Goal: Task Accomplishment & Management: Manage account settings

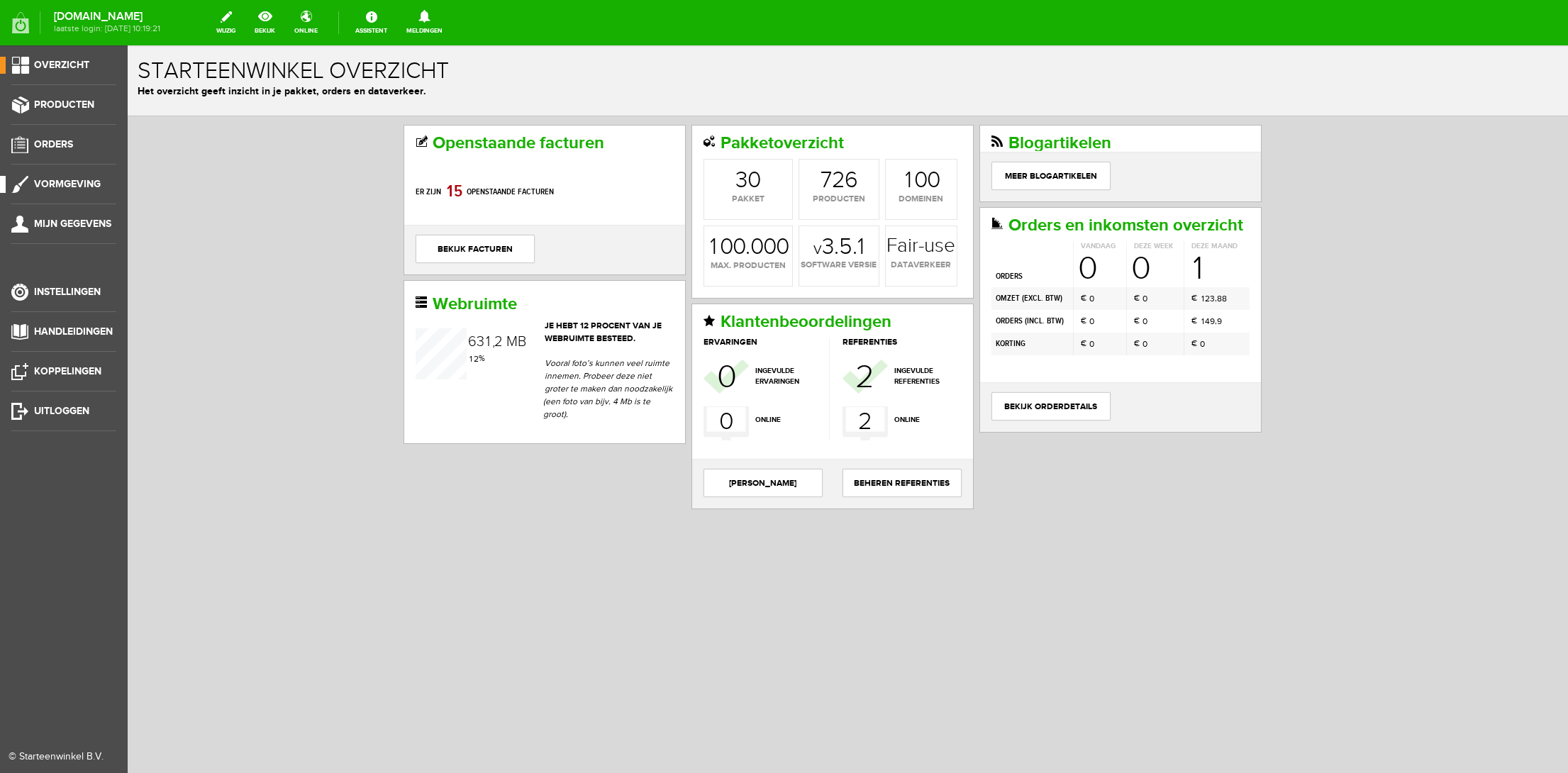
click at [93, 187] on span "Vormgeving" at bounding box center [67, 184] width 67 height 12
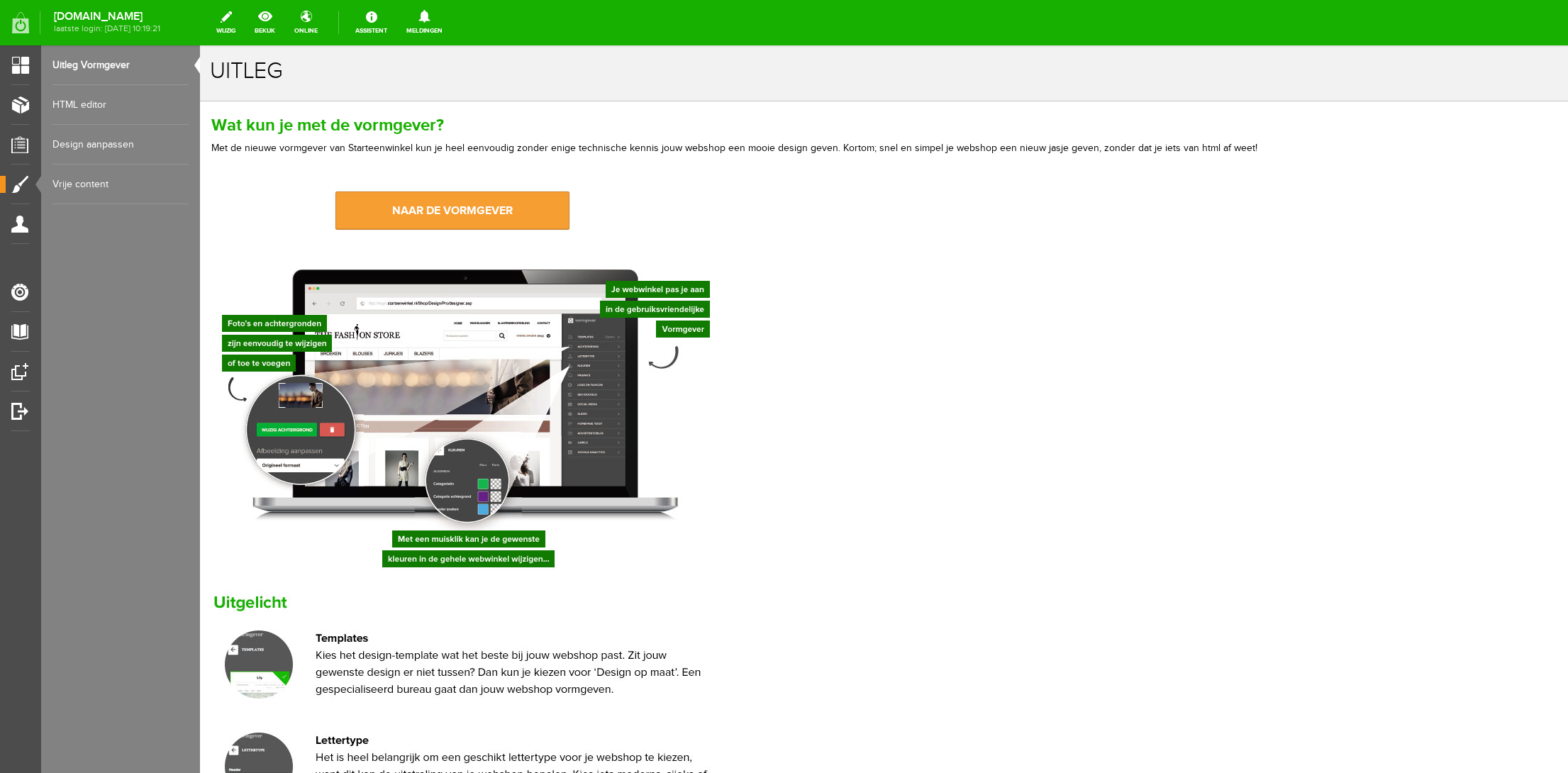
click at [389, 216] on link "naar de vormgever" at bounding box center [452, 211] width 234 height 39
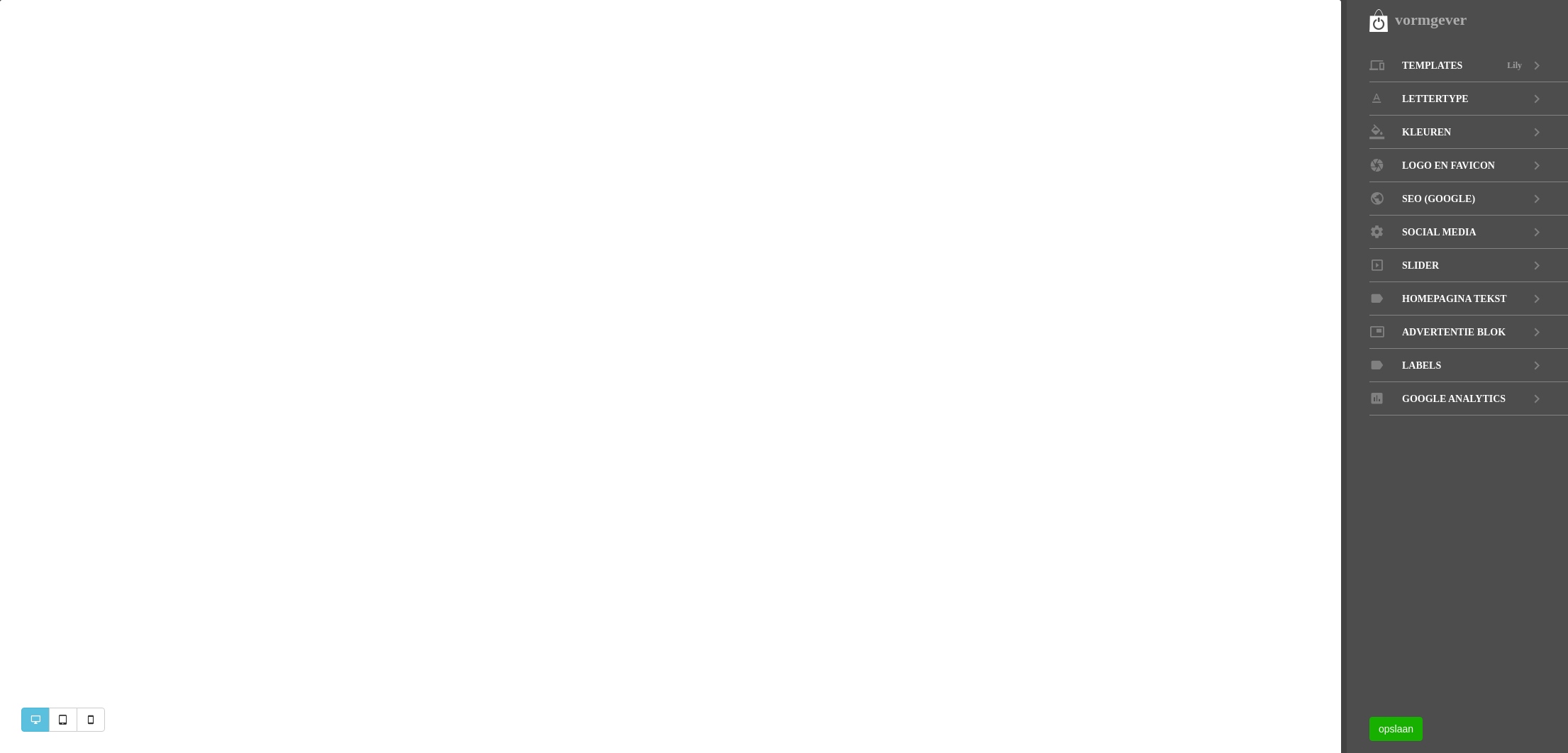
click at [1507, 263] on link "Slider" at bounding box center [1468, 265] width 198 height 33
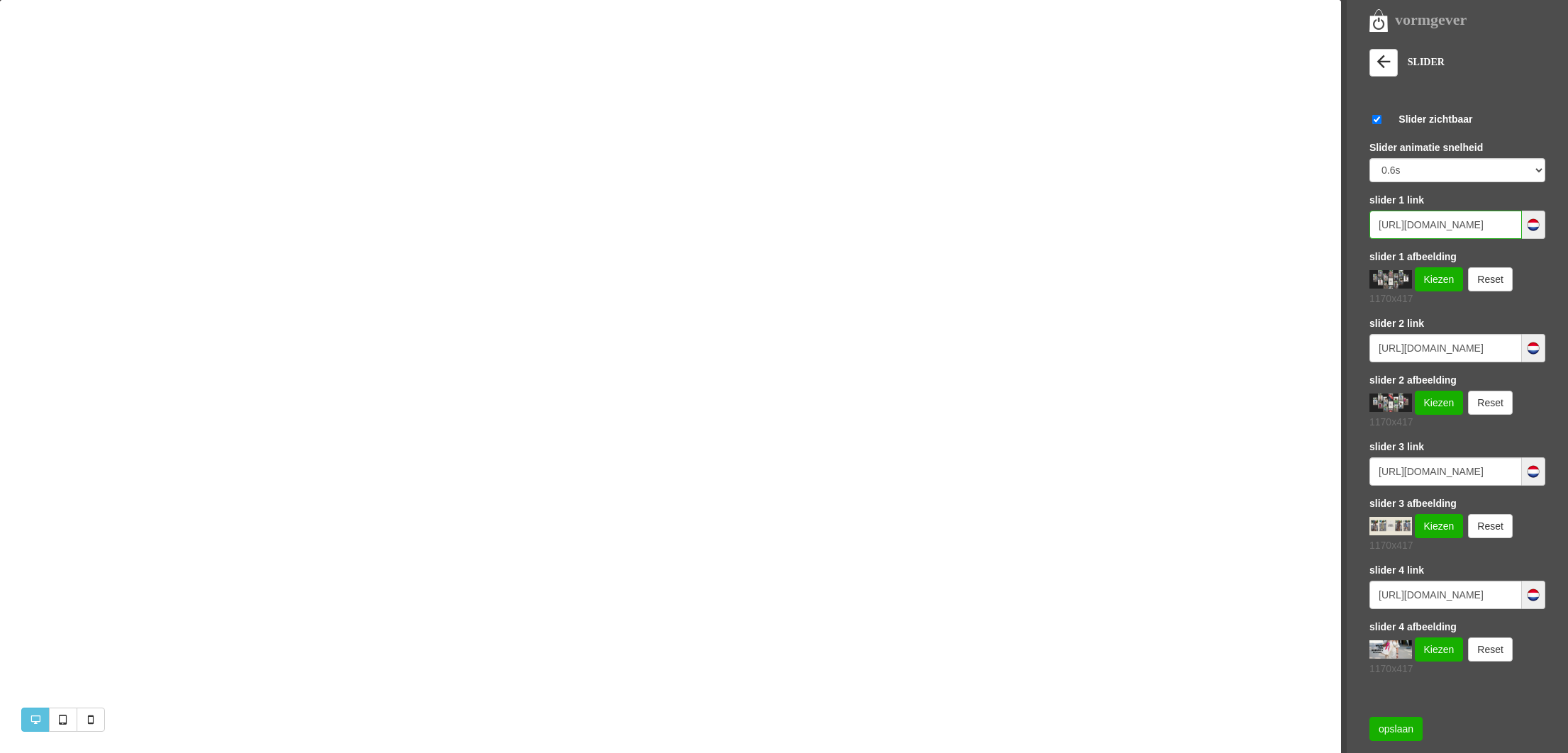
click at [1486, 228] on input "https://www.missandmrsfashionshop.nl/category/258525/kleding" at bounding box center [1445, 225] width 152 height 28
drag, startPoint x: 1486, startPoint y: 228, endPoint x: 1536, endPoint y: 230, distance: 50.0
click at [1536, 230] on div "https://www.missandmrsfashionshop.nl/category/258525/kleding" at bounding box center [1457, 225] width 176 height 28
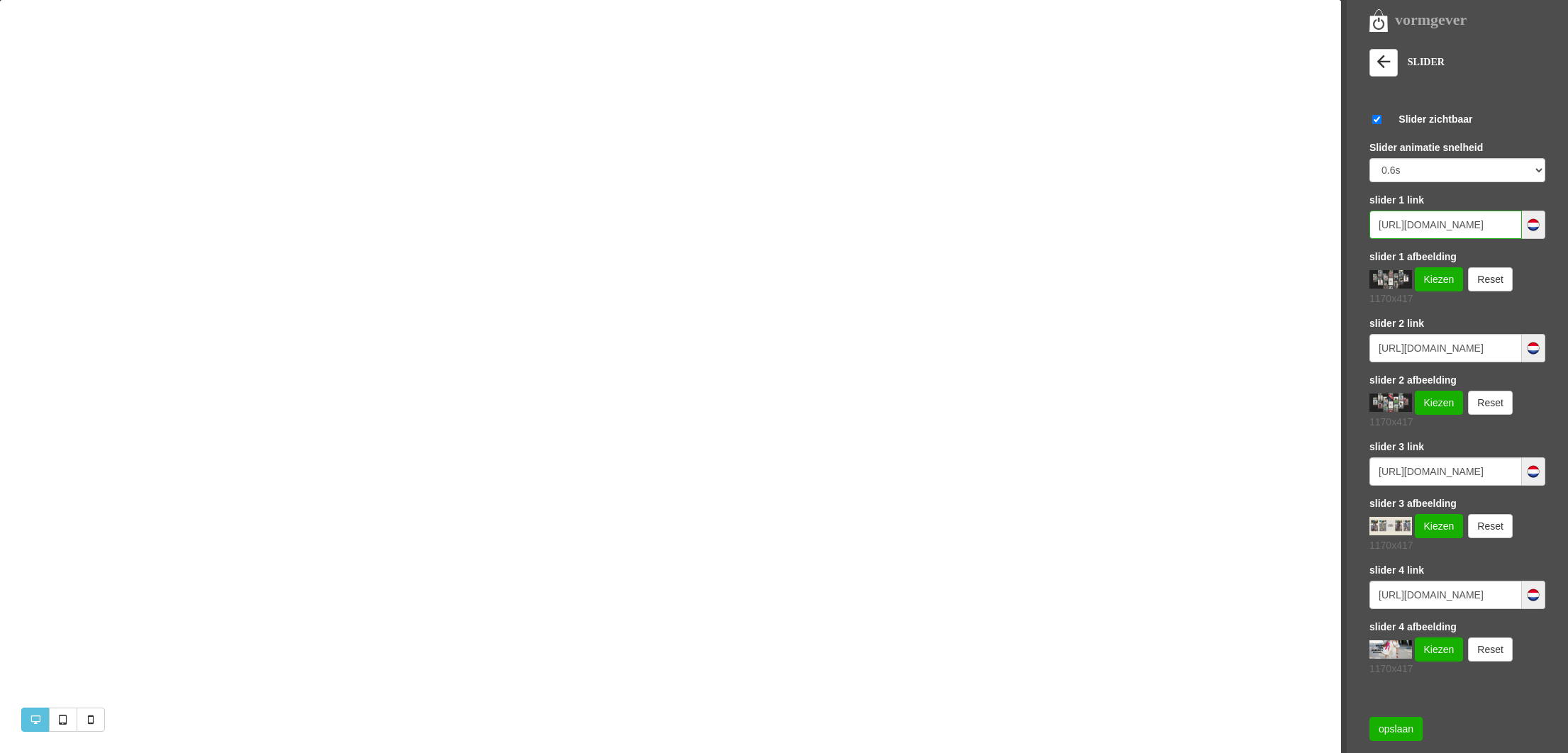
drag, startPoint x: 1496, startPoint y: 224, endPoint x: 1512, endPoint y: 223, distance: 16.0
click at [1512, 223] on input "https://www.missandmrsfashionshop.nl/category/258525/kleding" at bounding box center [1445, 225] width 152 height 28
click at [1444, 284] on link "Kiezen" at bounding box center [1438, 279] width 49 height 24
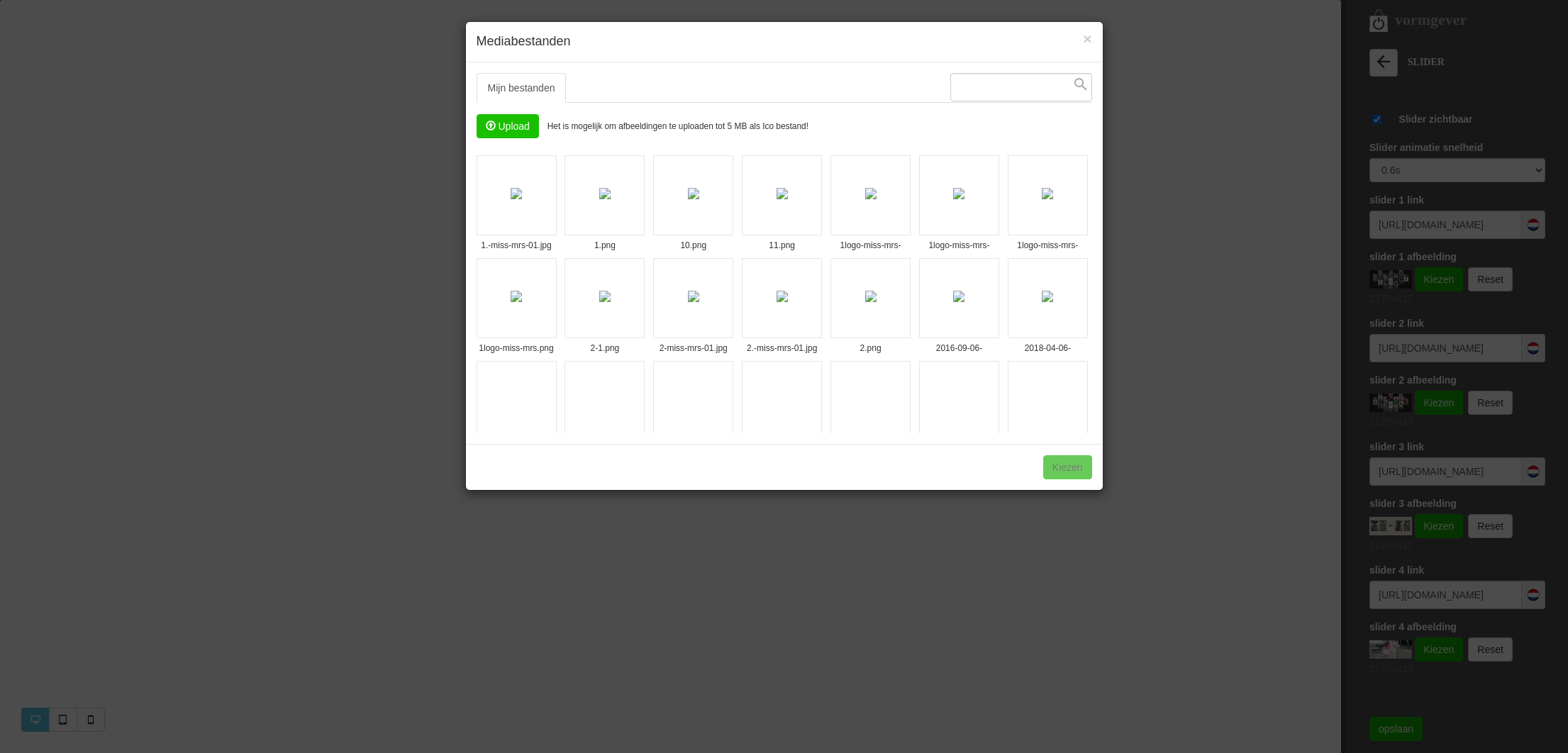
click at [499, 131] on input "file" at bounding box center [508, 127] width 61 height 23
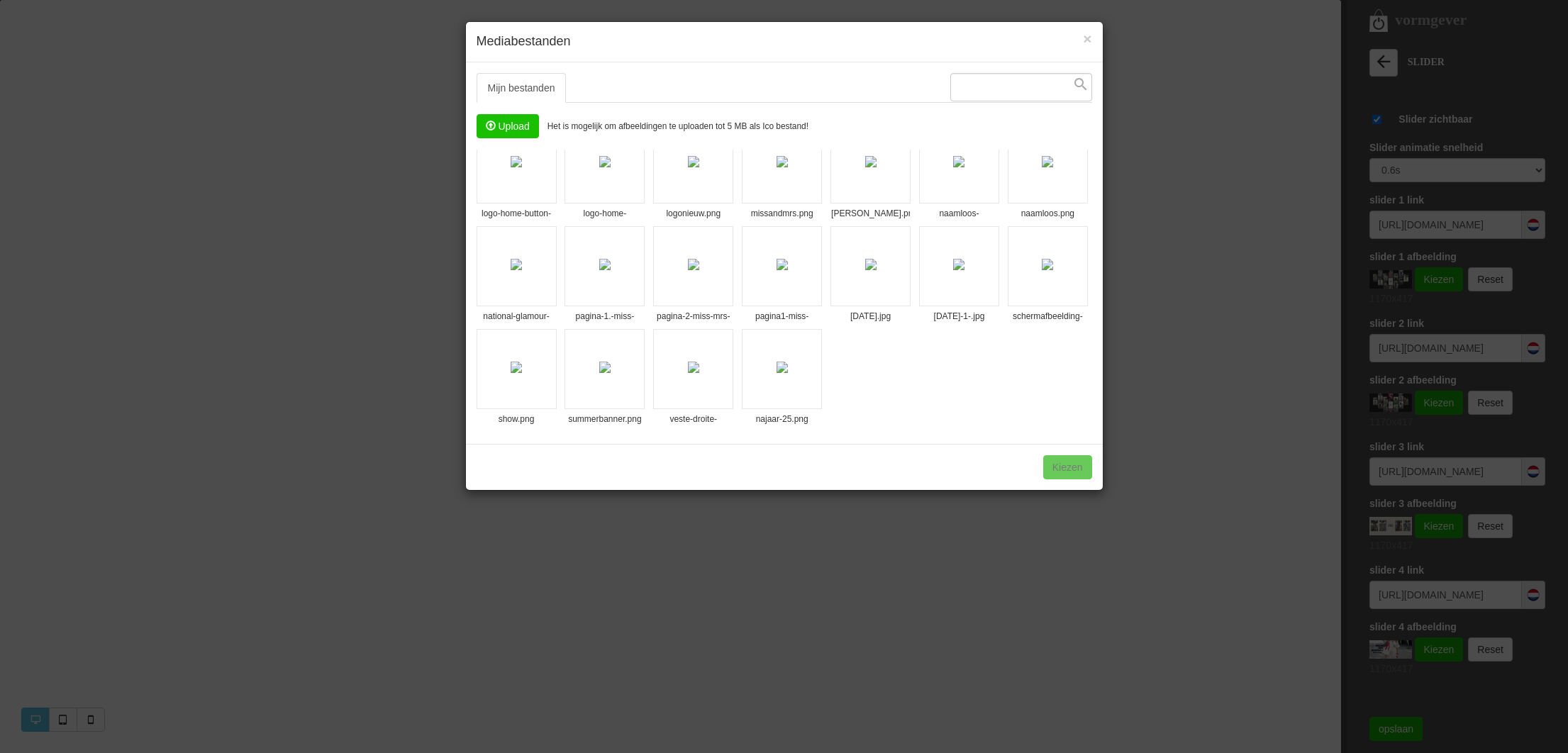
scroll to position [751, 0]
click at [788, 373] on img at bounding box center [782, 367] width 12 height 12
click at [1082, 473] on link "Kiezen" at bounding box center [1067, 467] width 49 height 24
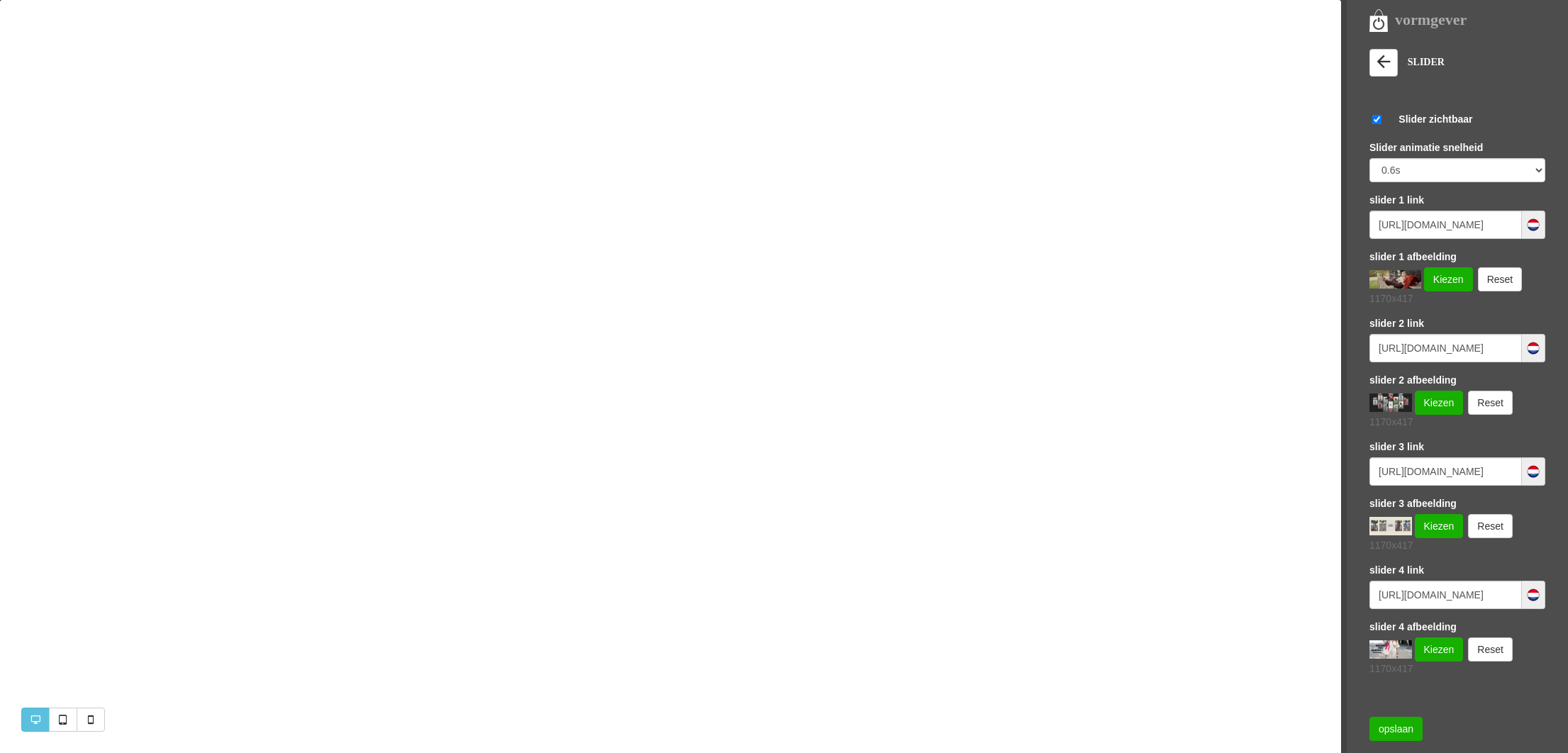
click at [1370, 119] on input "checkbox" at bounding box center [1376, 119] width 15 height 9
checkbox input "true"
click at [1447, 346] on input "https://www.missandmrsfashionshop.nl/category/263573/sale?orderBy=Newest" at bounding box center [1445, 348] width 152 height 28
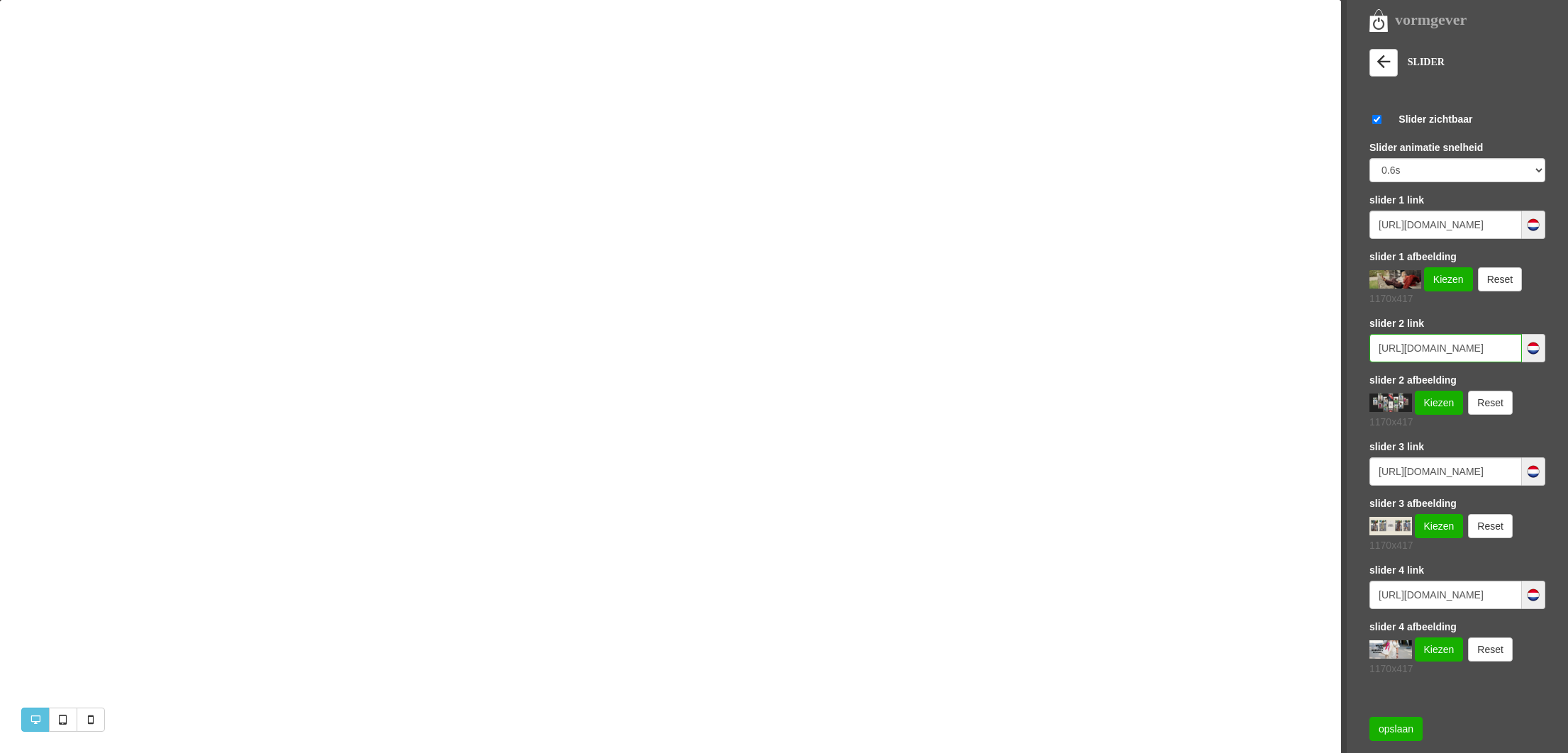
click at [1447, 346] on input "https://www.missandmrsfashionshop.nl/category/263573/sale?orderBy=Newest" at bounding box center [1445, 348] width 152 height 28
drag, startPoint x: 1447, startPoint y: 346, endPoint x: 1472, endPoint y: 347, distance: 25.0
click at [1472, 347] on input "https://www.missandmrsfashionshop.nl/category/263573/sale?orderBy=Newest" at bounding box center [1445, 348] width 152 height 28
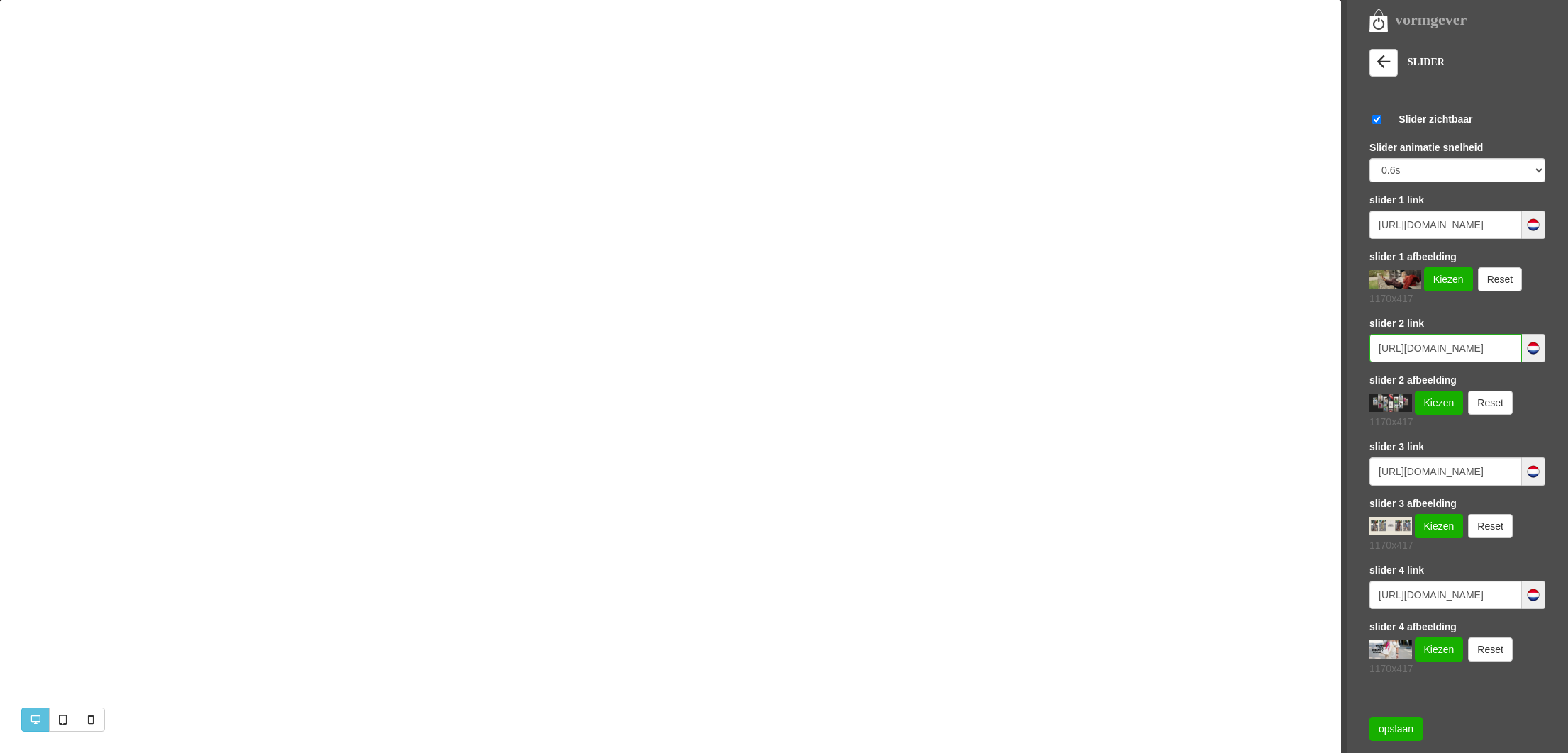
drag, startPoint x: 1472, startPoint y: 347, endPoint x: 1519, endPoint y: 351, distance: 47.2
click at [1519, 351] on input "https://www.missandmrsfashionshop.nl/category/263573/sale?orderBy=Newest" at bounding box center [1445, 348] width 152 height 28
click at [1438, 228] on input "https://www.missandmrsfashionshop.nl/category/258525/kleding" at bounding box center [1445, 225] width 152 height 28
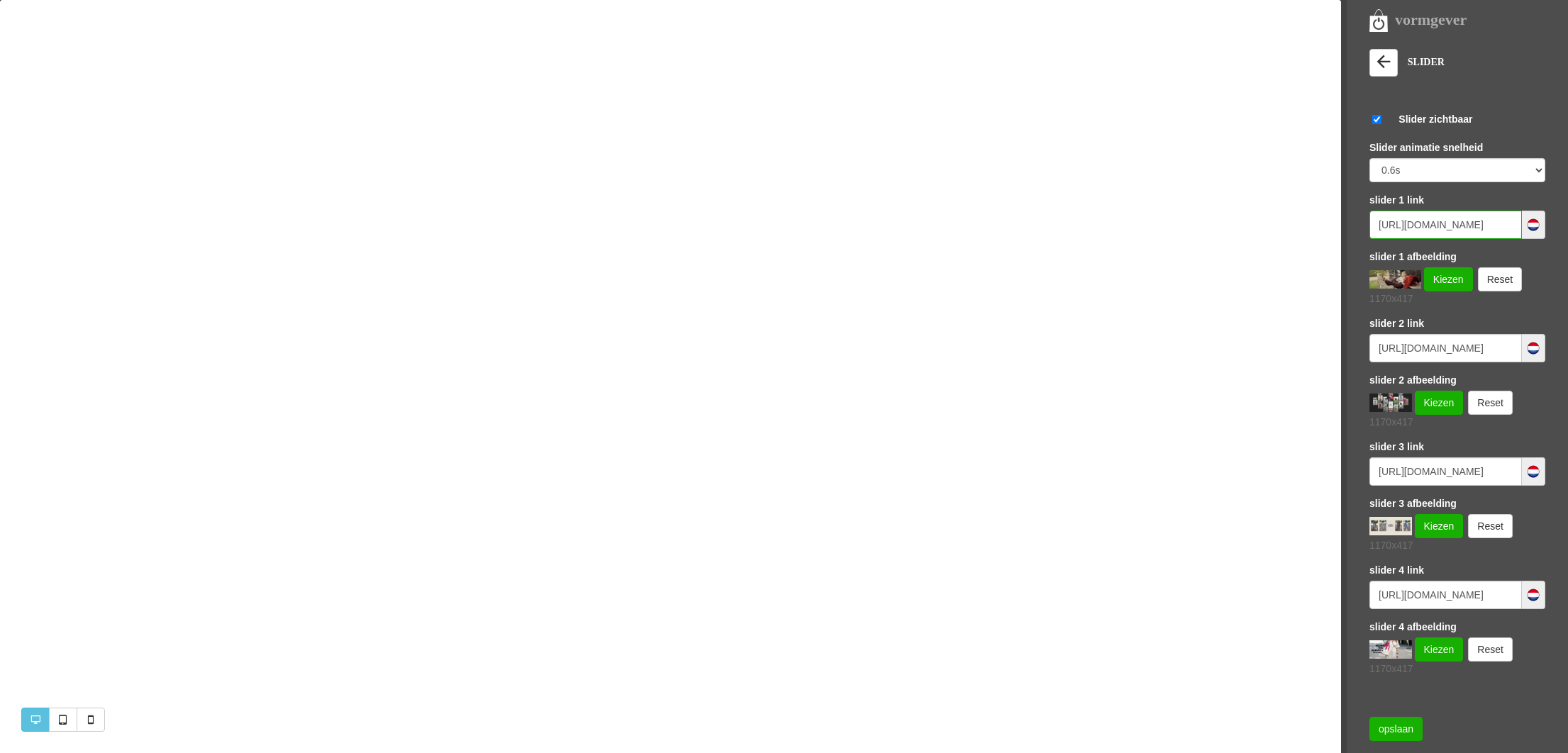
paste input "45/alle-"
type input "https://www.missandmrsfashionshop.nl/category/258545/alle-kleding"
click at [1426, 346] on input "https://www.missandmrsfashionshop.nl/category/263573/sale?orderBy=Newest" at bounding box center [1445, 348] width 152 height 28
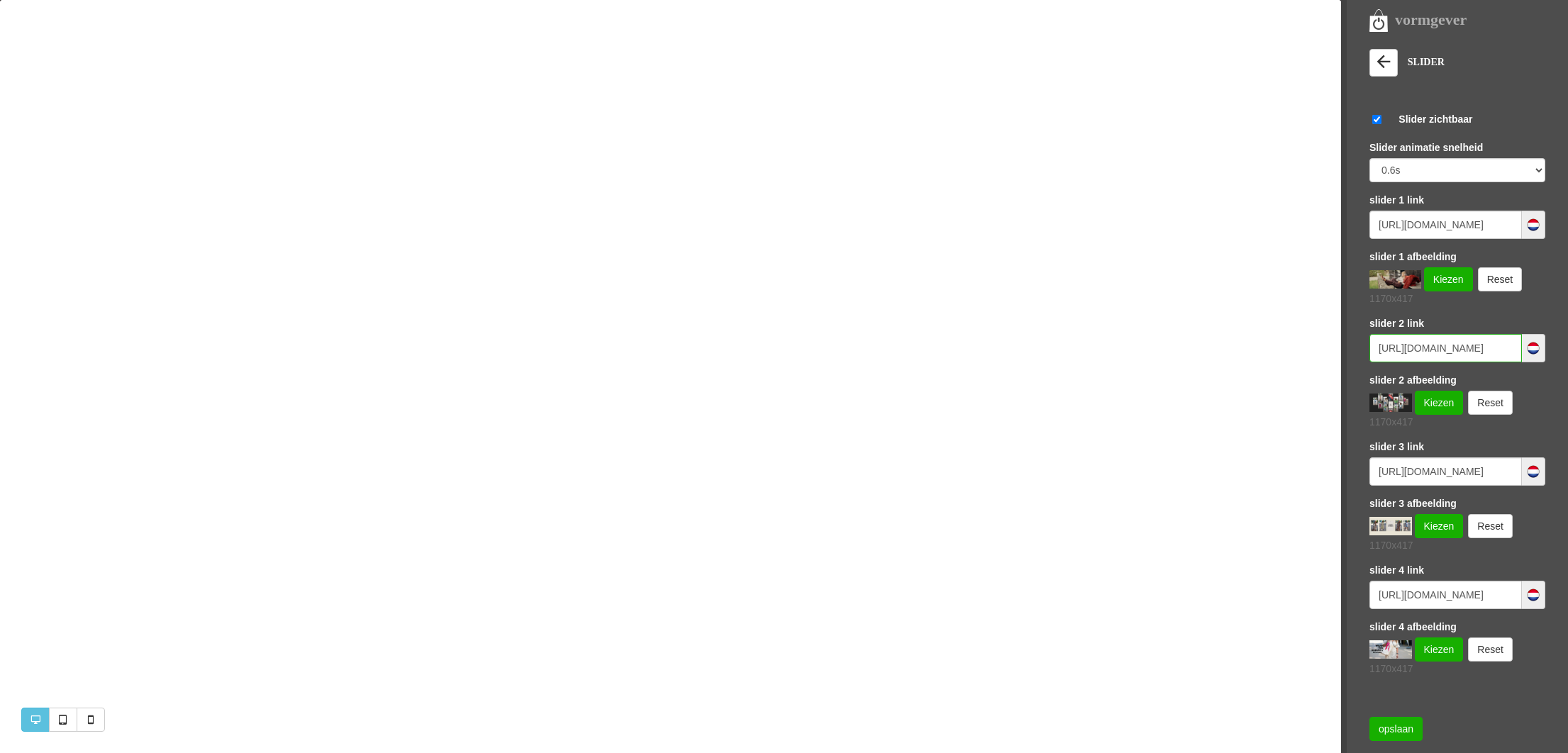
paste input "58545/alle-kleding"
type input "https://www.missandmrsfashionshop.nl/category/258545/alle-kleding"
click at [1421, 398] on link "Kiezen" at bounding box center [1438, 402] width 49 height 24
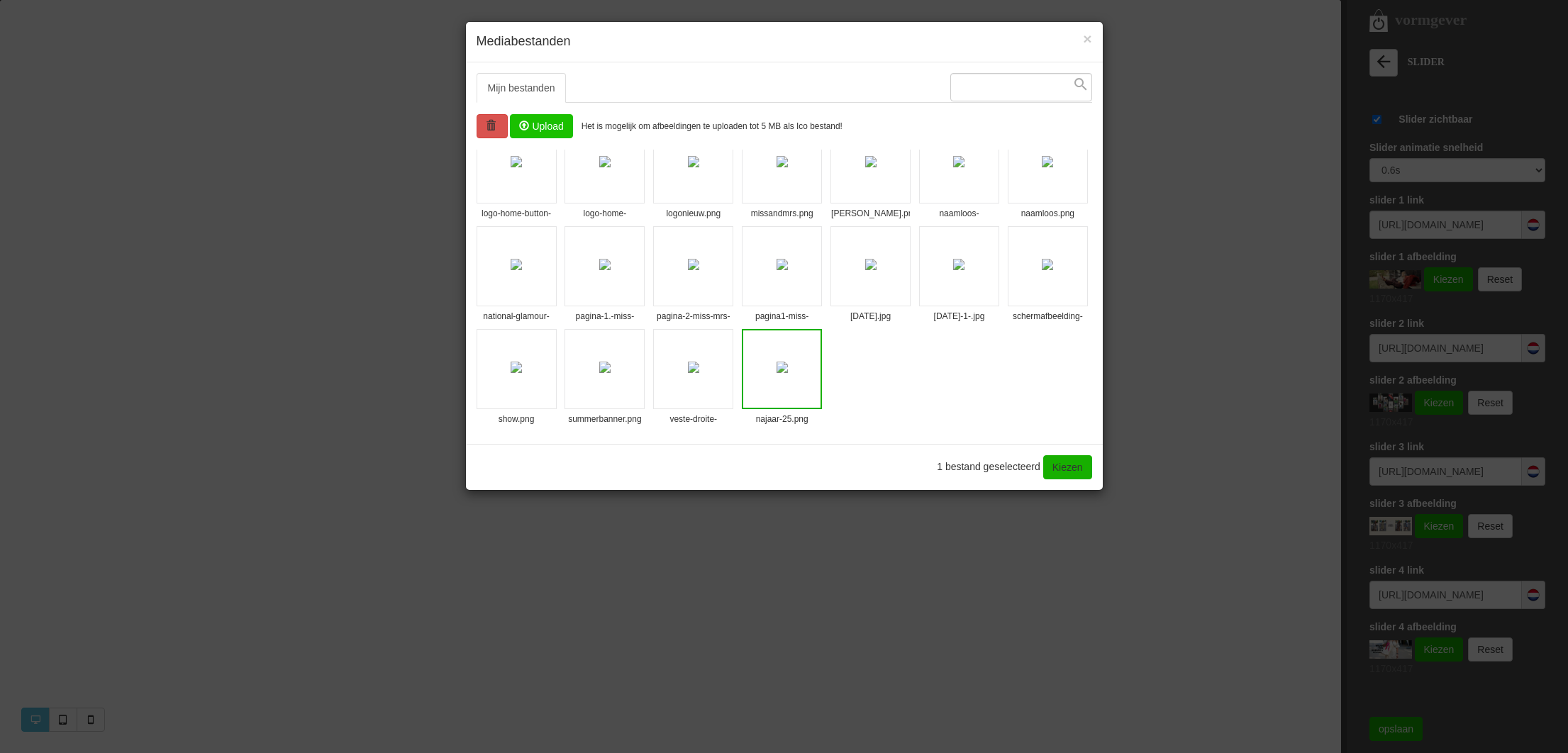
click at [556, 130] on input "file" at bounding box center [541, 127] width 61 height 23
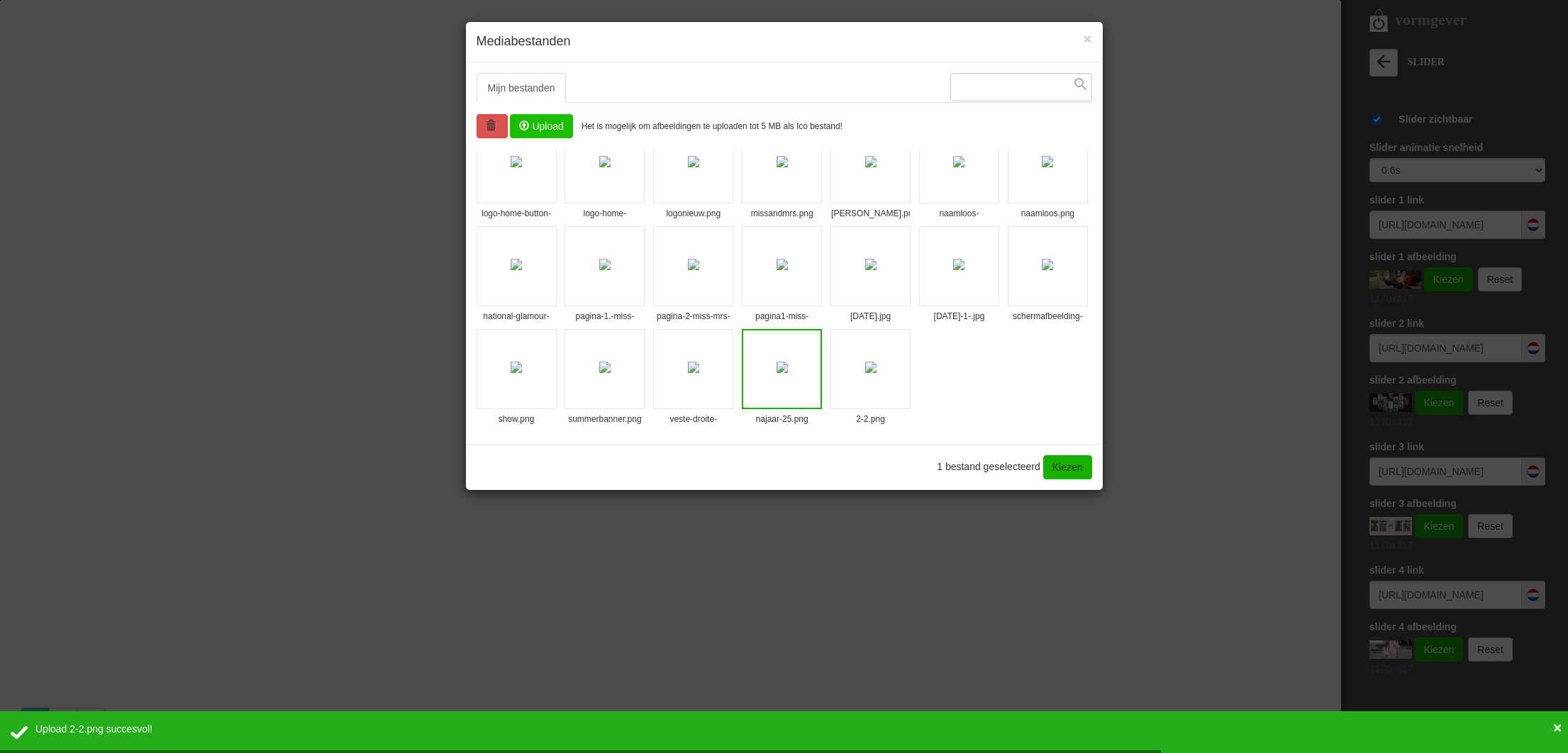
click at [876, 383] on li "2-2.png" at bounding box center [870, 369] width 80 height 80
click at [1087, 467] on link "Kiezen" at bounding box center [1067, 467] width 49 height 24
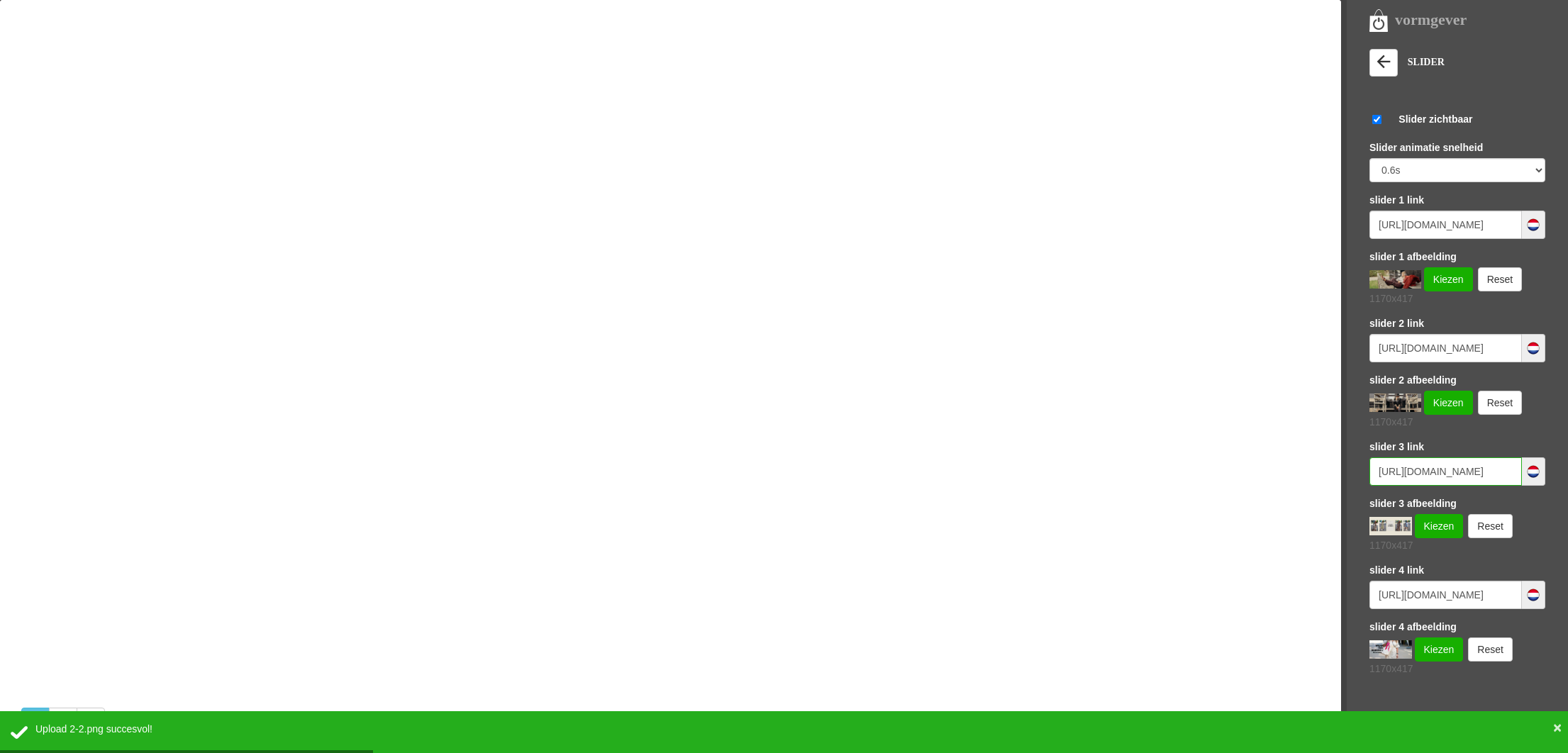
click at [1426, 479] on input "https://www.missandmrsfashionshop.nl/category/258525/kleding" at bounding box center [1445, 472] width 152 height 28
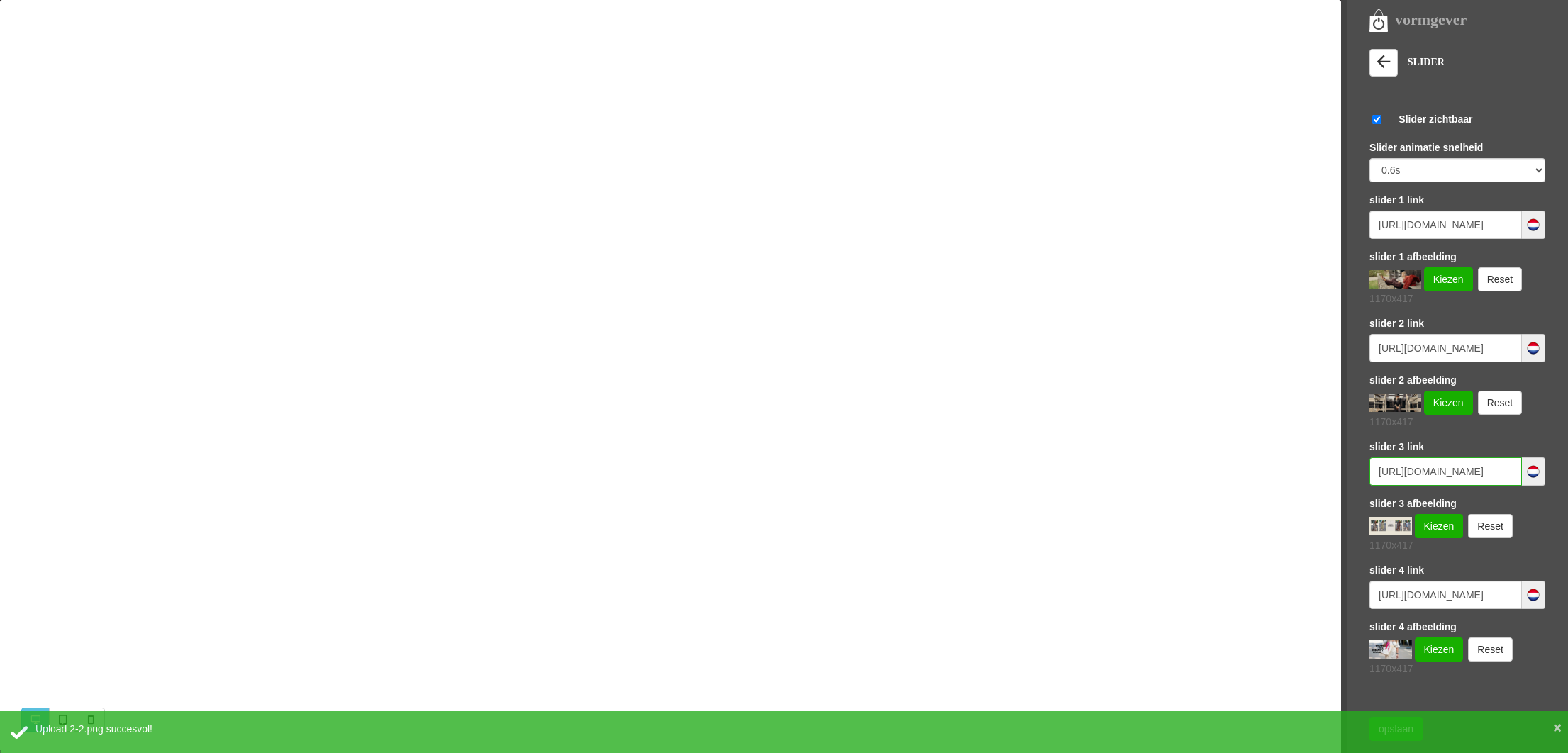
paste input "45/alle-"
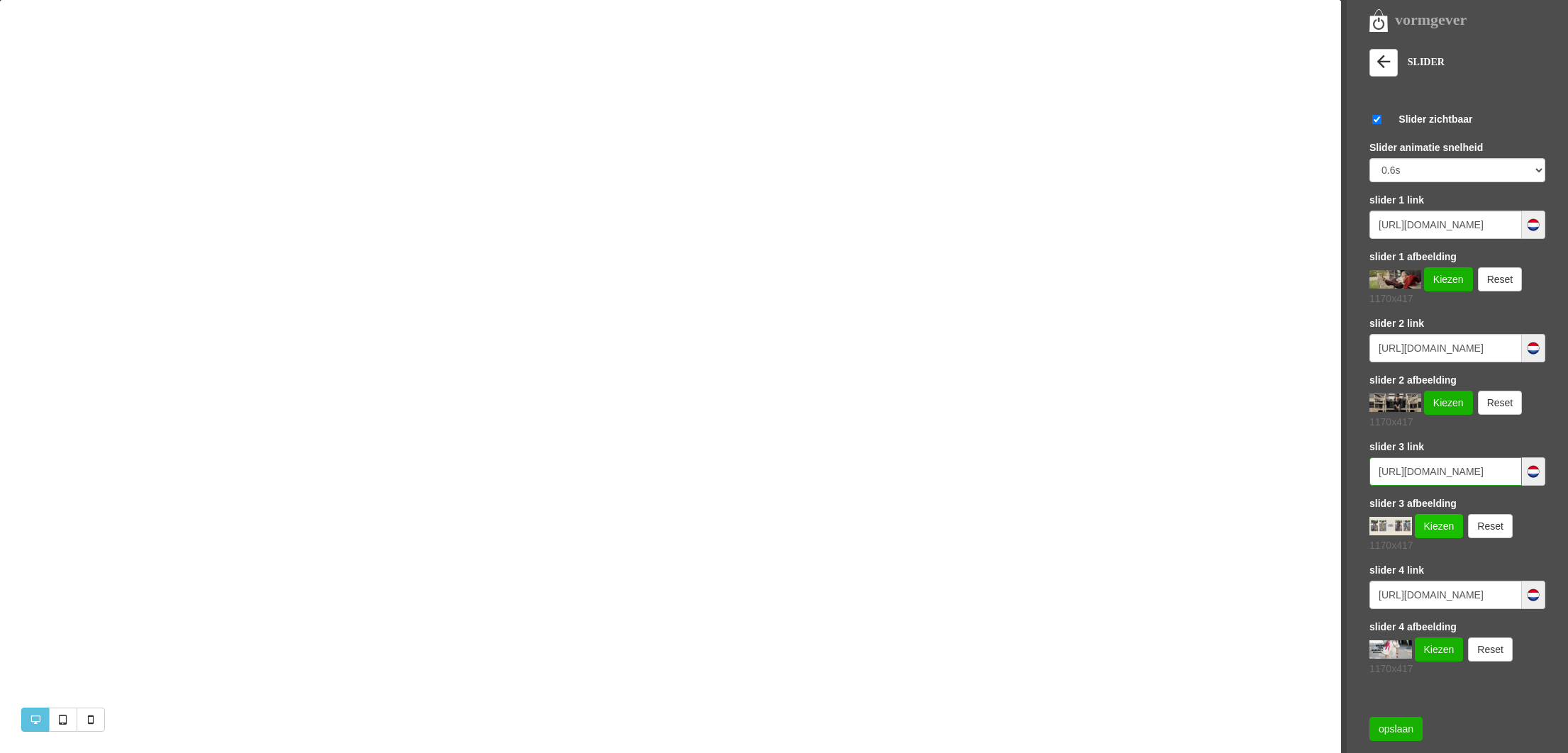
type input "https://www.missandmrsfashionshop.nl/category/258545/alle-kleding"
click at [1424, 524] on link "Kiezen" at bounding box center [1438, 526] width 49 height 24
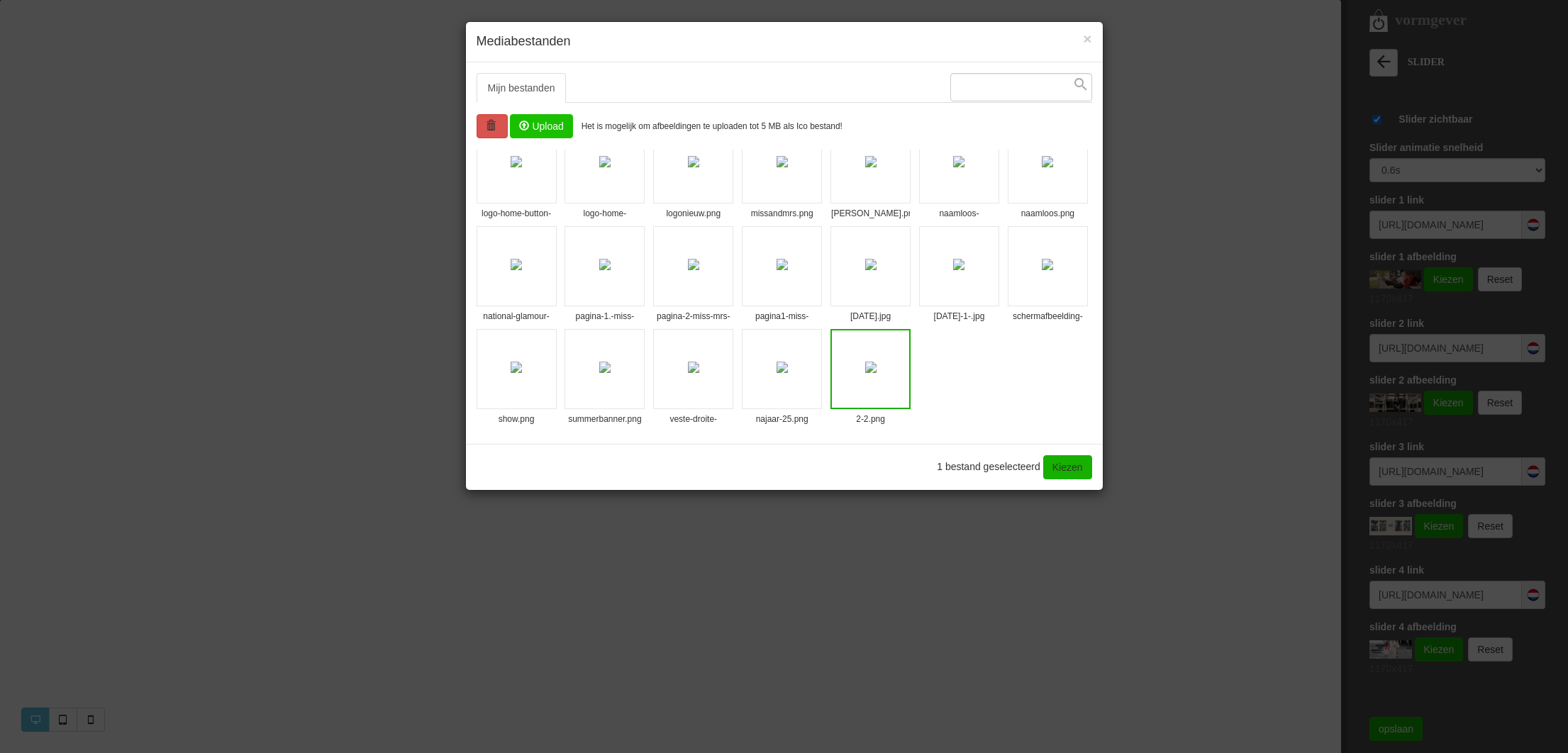
click at [563, 134] on input "file" at bounding box center [541, 127] width 61 height 23
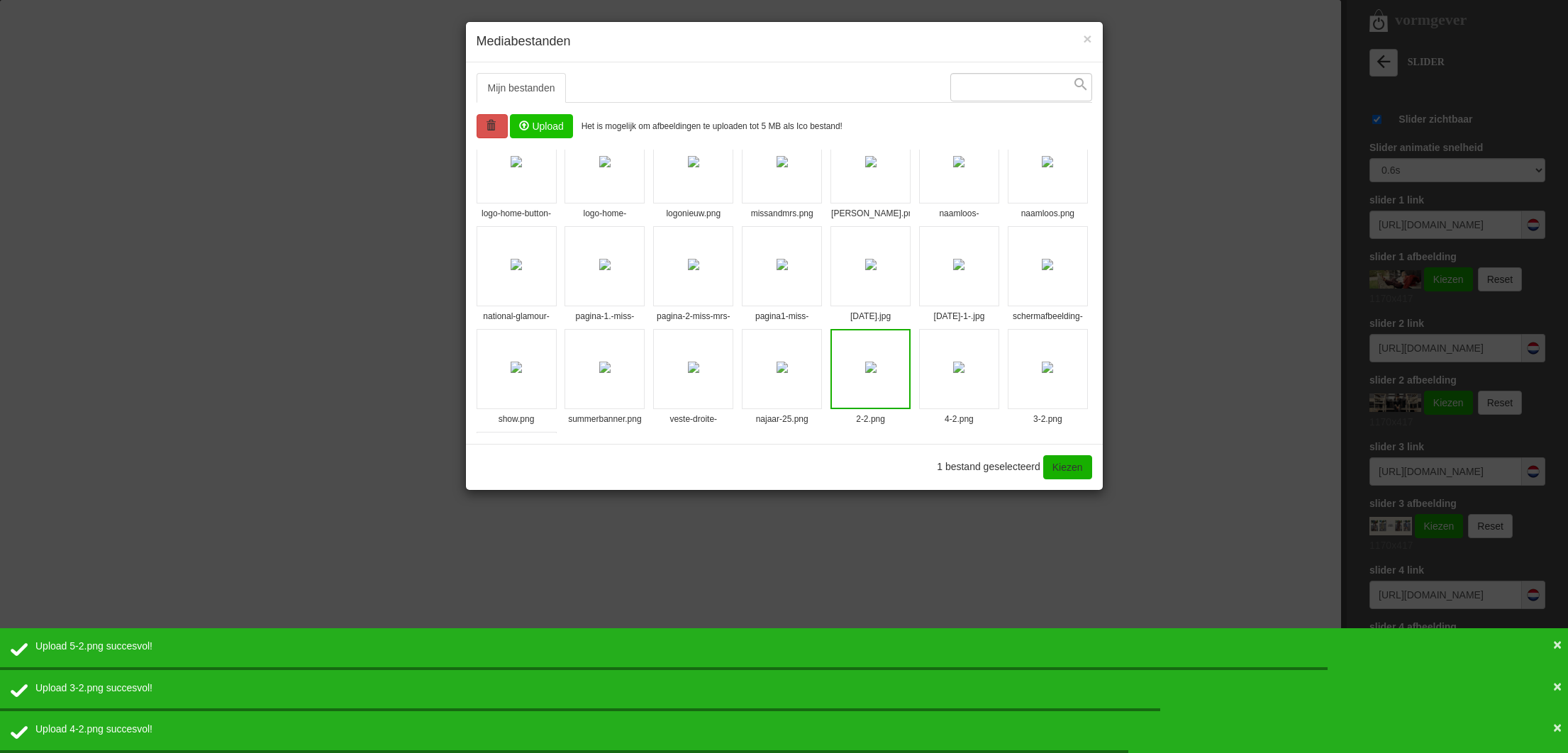
click at [953, 373] on img at bounding box center [959, 367] width 12 height 12
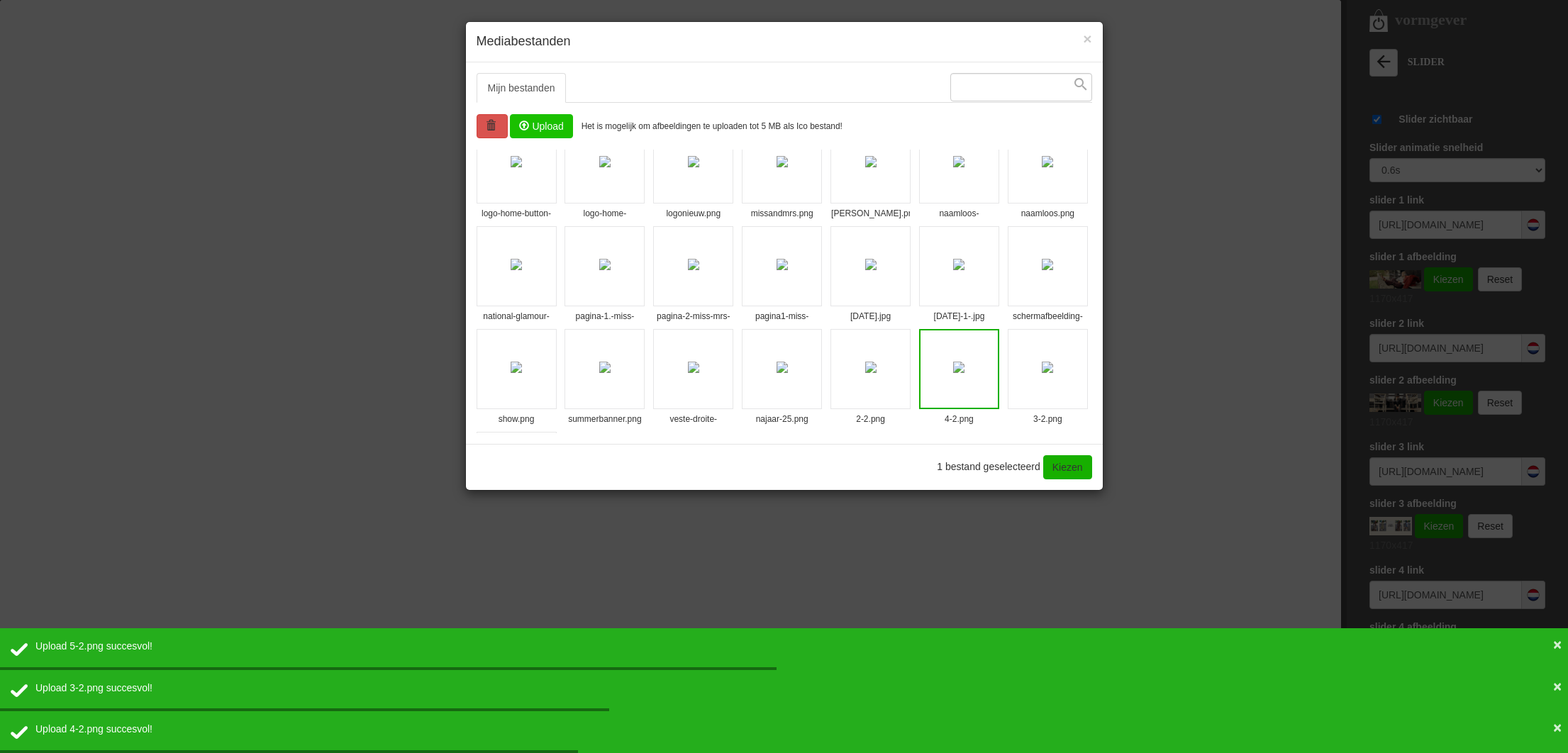
click at [1041, 373] on img at bounding box center [1047, 367] width 12 height 12
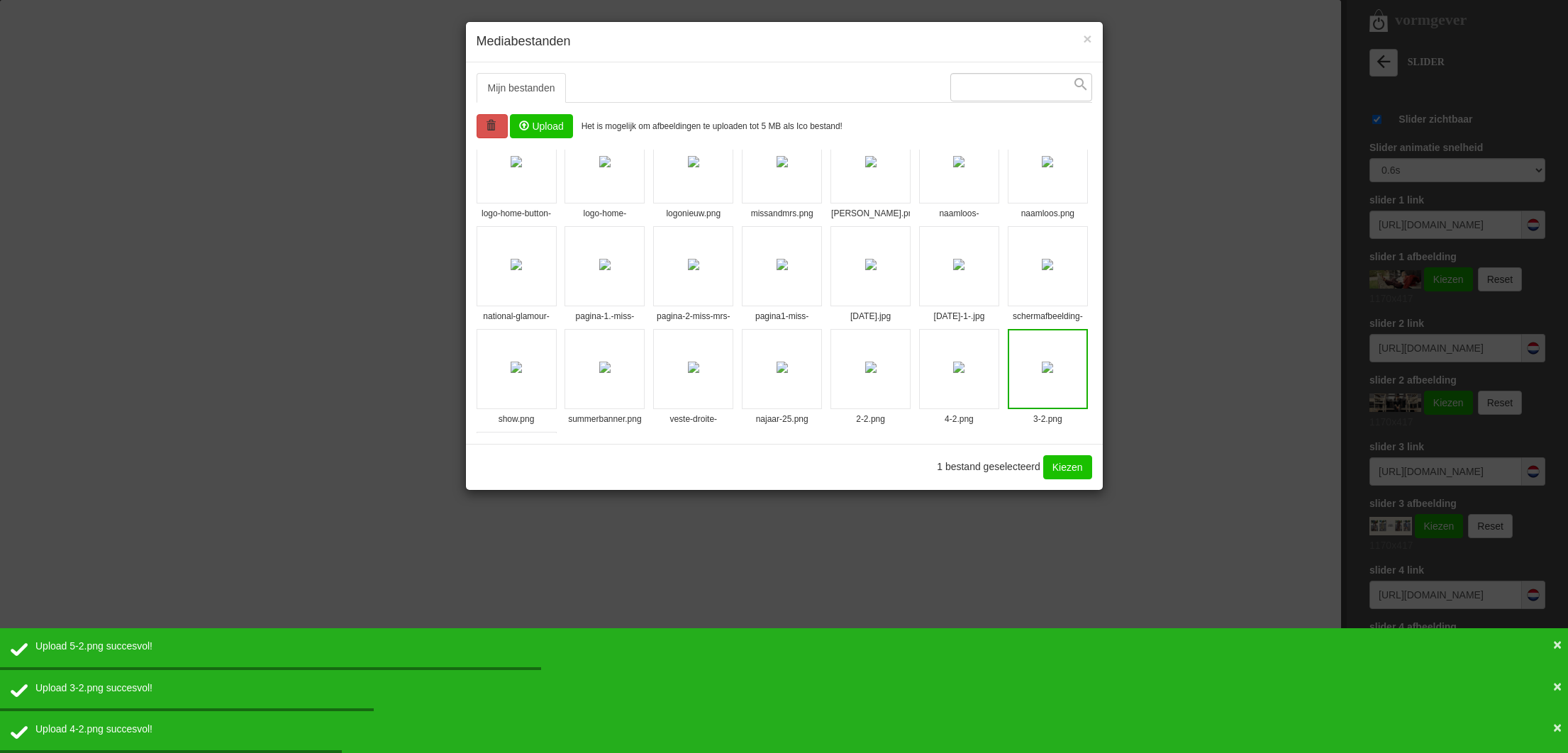
click at [1059, 467] on link "Kiezen" at bounding box center [1067, 467] width 49 height 24
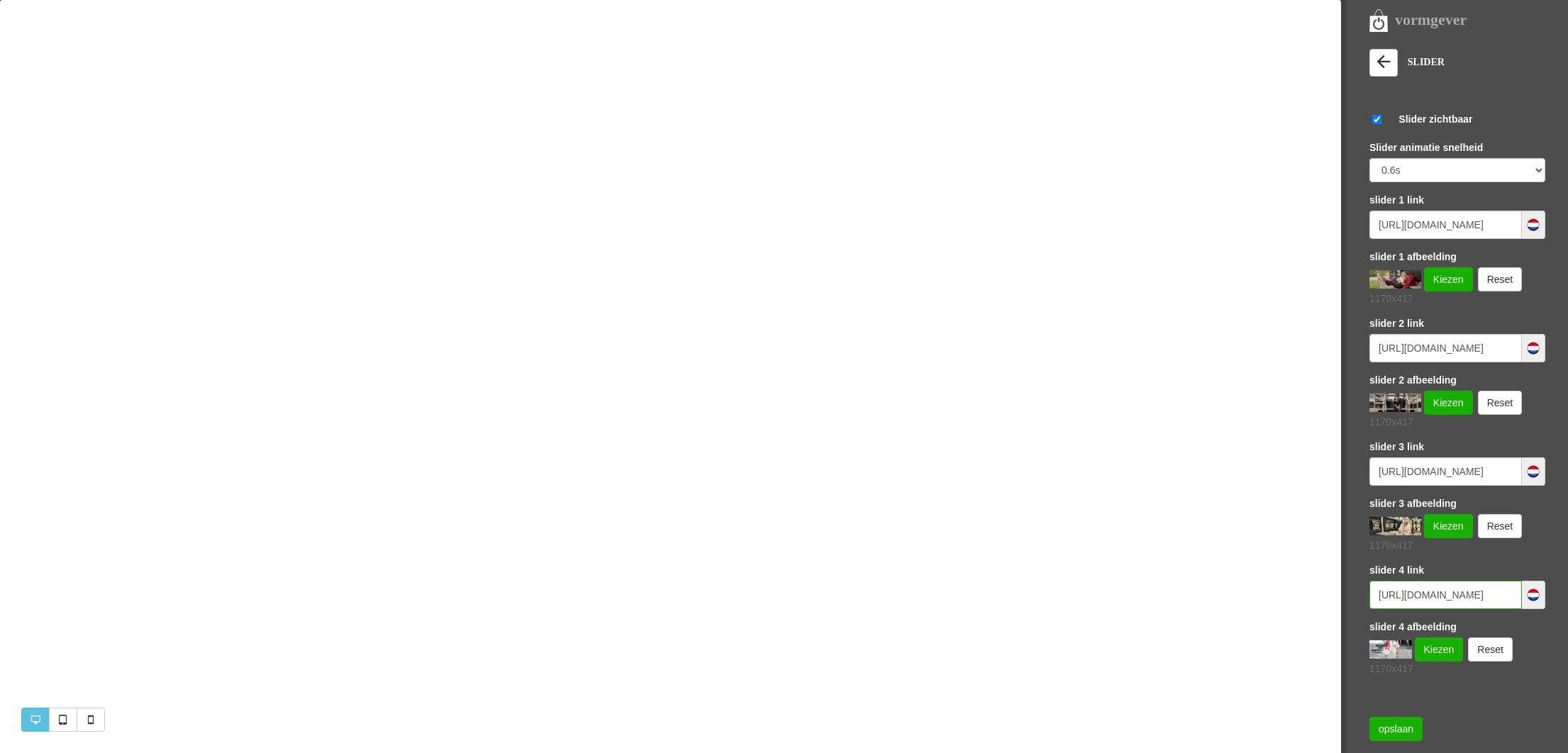
click at [1431, 593] on input "https://www.missandmrsfashionshop.nl/category/258524/accessoires" at bounding box center [1445, 594] width 152 height 28
paste input "45/alle-kleding"
type input "https://www.missandmrsfashionshop.nl/category/258545/alle-kleding"
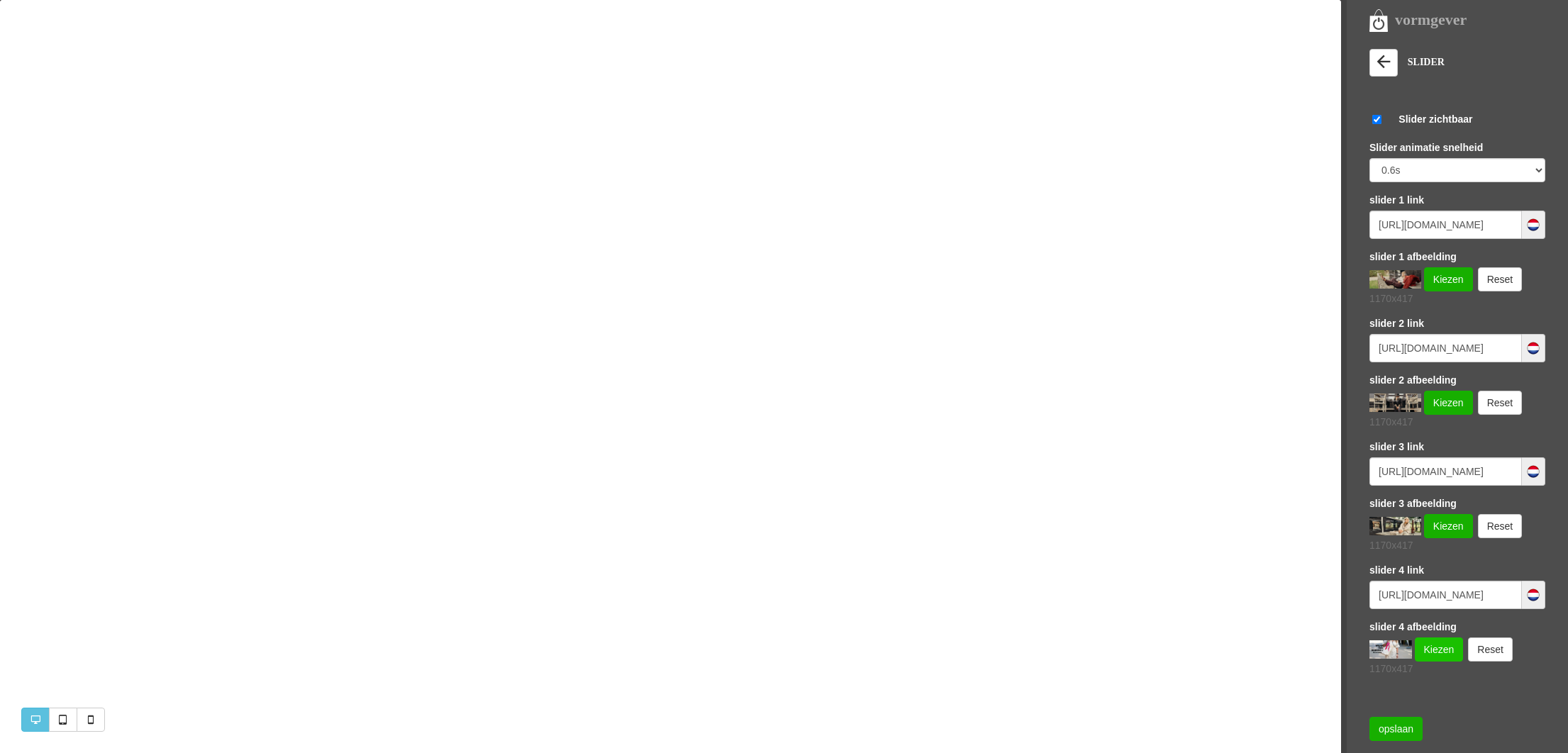
click at [1430, 653] on link "Kiezen" at bounding box center [1438, 648] width 49 height 24
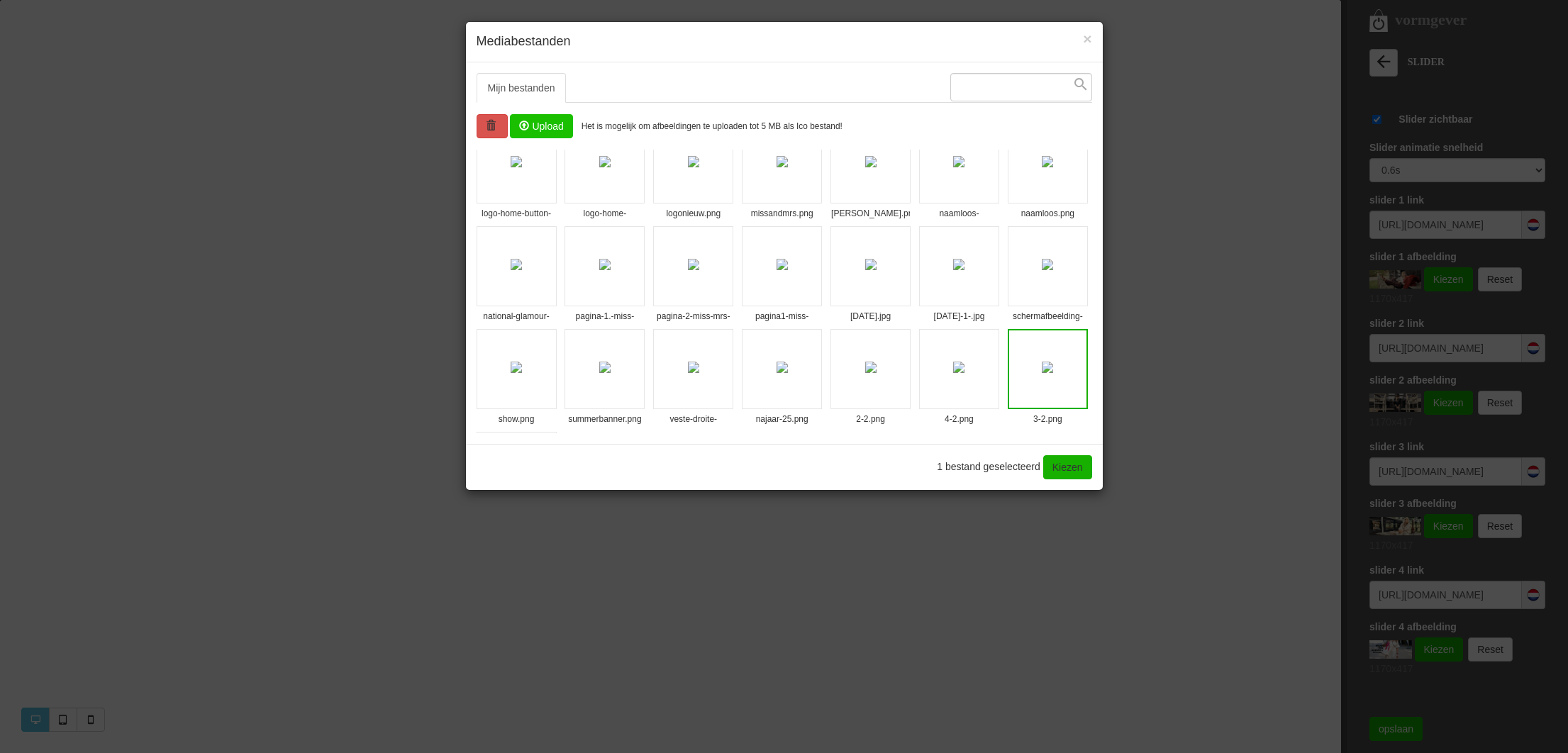
click at [923, 364] on li "4-2.png" at bounding box center [958, 369] width 80 height 80
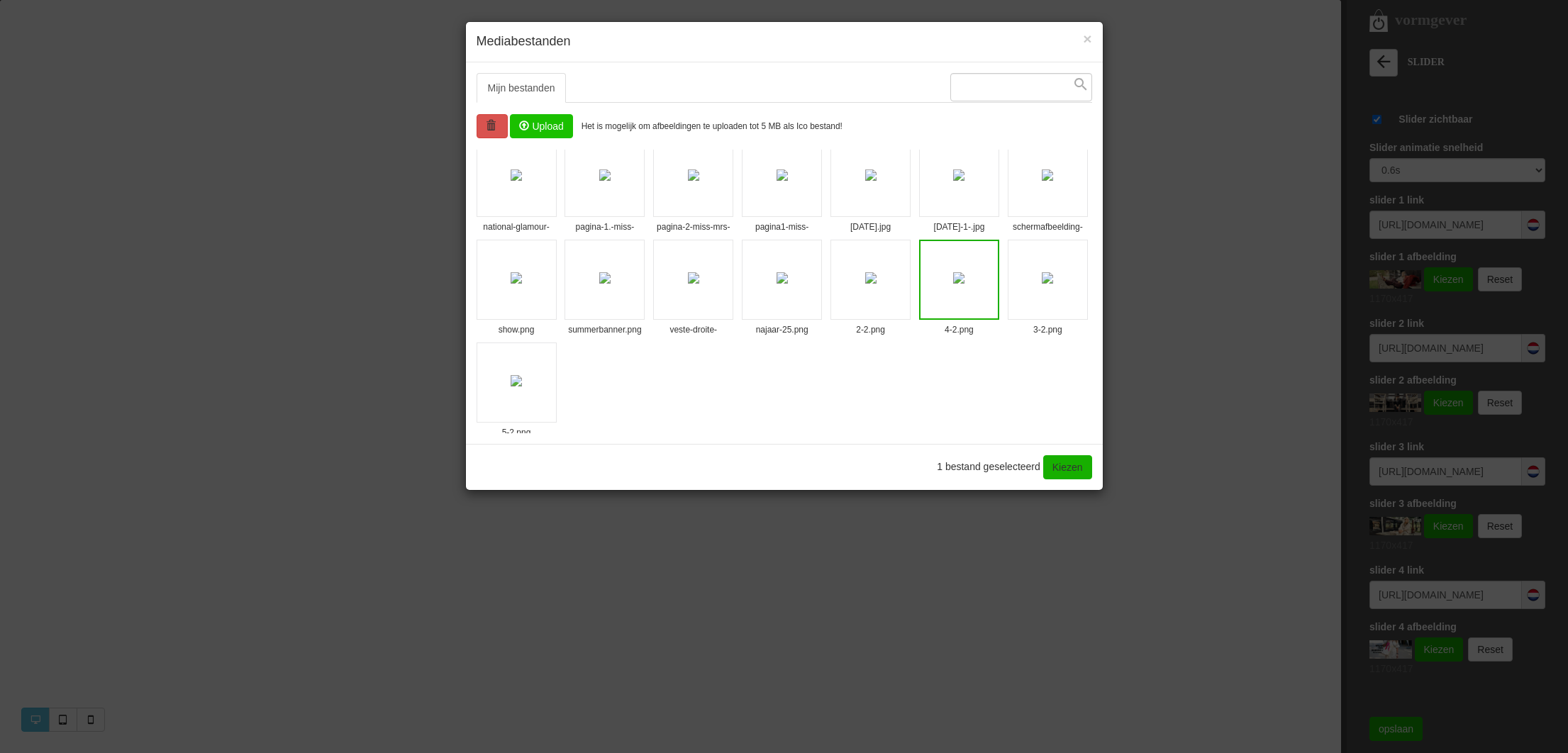
scroll to position [842, 0]
click at [522, 384] on img at bounding box center [516, 379] width 12 height 12
click at [1063, 467] on link "Kiezen" at bounding box center [1067, 467] width 49 height 24
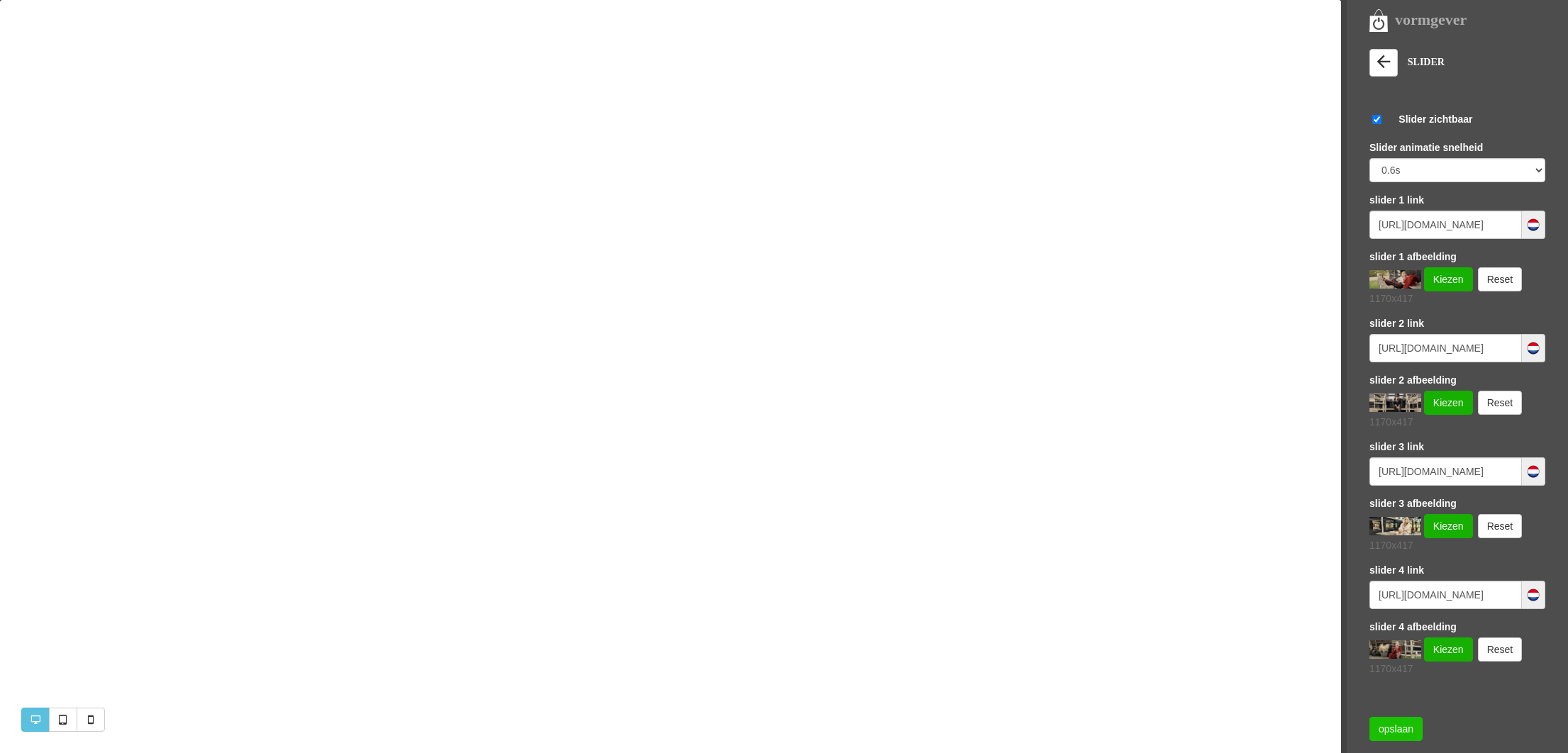
click at [1398, 732] on link "opslaan" at bounding box center [1395, 728] width 54 height 24
click at [1402, 732] on link "opslaan" at bounding box center [1395, 728] width 54 height 24
click at [1406, 729] on link "opslaan" at bounding box center [1395, 728] width 54 height 24
click at [1393, 66] on icon at bounding box center [1383, 62] width 20 height 20
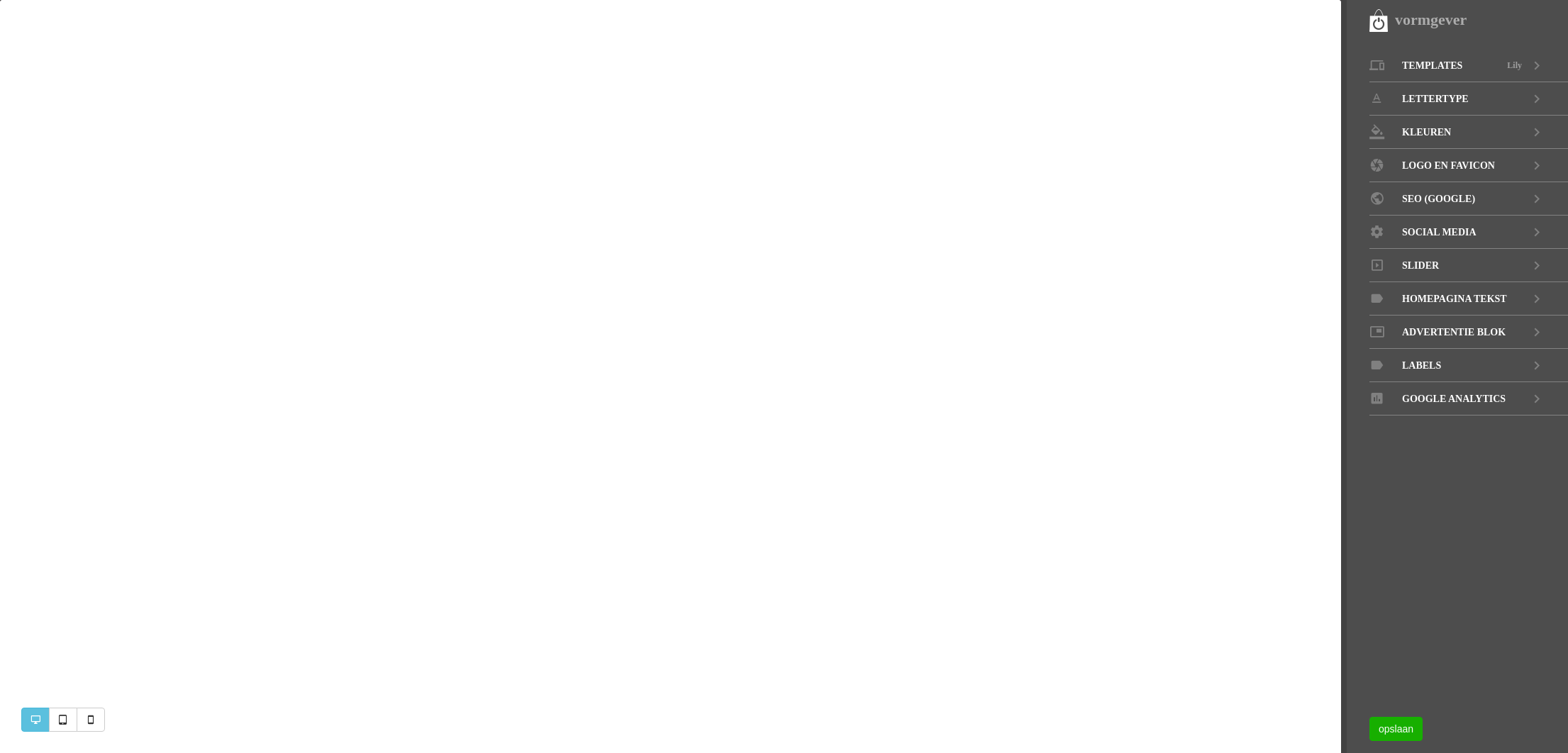
click at [1427, 259] on span "Slider" at bounding box center [1420, 265] width 37 height 33
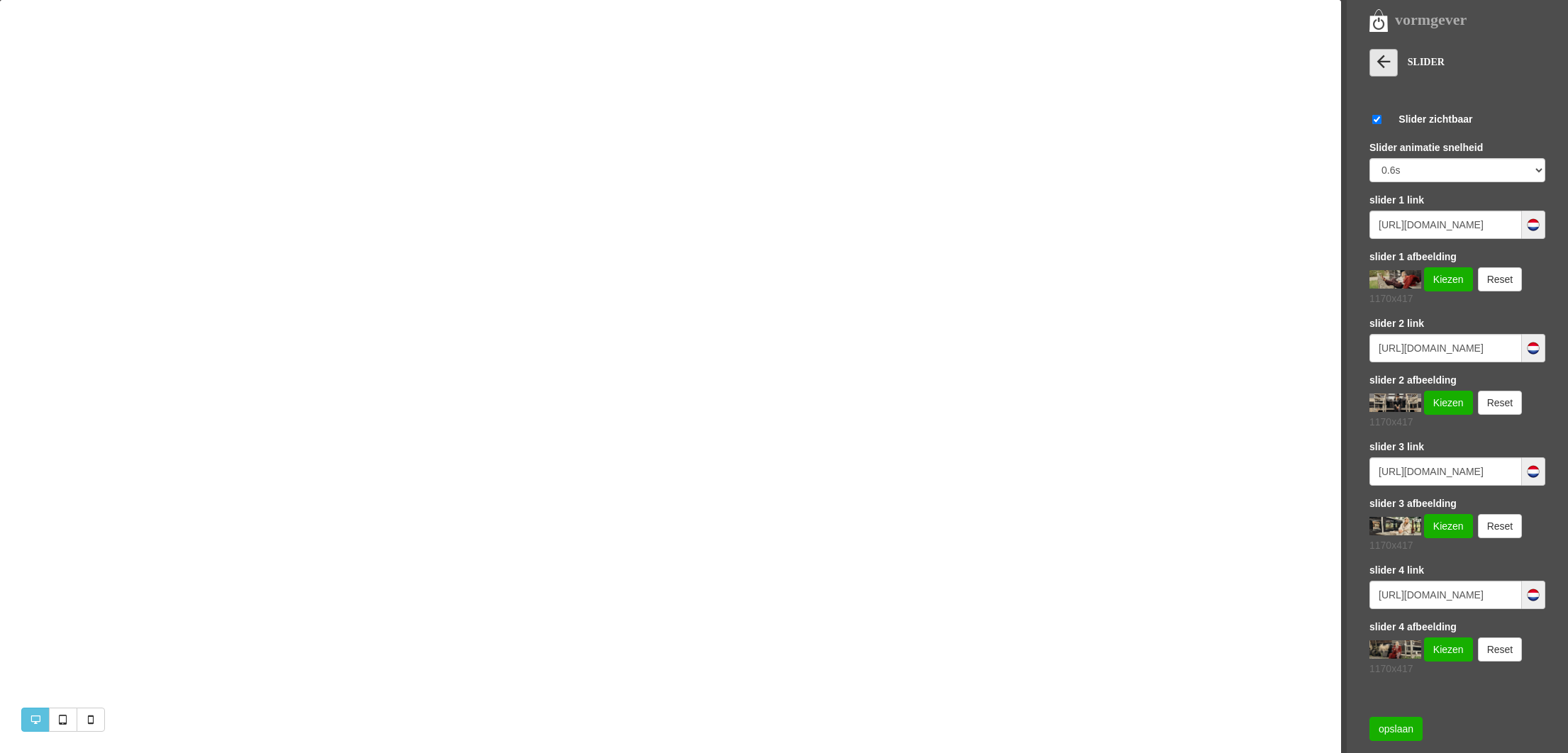
click at [1387, 63] on icon at bounding box center [1383, 62] width 20 height 20
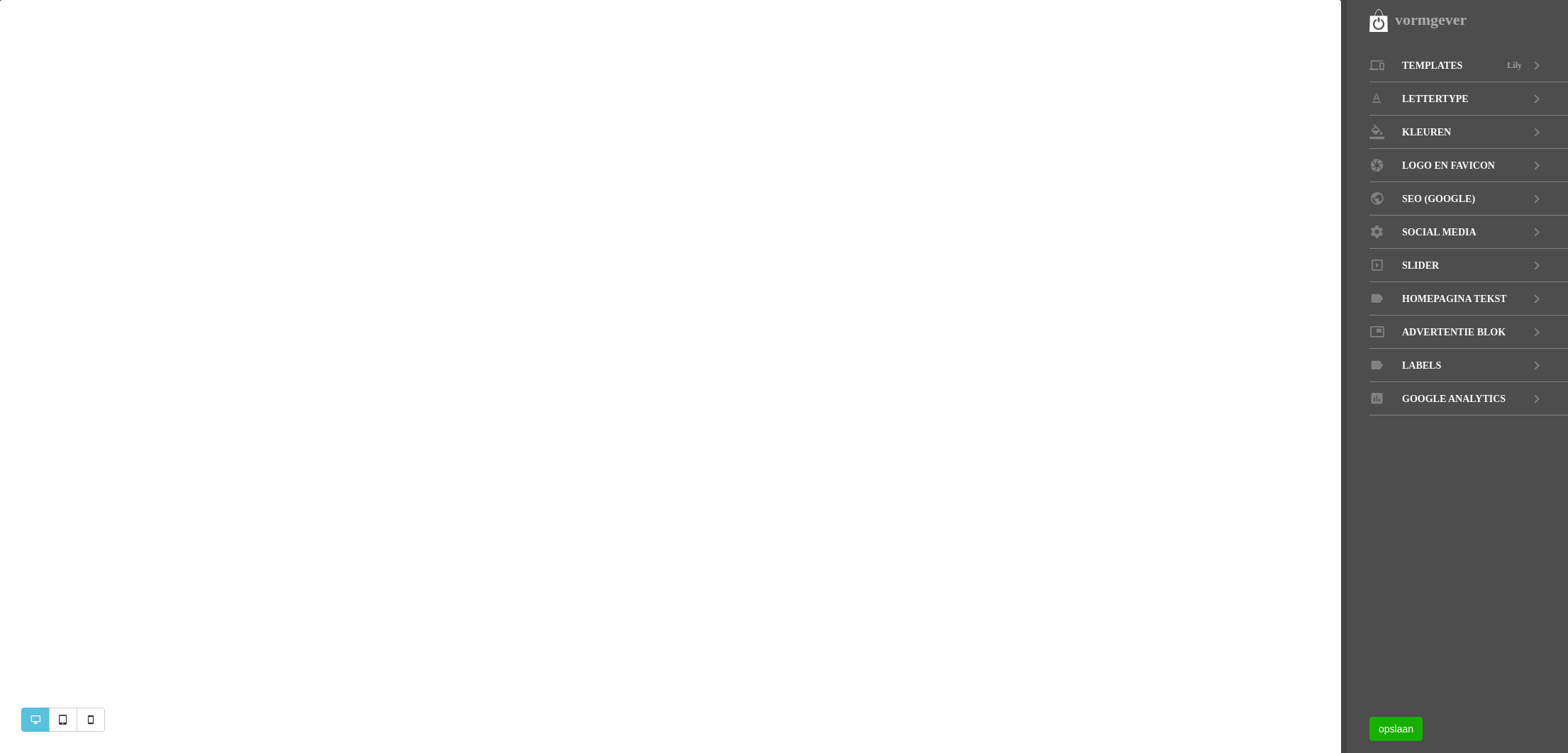
click at [1481, 321] on span "Advertentie blok" at bounding box center [1454, 332] width 104 height 33
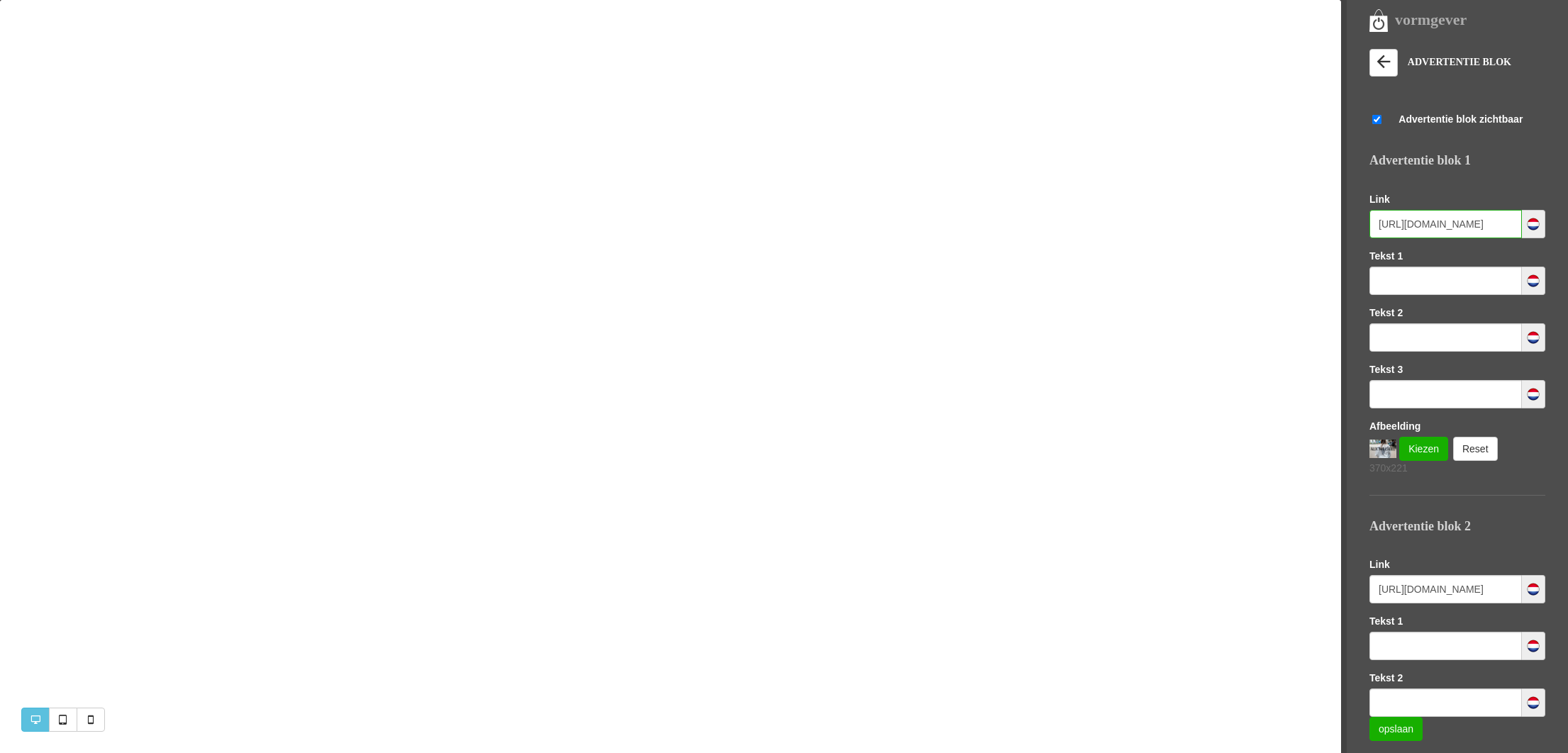
click at [1443, 225] on input "https://www.missandmrsfashionshop.nl/category/258525/kleding?brandIds=156798" at bounding box center [1445, 224] width 152 height 28
drag, startPoint x: 1443, startPoint y: 225, endPoint x: 1532, endPoint y: 228, distance: 89.1
click at [1532, 228] on div "https://www.missandmrsfashionshop.nl/category/258525/kleding?brandIds=156798" at bounding box center [1457, 224] width 176 height 28
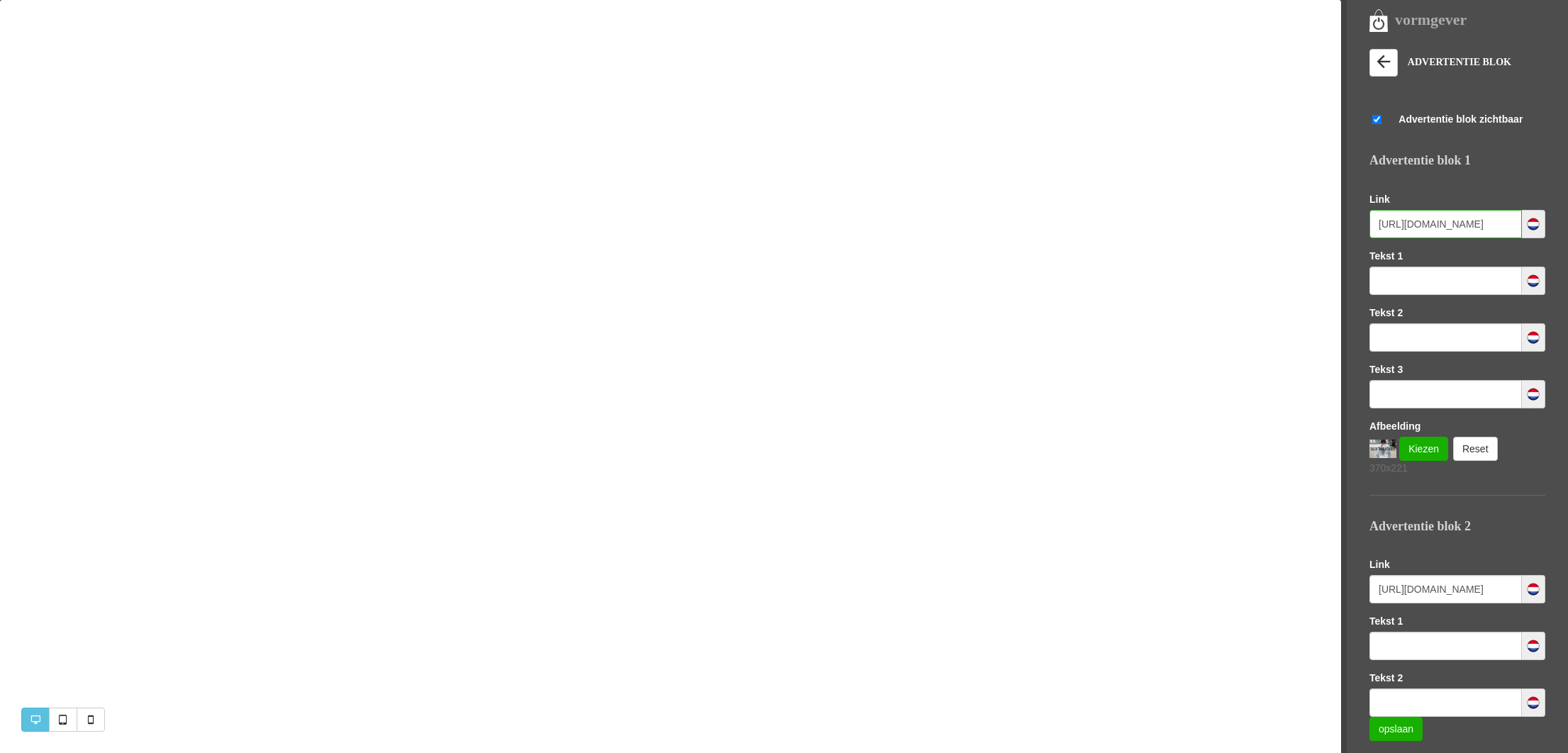
paste input "45/alle-kleding"
type input "https://www.missandmrsfashionshop.nl/category/258545/alle-kleding"
click at [1414, 453] on link "Kiezen" at bounding box center [1423, 449] width 49 height 24
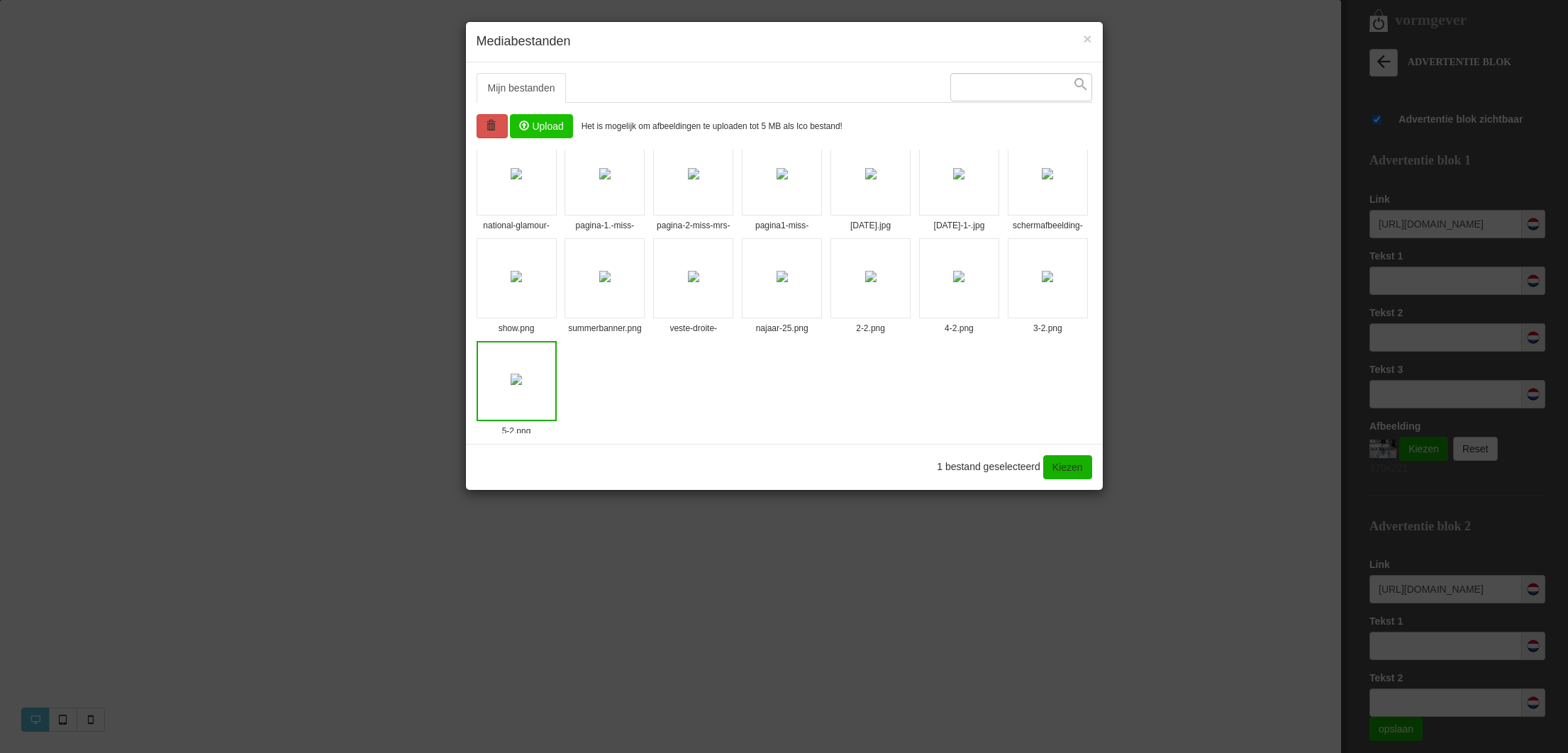
click at [523, 125] on input "file" at bounding box center [541, 127] width 61 height 23
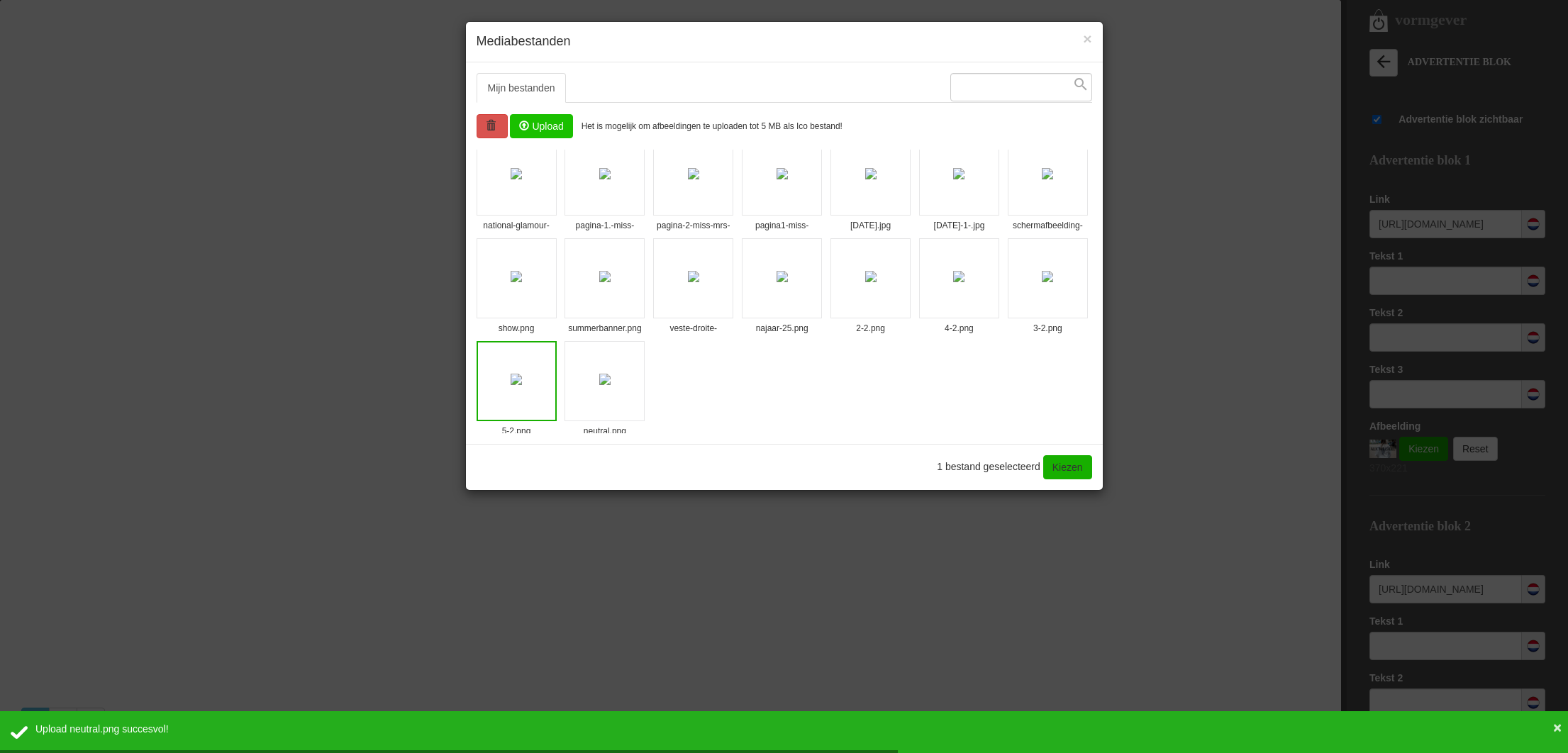
click at [611, 385] on img at bounding box center [605, 379] width 12 height 12
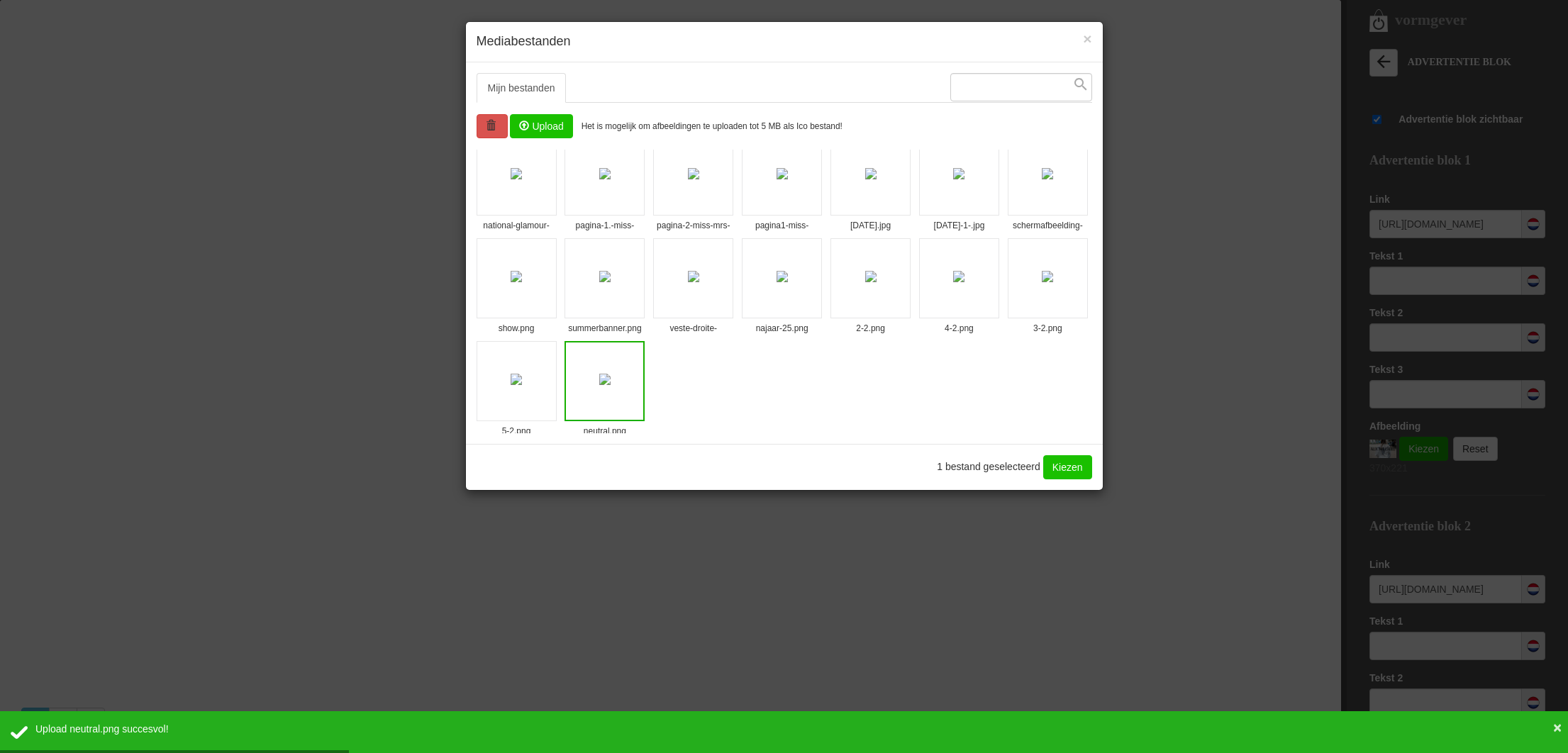
click at [1058, 472] on link "Kiezen" at bounding box center [1067, 467] width 49 height 24
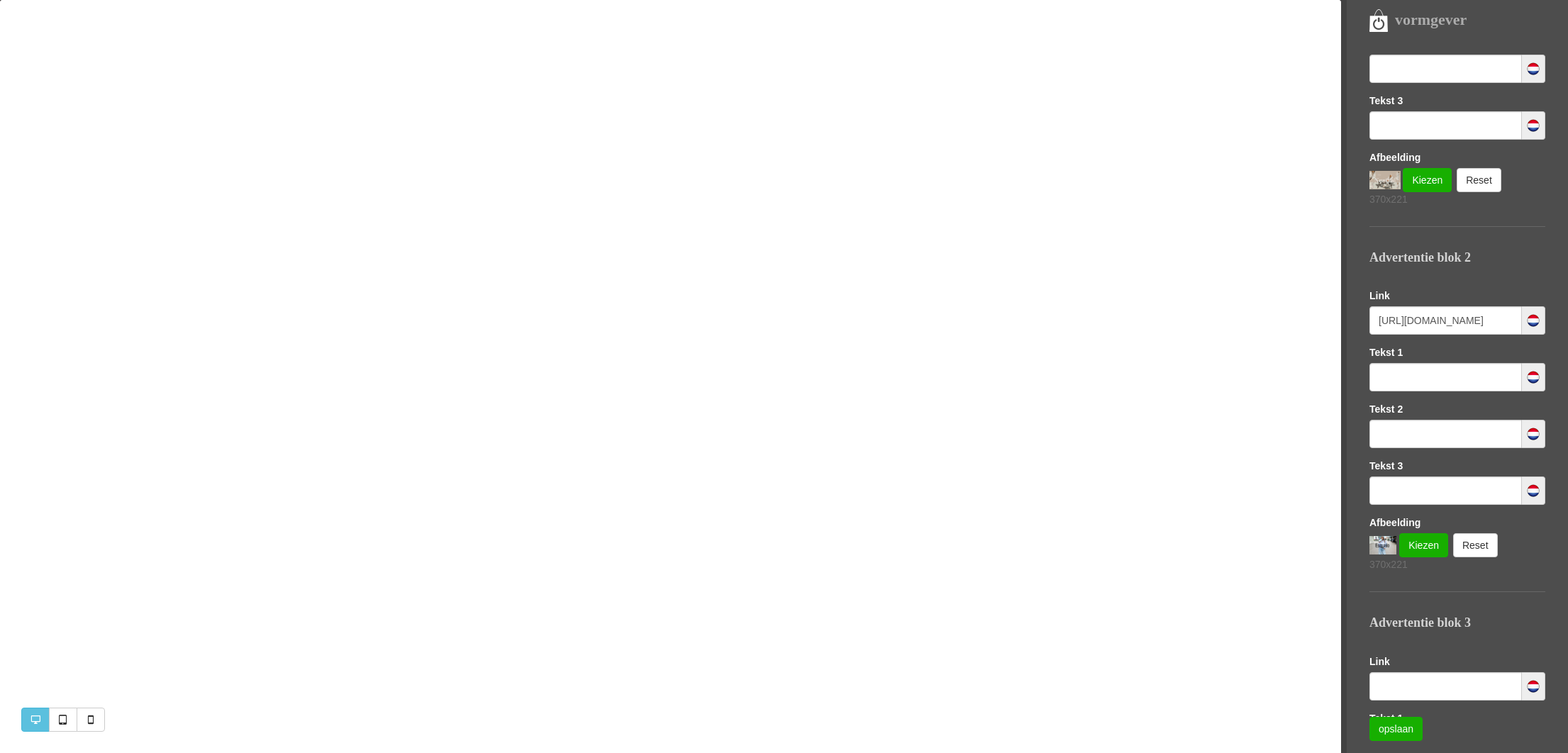
scroll to position [272, 0]
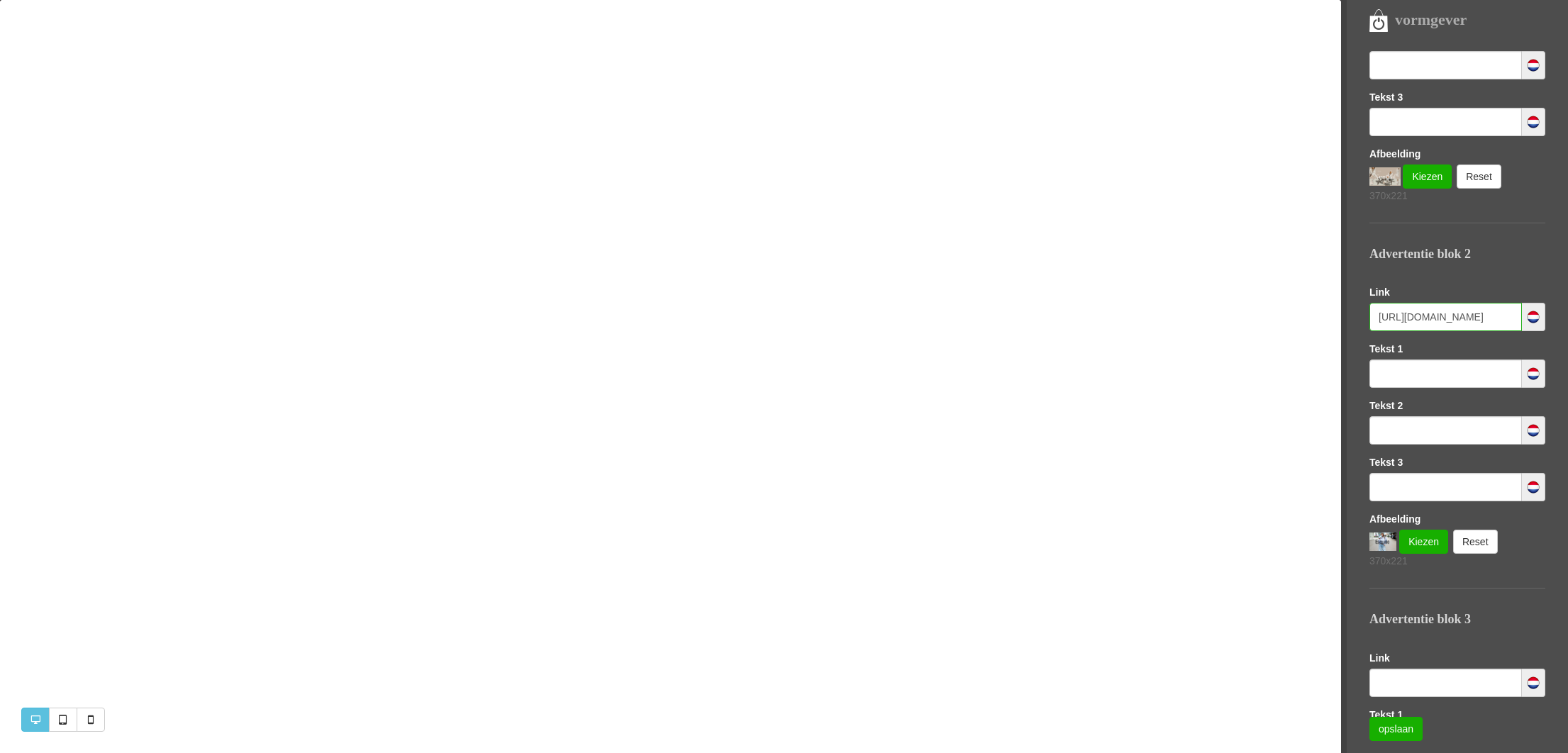
click at [1468, 319] on input "https://www.missandmrsfashionshop.nl/category/258525/kleding?brandIds=159009" at bounding box center [1445, 317] width 152 height 28
paste input "45/alle-kleding"
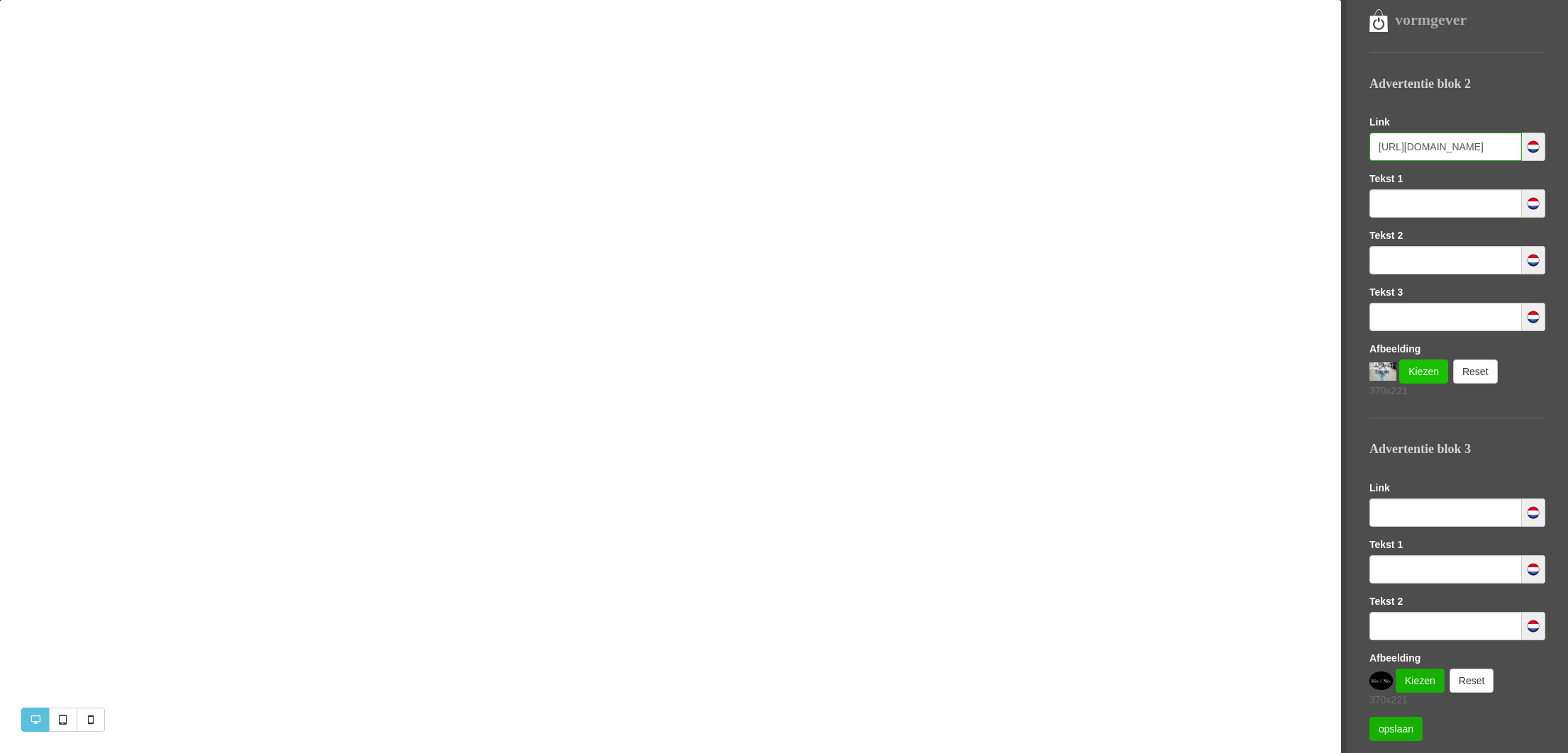
scroll to position [442, 0]
type input "https://www.missandmrsfashionshop.nl/category/258545/alle-kleding"
click at [1417, 368] on link "Kiezen" at bounding box center [1423, 372] width 49 height 24
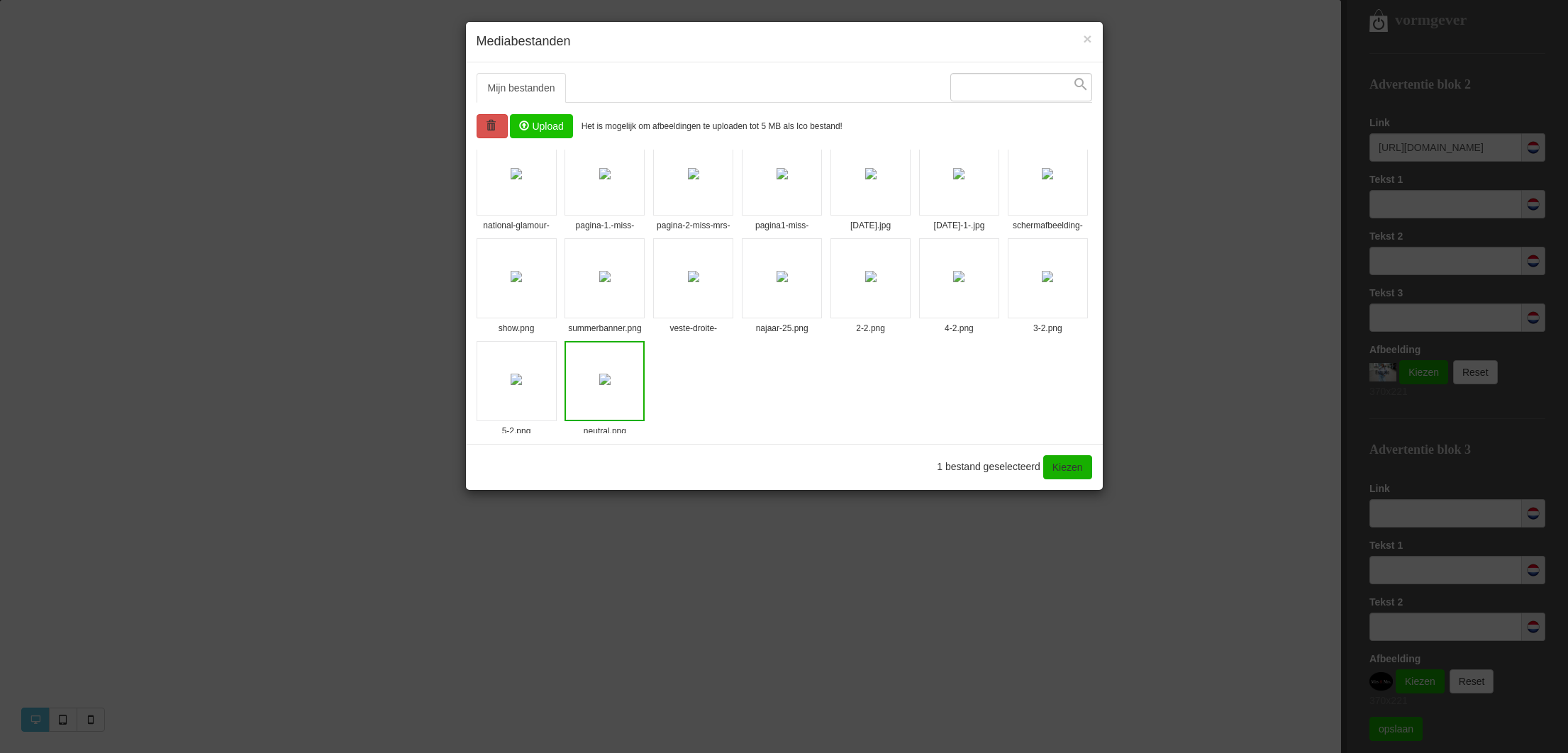
click at [549, 126] on input "file" at bounding box center [541, 127] width 61 height 23
click at [1063, 471] on link "Kiezen" at bounding box center [1067, 467] width 49 height 24
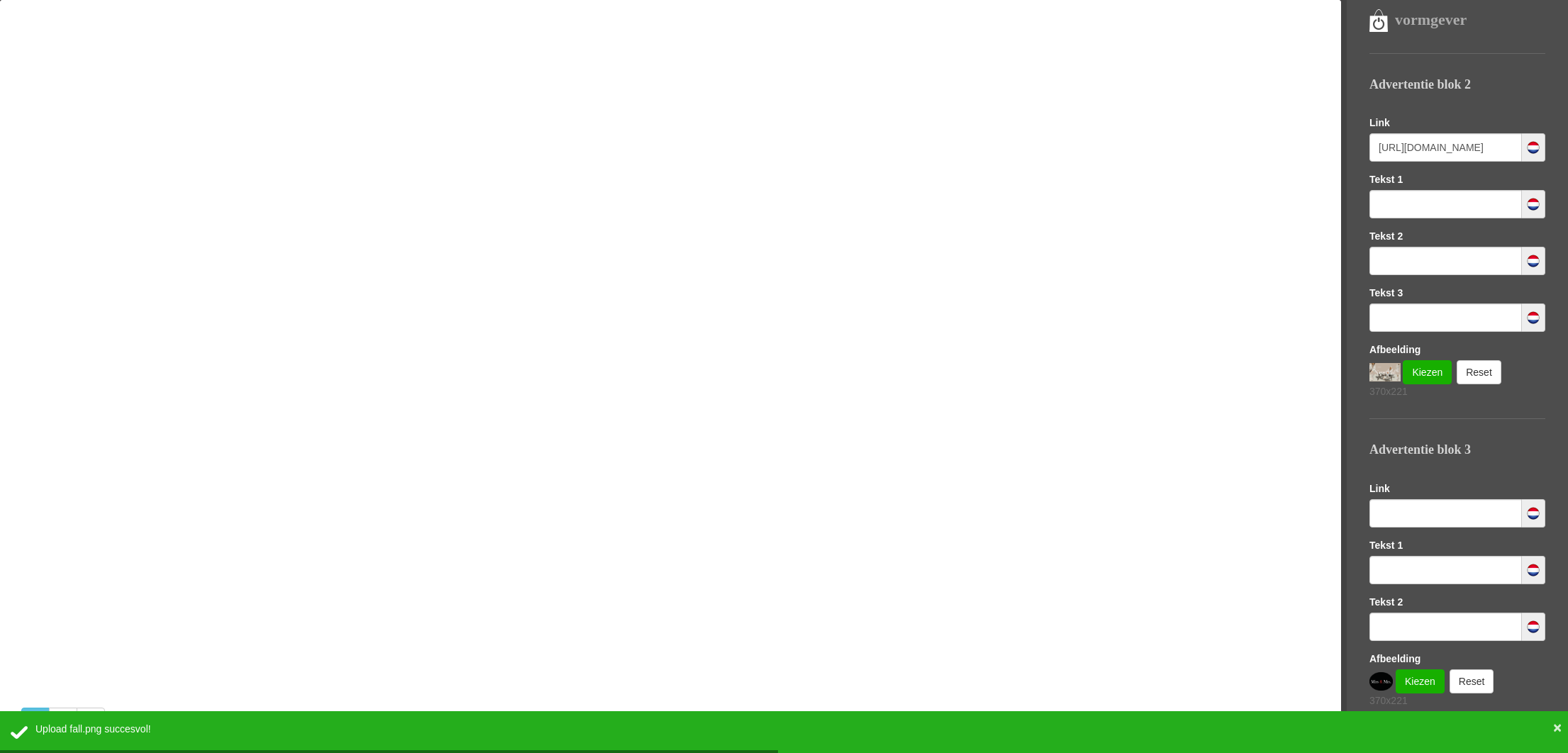
scroll to position [0, 0]
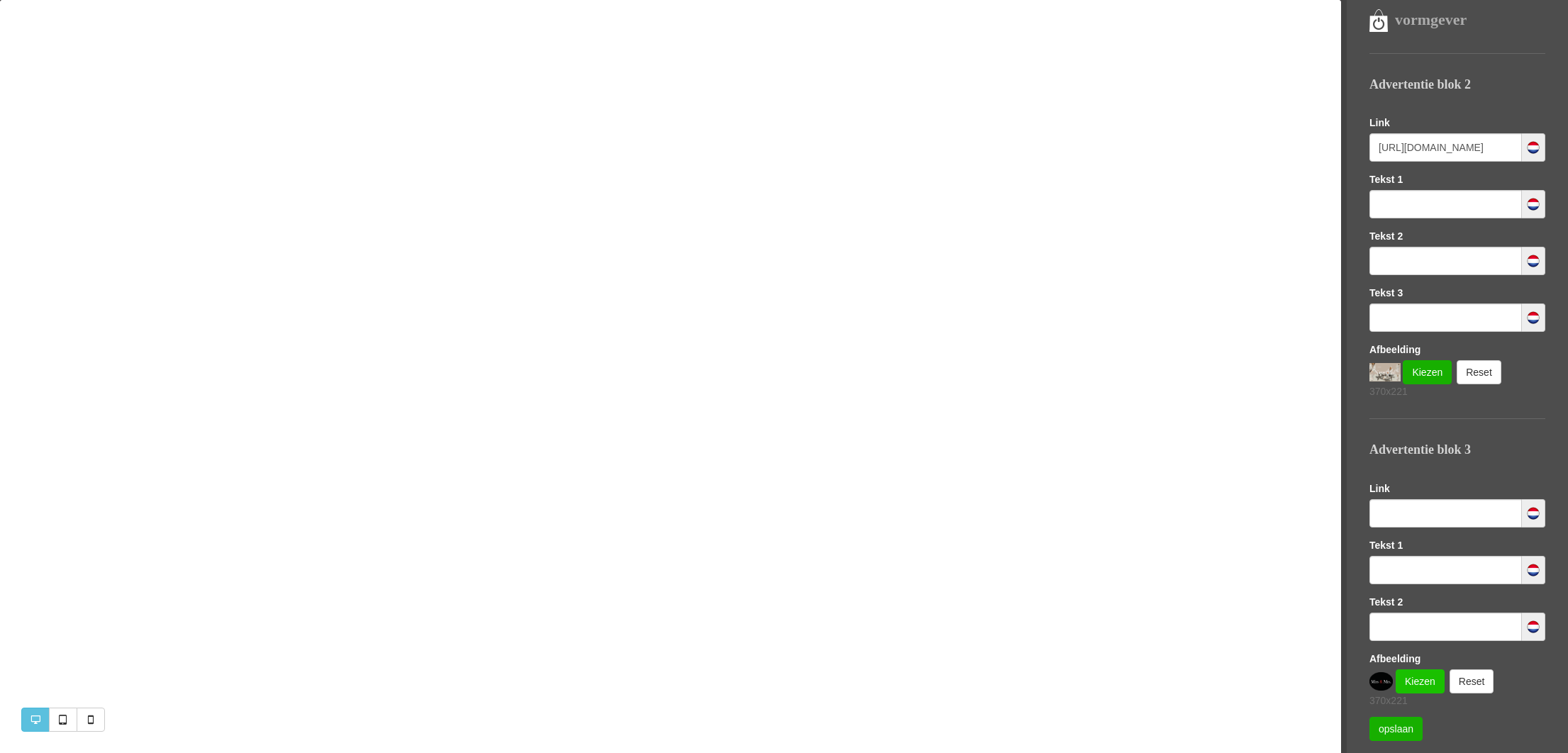
click at [1417, 689] on link "Kiezen" at bounding box center [1419, 681] width 49 height 24
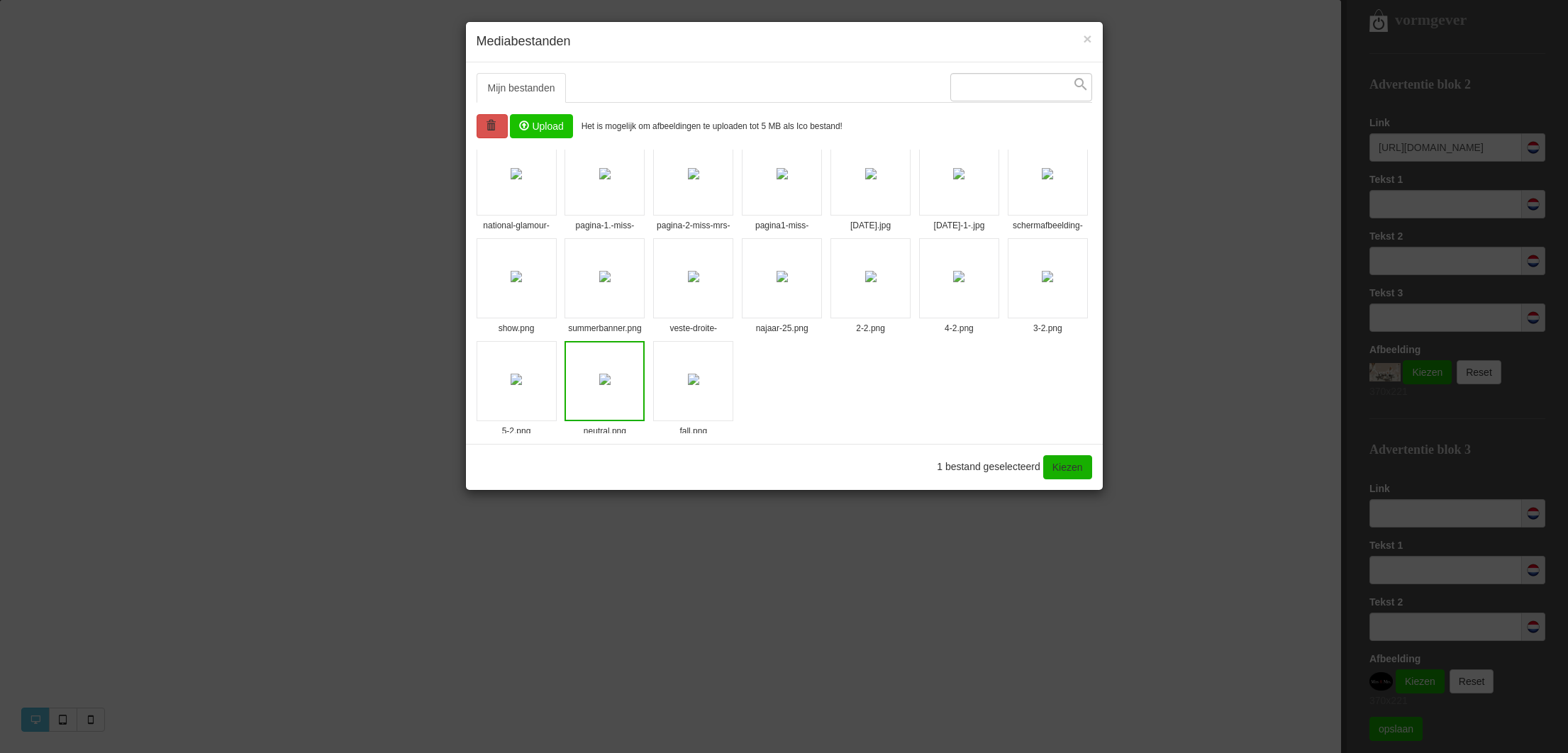
click at [557, 125] on input "file" at bounding box center [541, 127] width 61 height 23
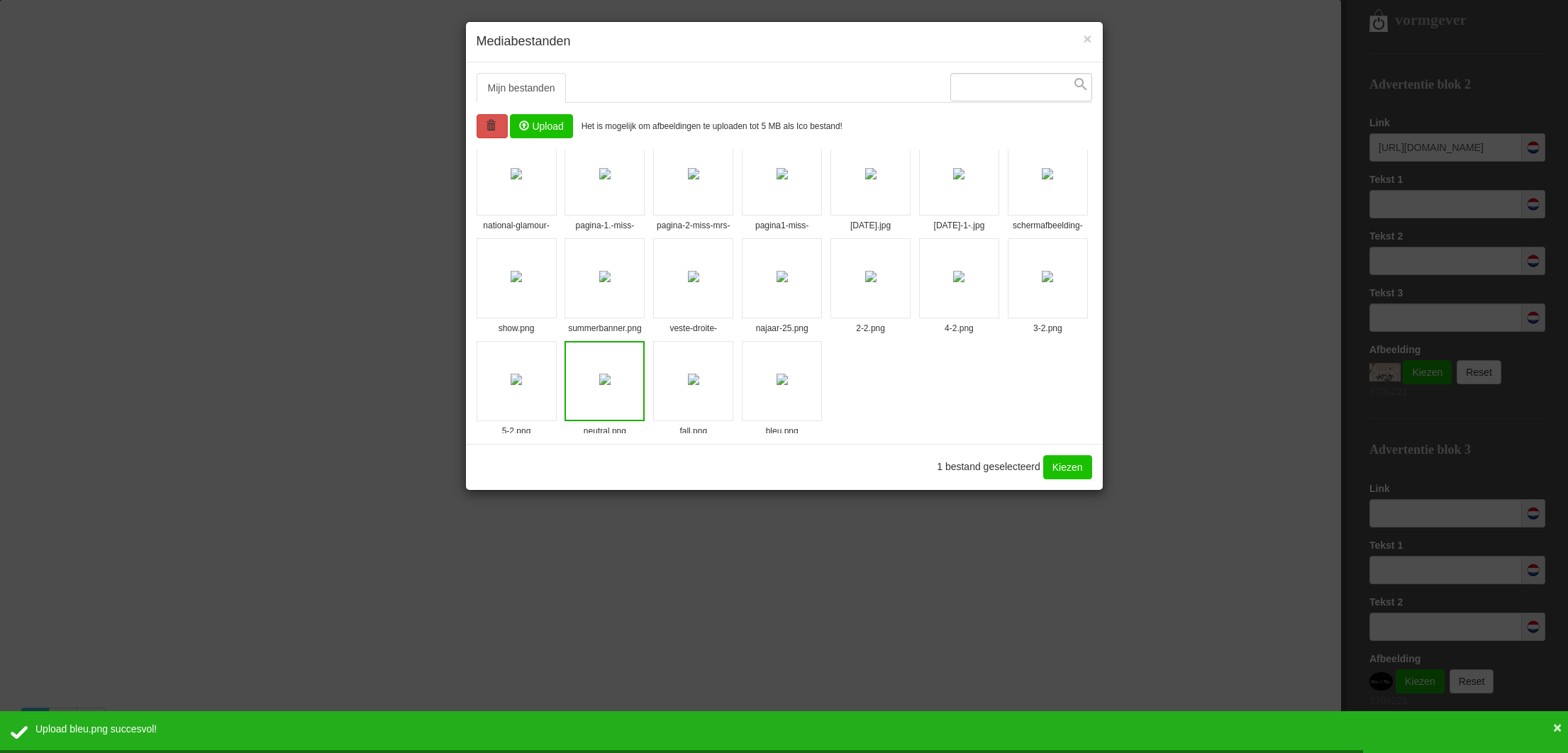
click at [1051, 468] on link "Kiezen" at bounding box center [1067, 467] width 49 height 24
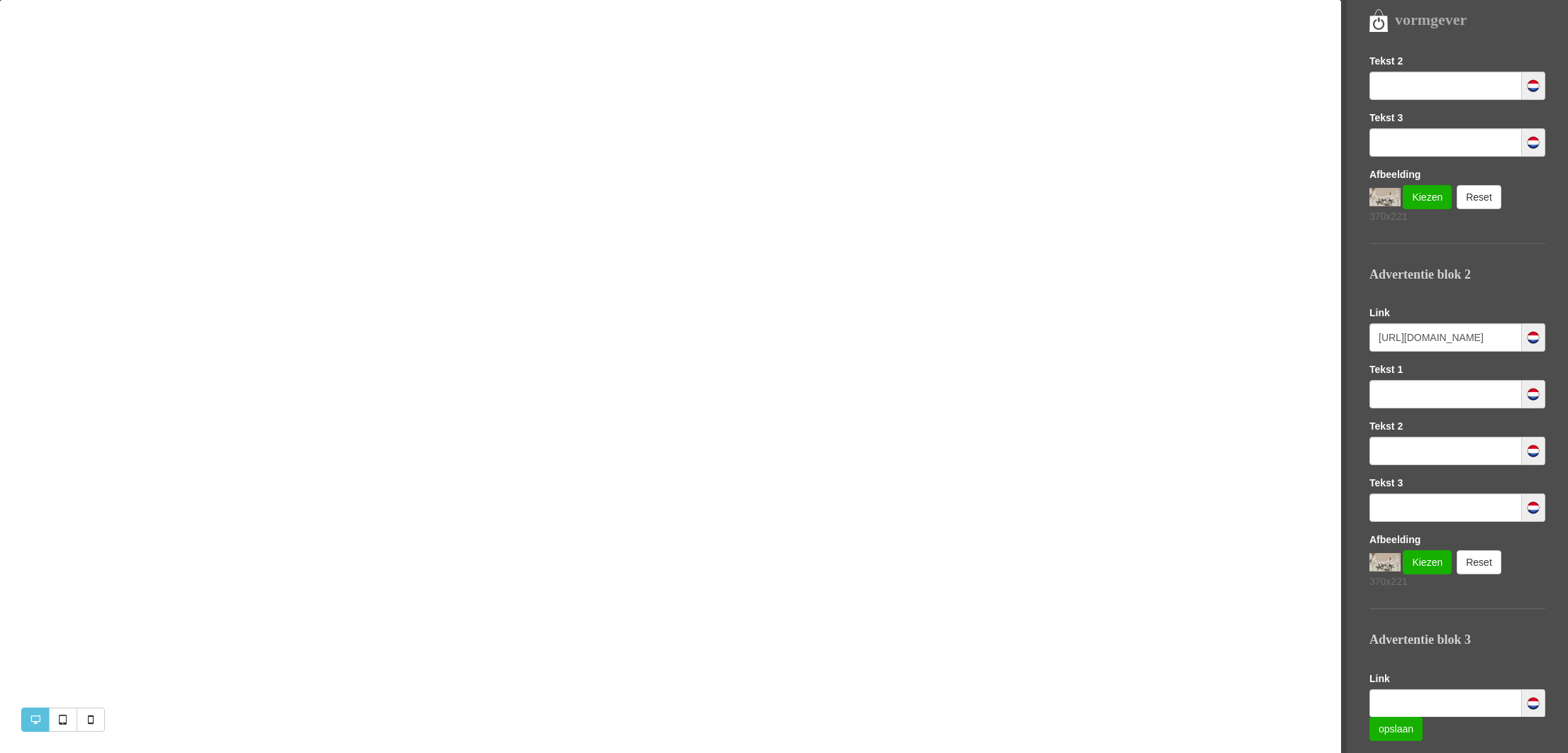
scroll to position [253, 0]
click at [1426, 565] on link "Kiezen" at bounding box center [1426, 561] width 49 height 24
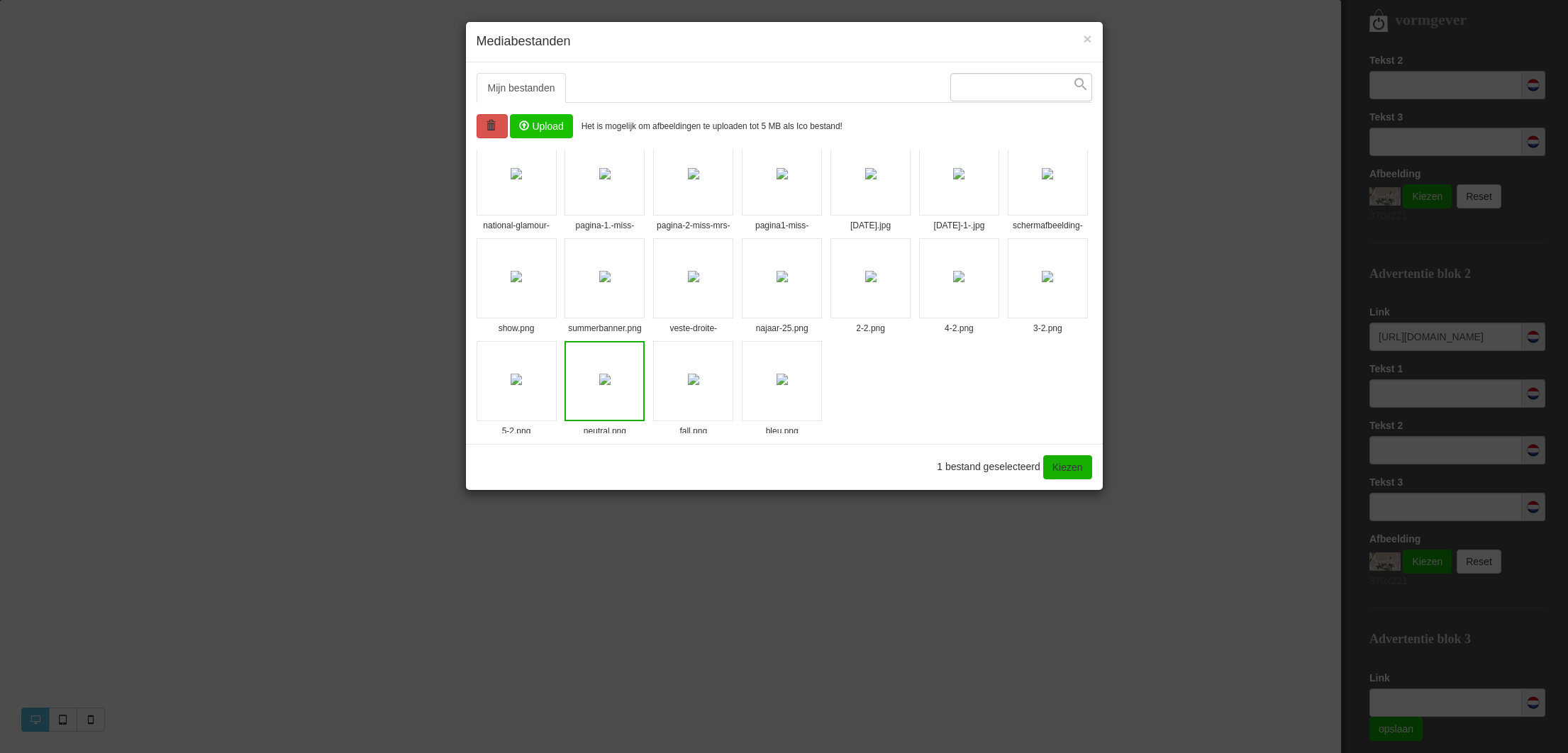
click at [699, 385] on img at bounding box center [694, 379] width 12 height 12
click at [1077, 468] on link "Kiezen" at bounding box center [1067, 467] width 49 height 24
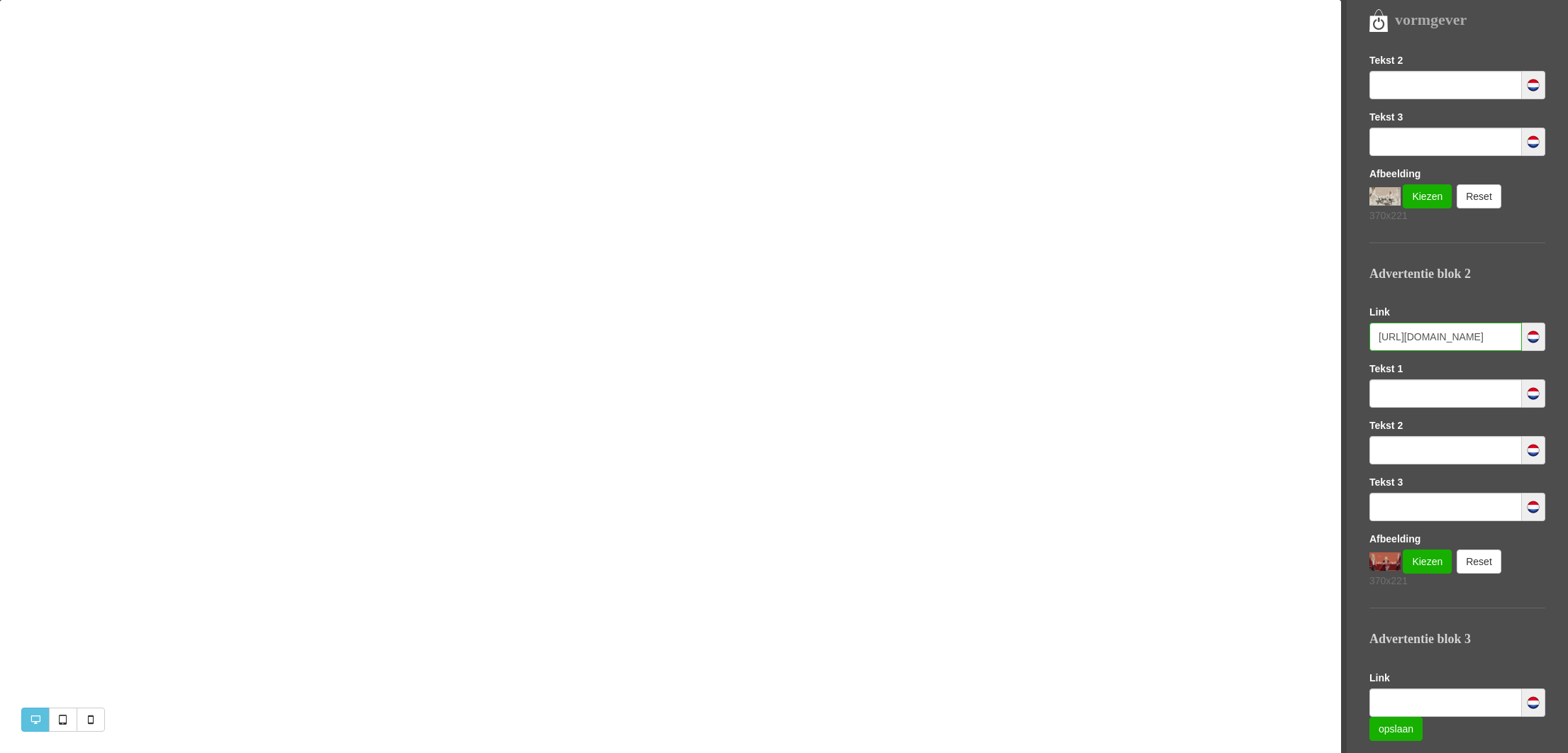
click at [1452, 347] on input "https://www.missandmrsfashionshop.nl/category/258545/alle-kleding" at bounding box center [1445, 337] width 152 height 28
click at [1452, 346] on input "https://www.missandmrsfashionshop.nl/category/258545/alle-kleding" at bounding box center [1445, 337] width 152 height 28
click at [1537, 578] on p "370x221" at bounding box center [1457, 580] width 176 height 14
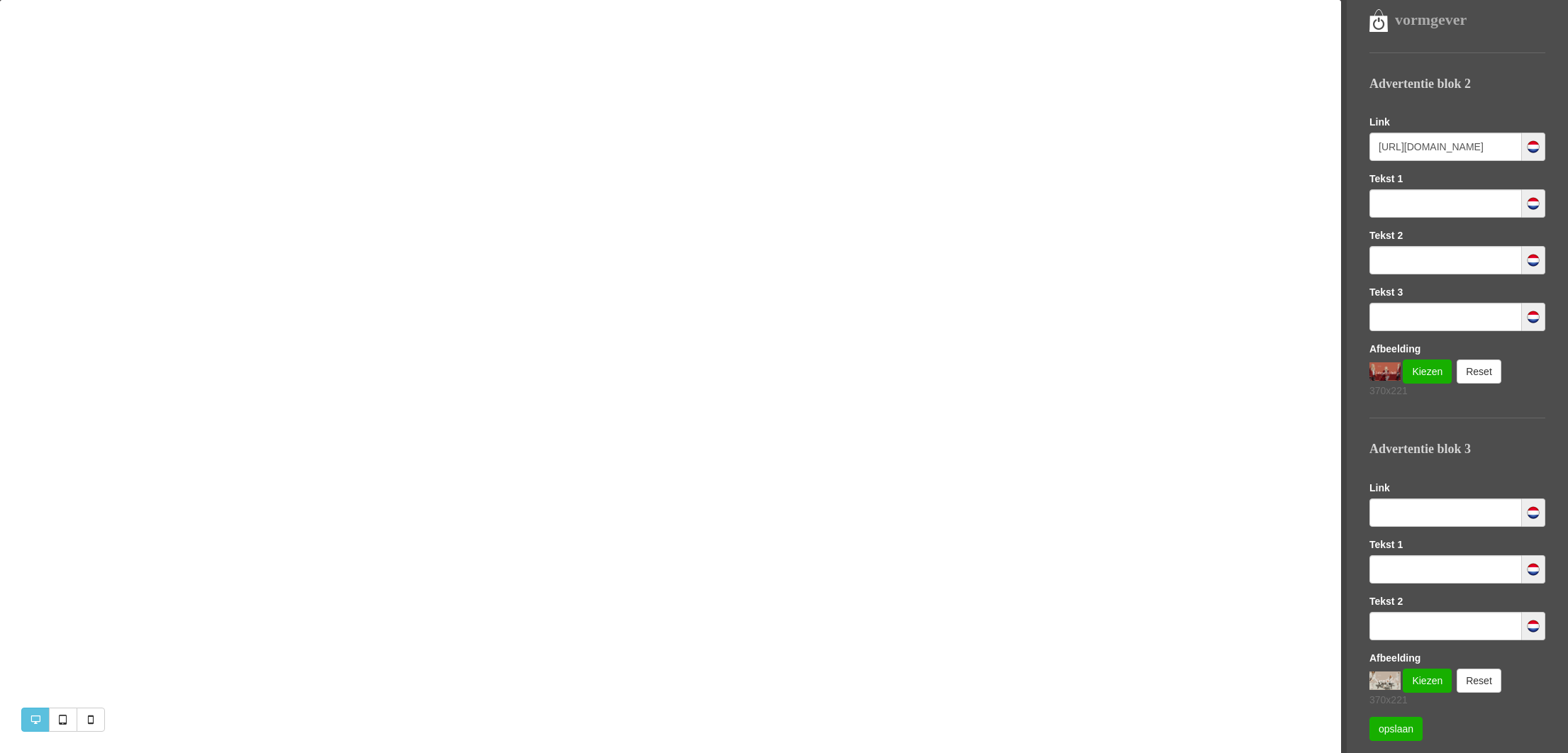
scroll to position [442, 0]
click at [1412, 680] on link "Kiezen" at bounding box center [1426, 681] width 49 height 24
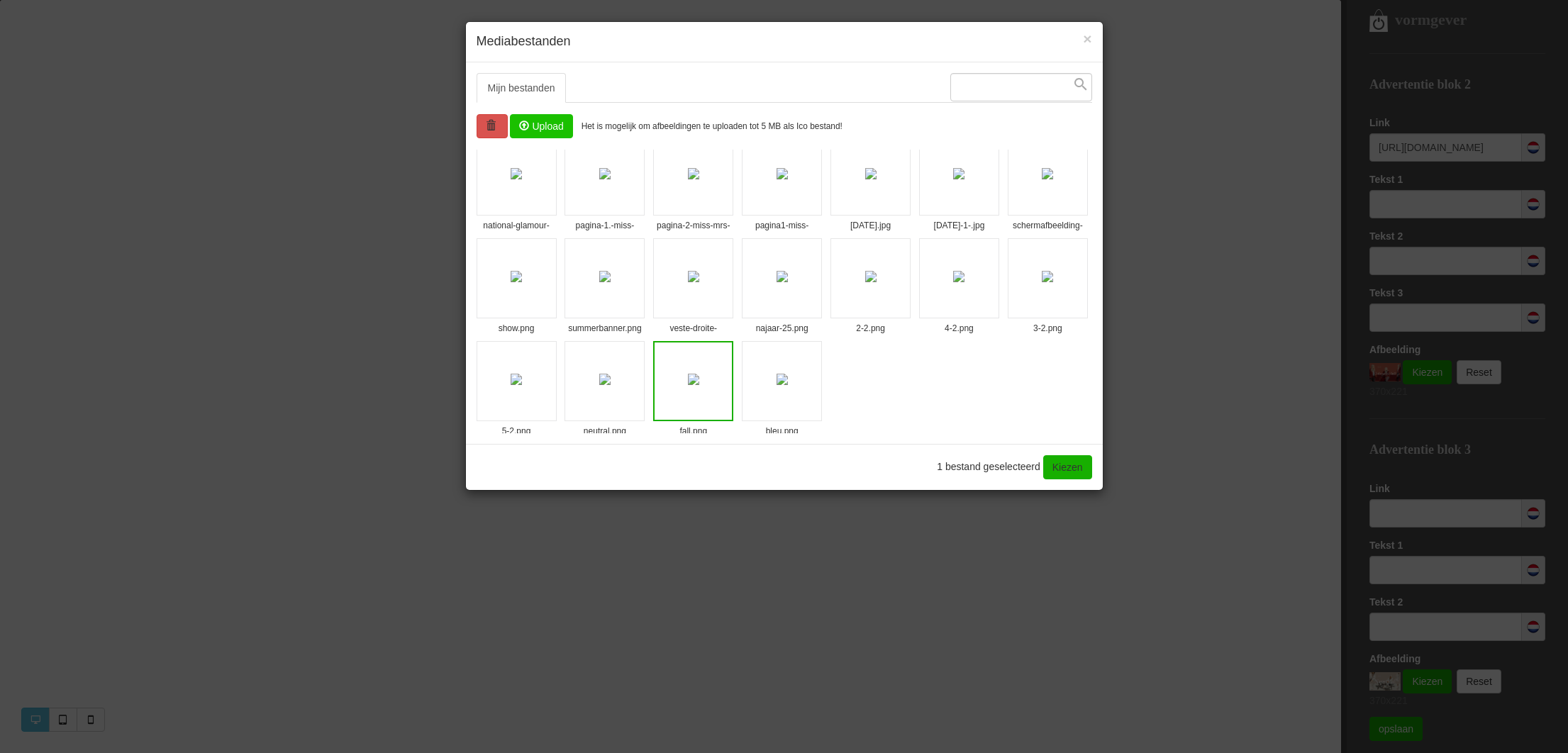
click at [788, 385] on img at bounding box center [782, 379] width 12 height 12
click at [1068, 467] on link "Kiezen" at bounding box center [1067, 467] width 49 height 24
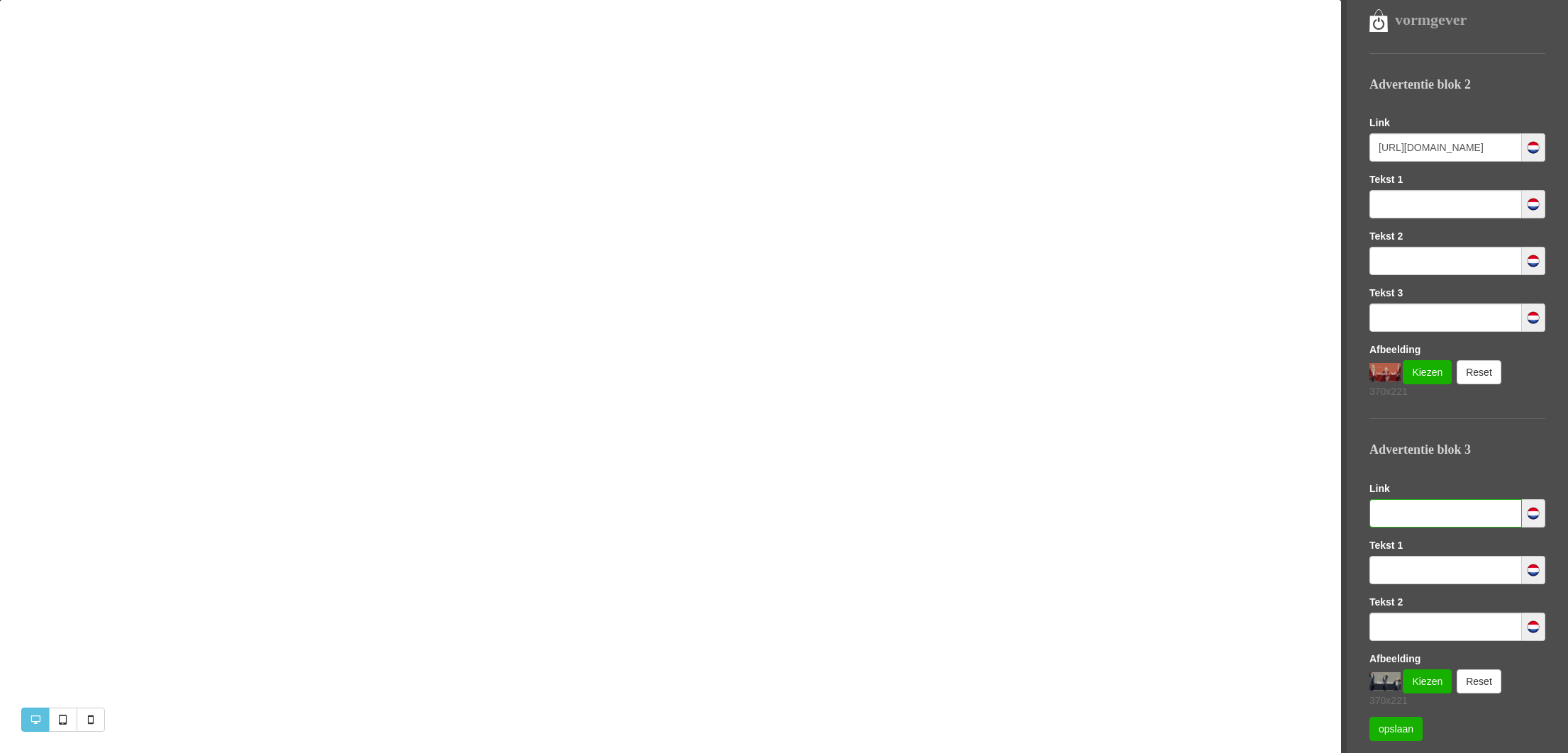
click at [1447, 518] on input "text" at bounding box center [1445, 513] width 152 height 28
paste input "https://www.missandmrsfashionshop.nl/category/258545/alle-kleding"
type input "https://www.missandmrsfashionshop.nl/category/258545/alle-kleding"
click at [1399, 730] on link "opslaan" at bounding box center [1395, 728] width 54 height 24
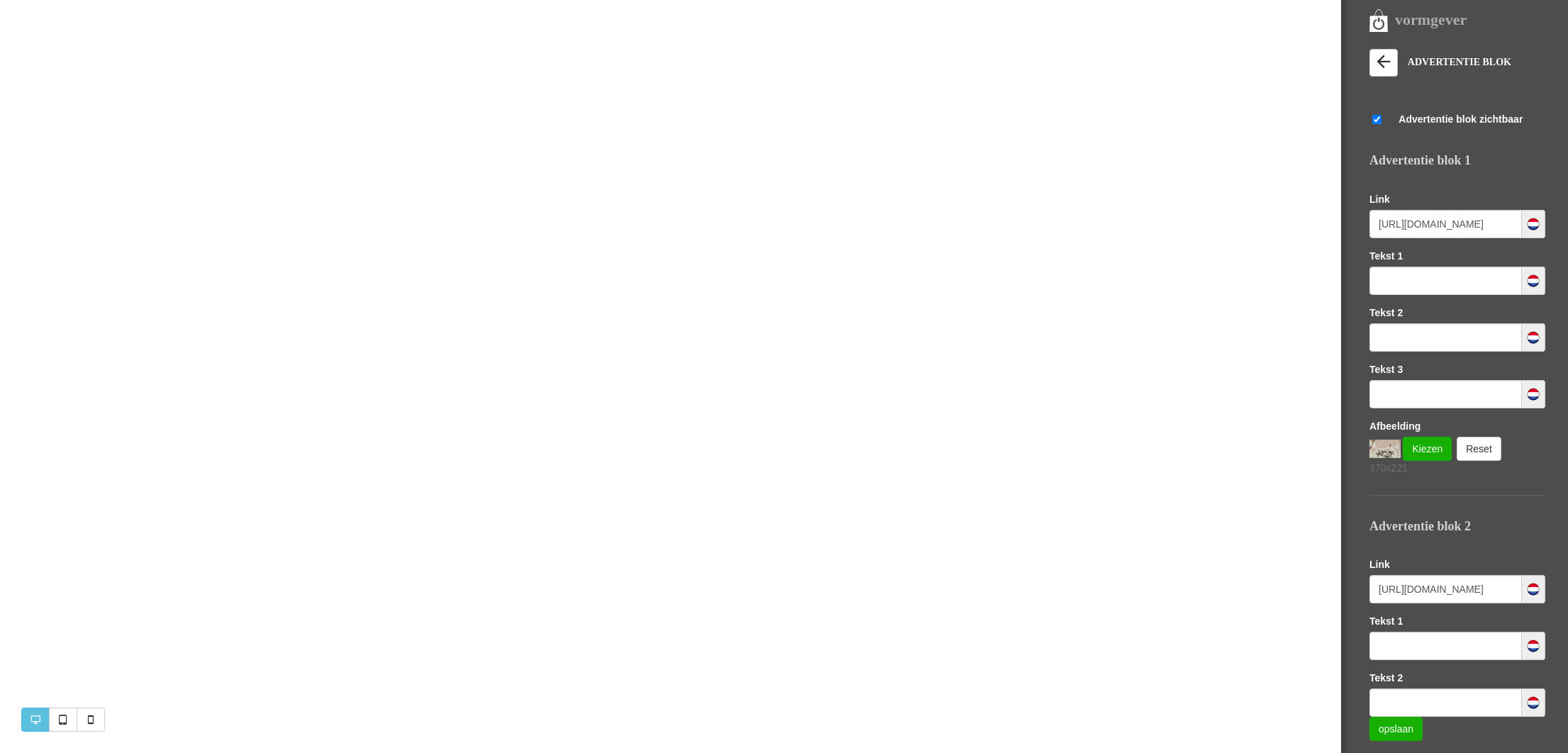
scroll to position [0, 0]
click at [1379, 75] on link at bounding box center [1383, 63] width 28 height 28
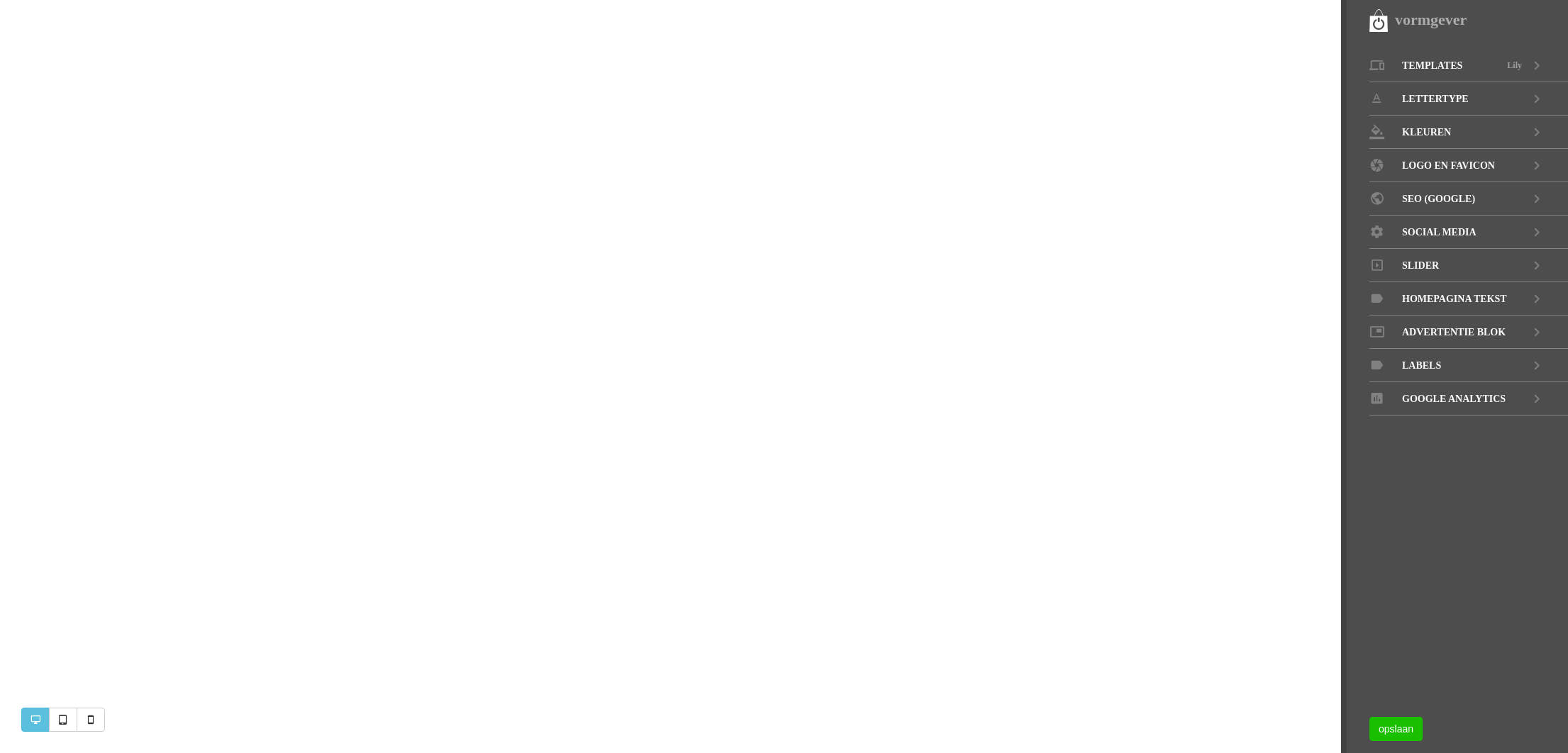
click at [1400, 728] on link "opslaan" at bounding box center [1395, 728] width 54 height 24
click at [1417, 736] on link "opslaan" at bounding box center [1395, 728] width 54 height 24
click at [1407, 729] on link "opslaan" at bounding box center [1395, 728] width 54 height 24
click at [1454, 276] on link "Slider" at bounding box center [1468, 265] width 198 height 33
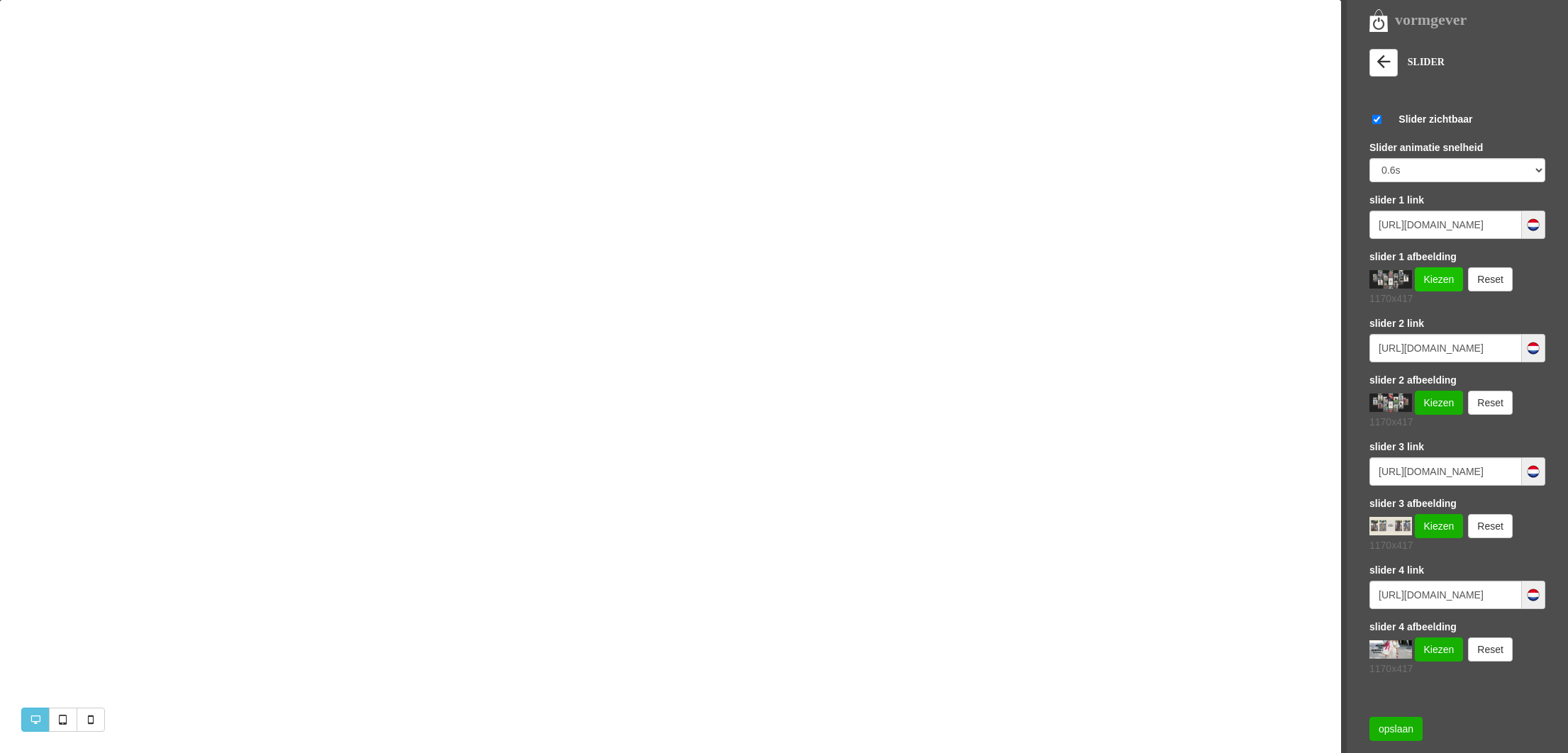
click at [1454, 276] on link "Kiezen" at bounding box center [1438, 279] width 49 height 24
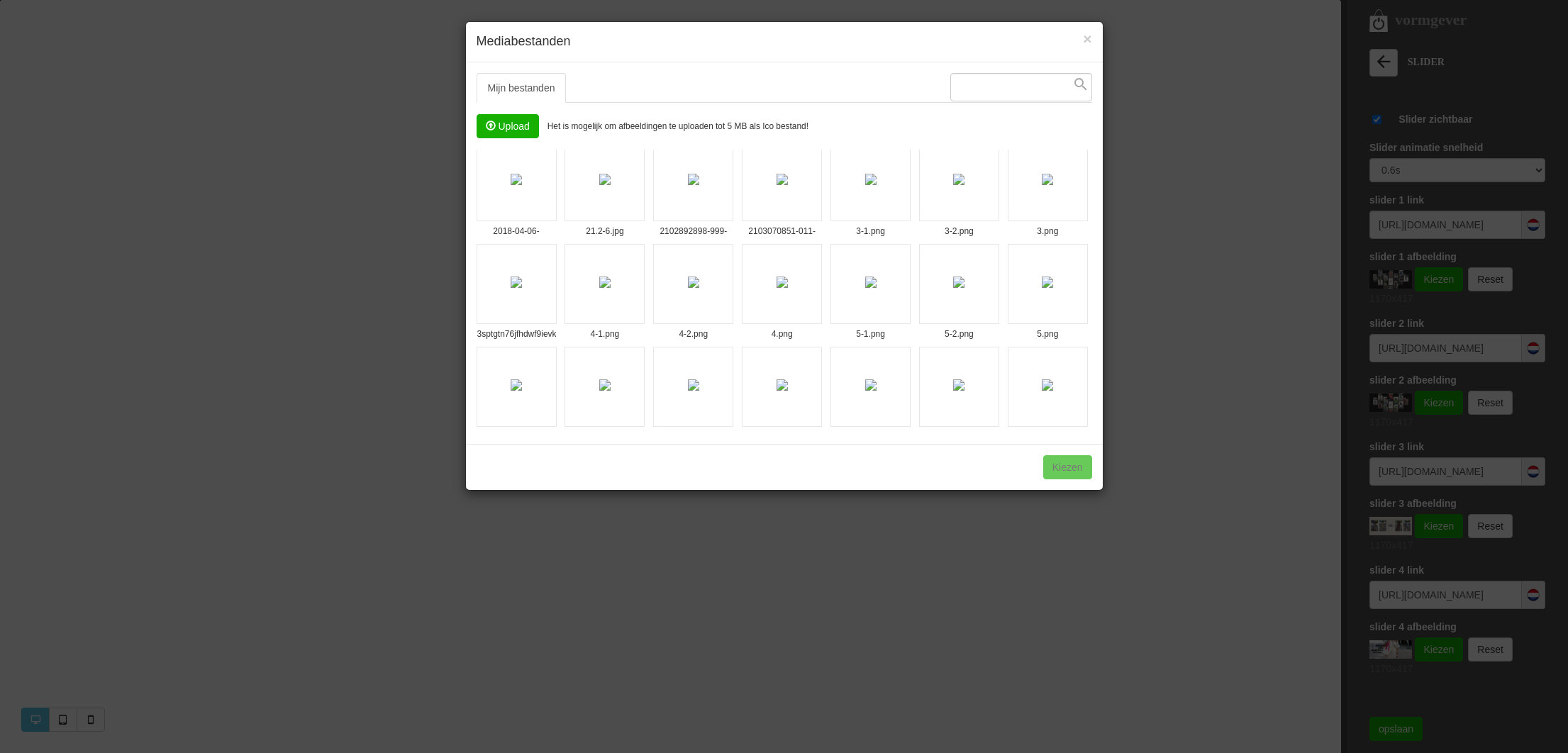
scroll to position [212, 0]
click at [953, 284] on img at bounding box center [959, 290] width 12 height 12
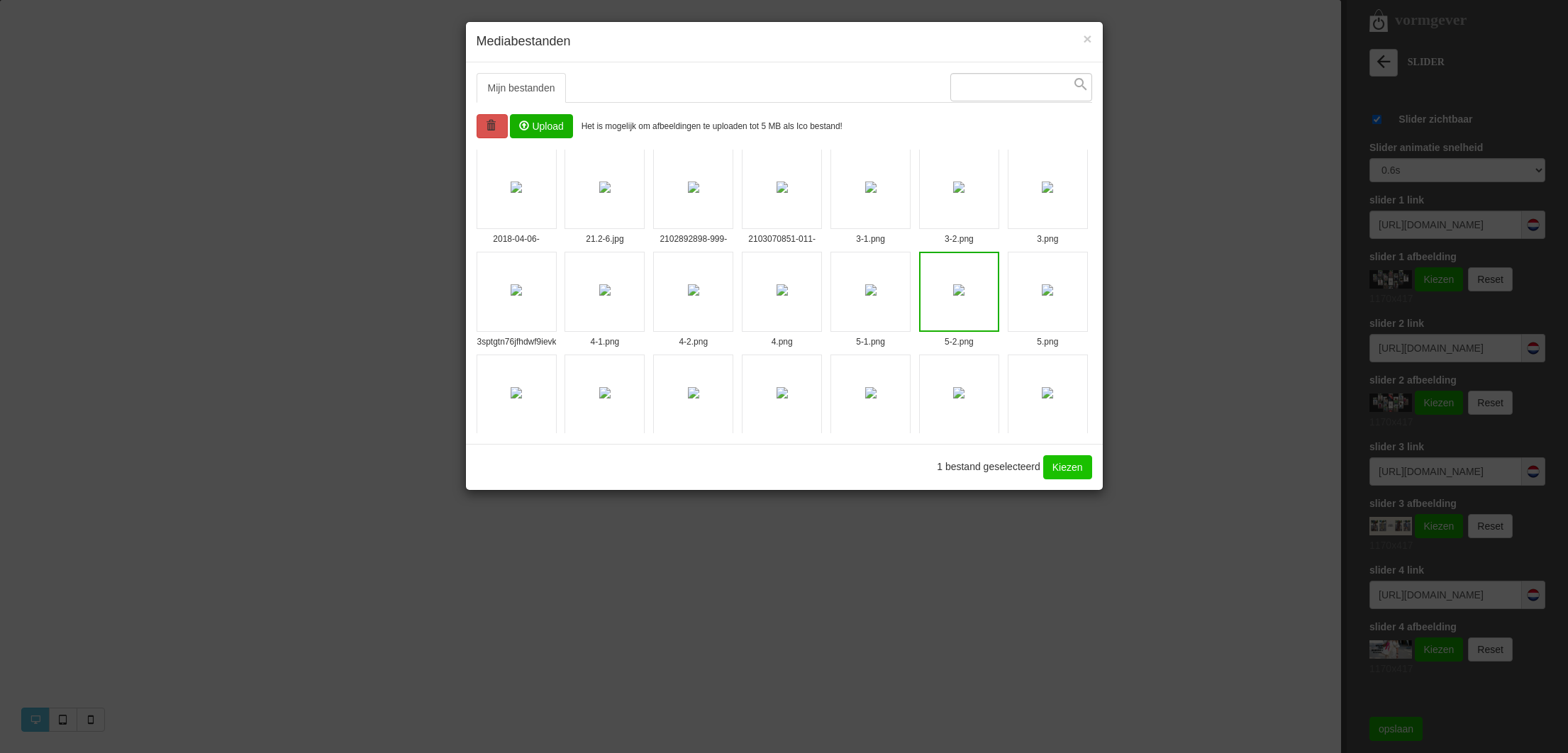
click at [1072, 475] on link "Kiezen" at bounding box center [1067, 467] width 49 height 24
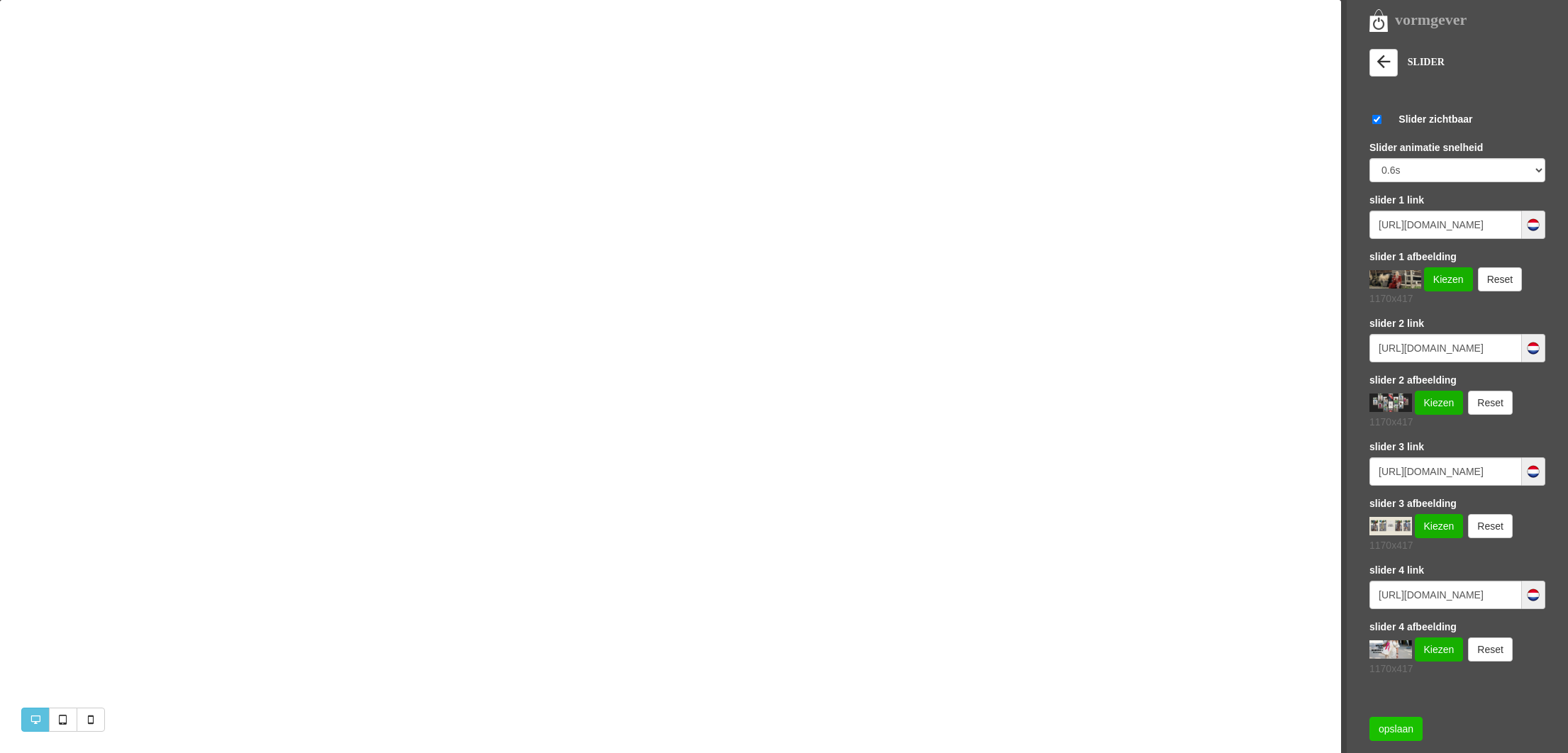
click at [1398, 737] on link "opslaan" at bounding box center [1395, 728] width 54 height 24
click at [1450, 221] on input "https://www.missandmrsfashionshop.nl/category/258525/kleding" at bounding box center [1445, 225] width 152 height 28
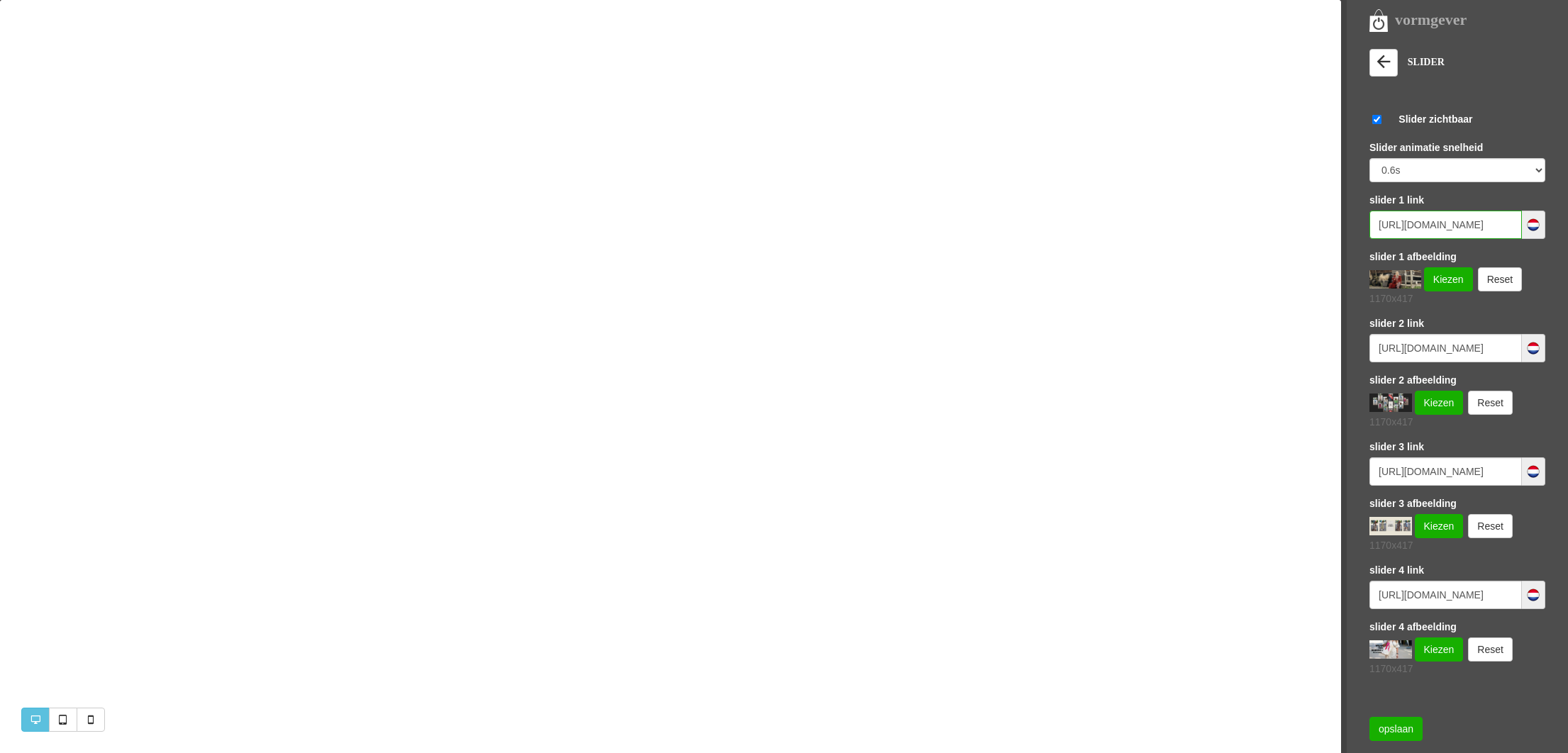
paste input "45/alle-"
type input "https://www.missandmrsfashionshop.nl/category/258545/alle-kleding"
click at [1433, 400] on link "Kiezen" at bounding box center [1438, 402] width 49 height 24
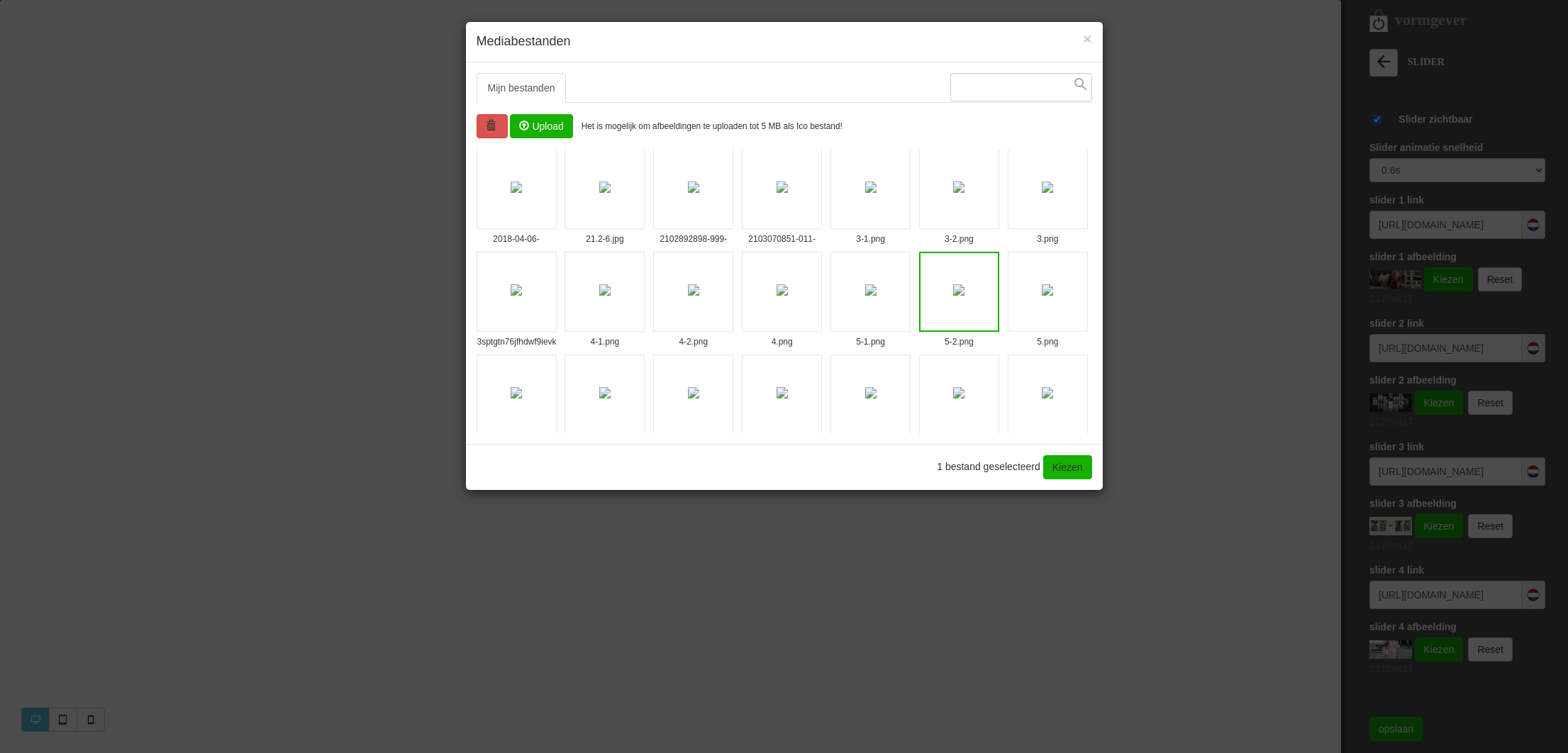
click at [953, 182] on img at bounding box center [959, 188] width 12 height 12
click at [1069, 458] on link "Kiezen" at bounding box center [1067, 467] width 49 height 24
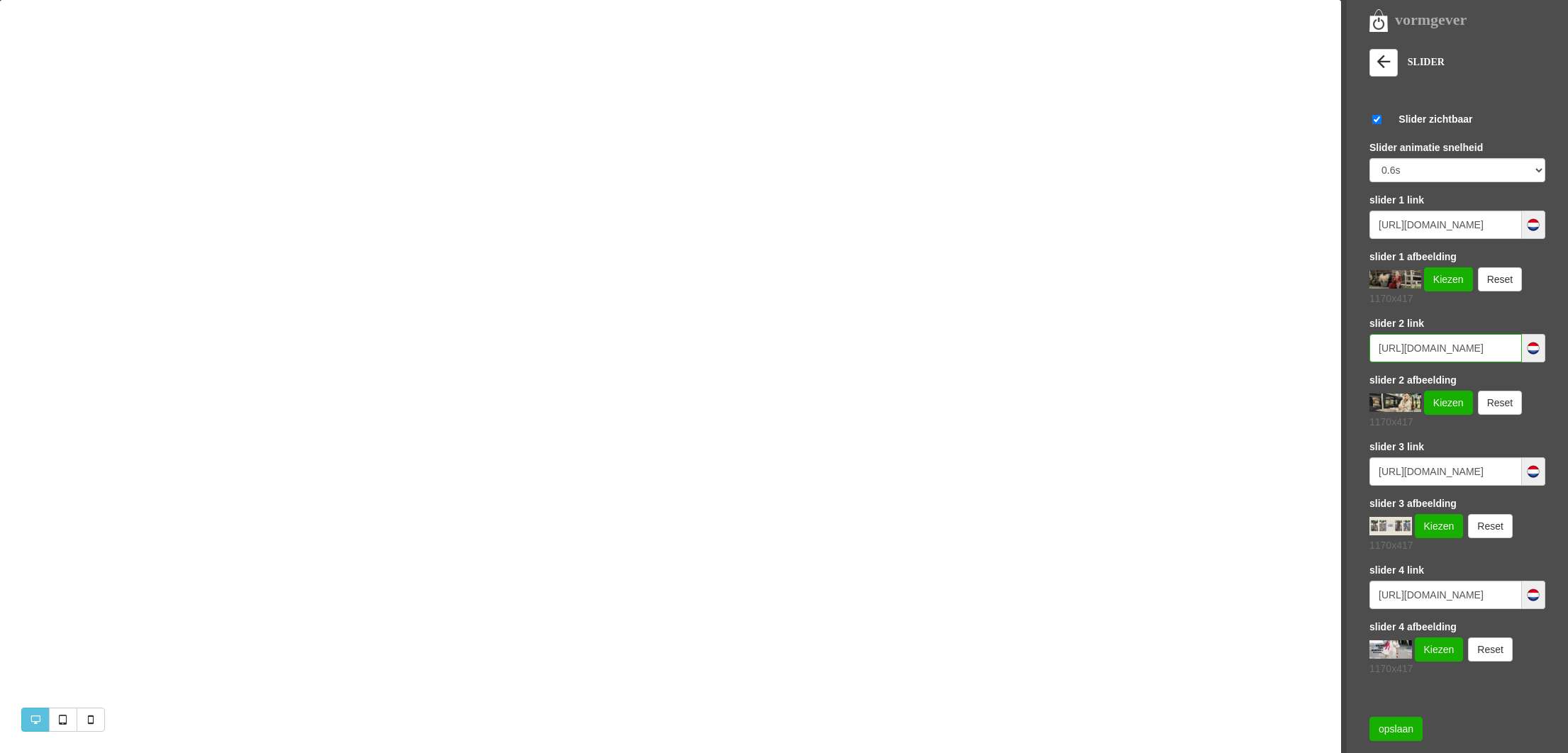
click at [1409, 351] on input "https://www.missandmrsfashionshop.nl/category/263573/sale?orderBy=Newest" at bounding box center [1445, 348] width 152 height 28
paste input "58545/alle-kleding"
type input "https://www.missandmrsfashionshop.nl/category/258545/alle-kleding"
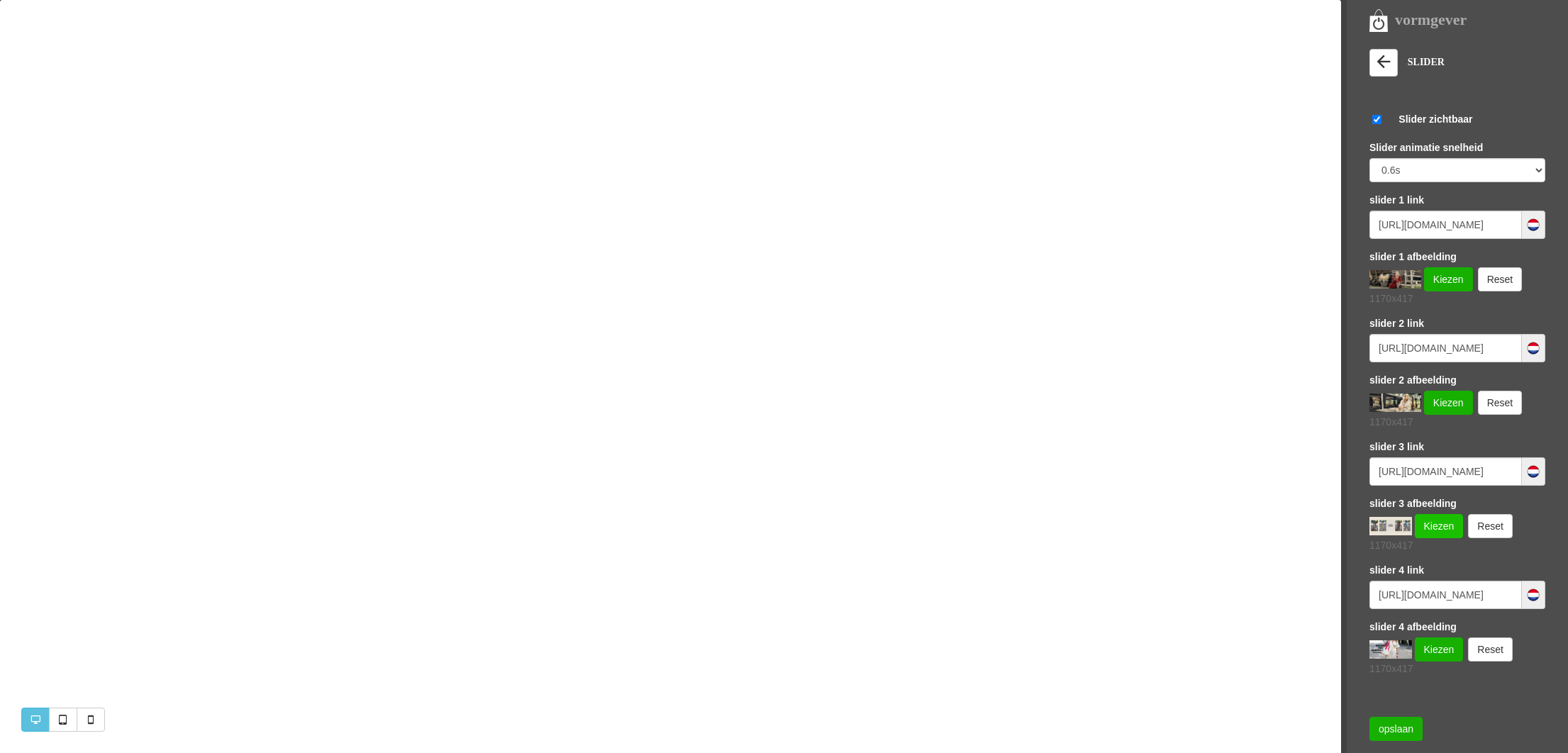
click at [1429, 519] on link "Kiezen" at bounding box center [1438, 526] width 49 height 24
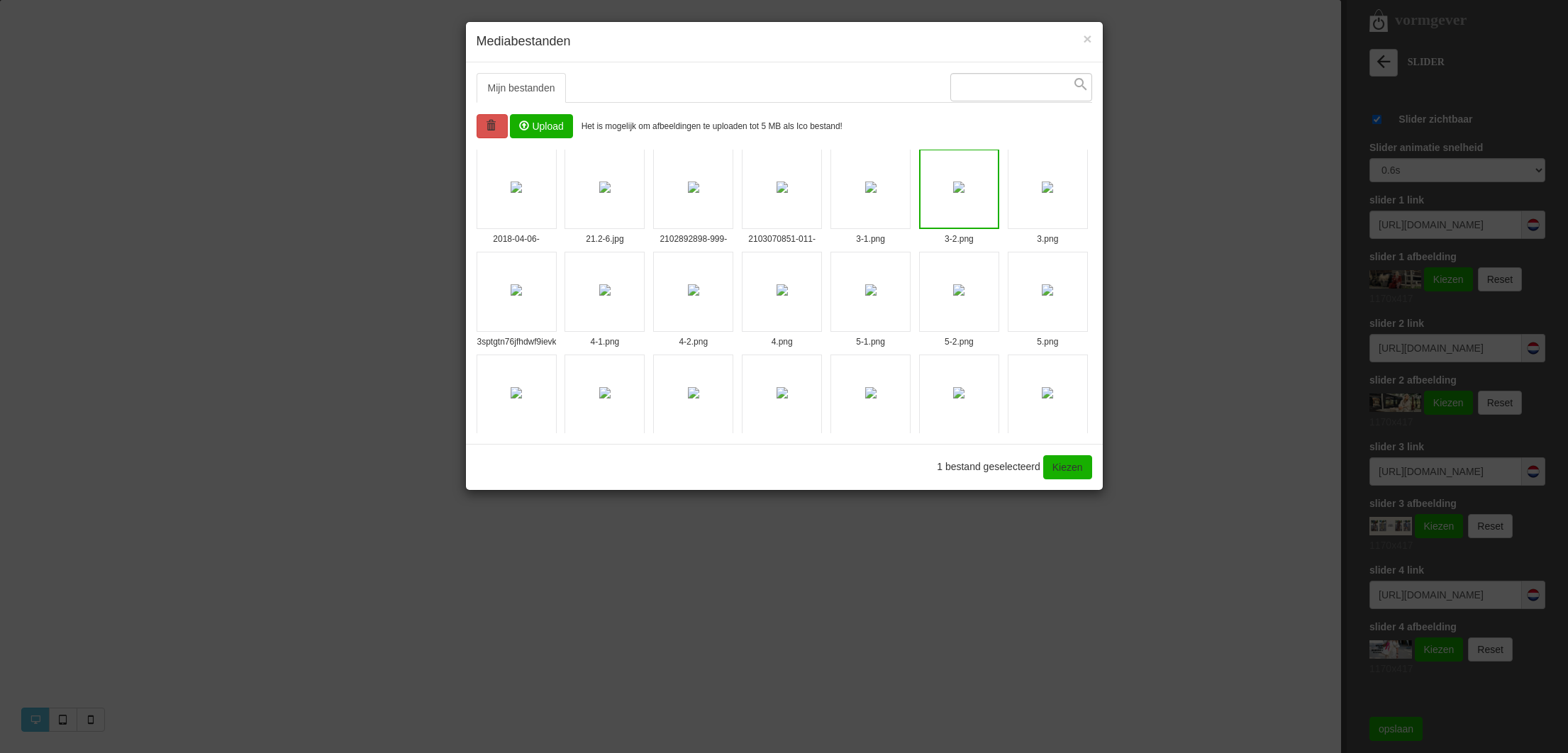
click at [699, 290] on img at bounding box center [694, 290] width 12 height 12
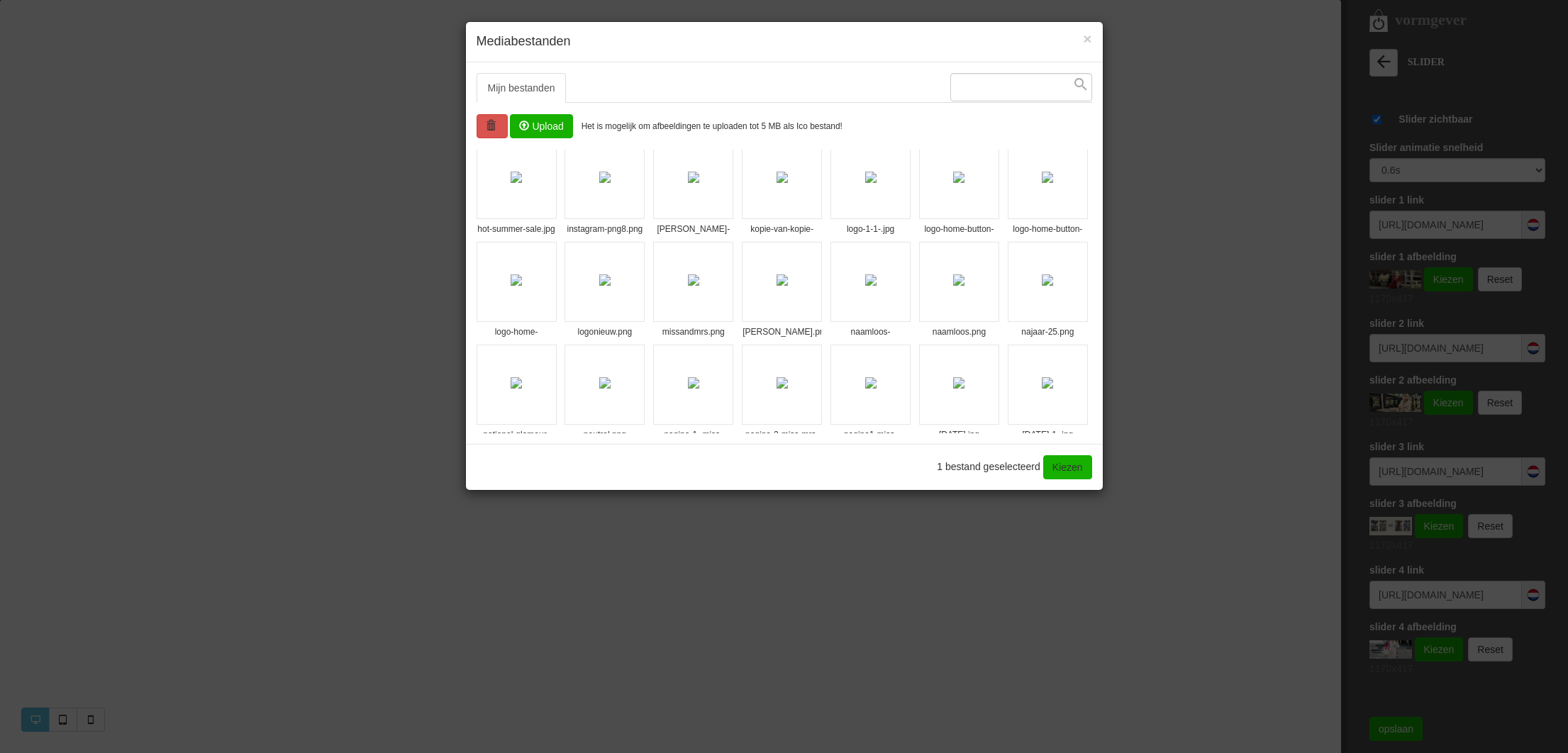
click at [1041, 286] on img at bounding box center [1047, 280] width 12 height 12
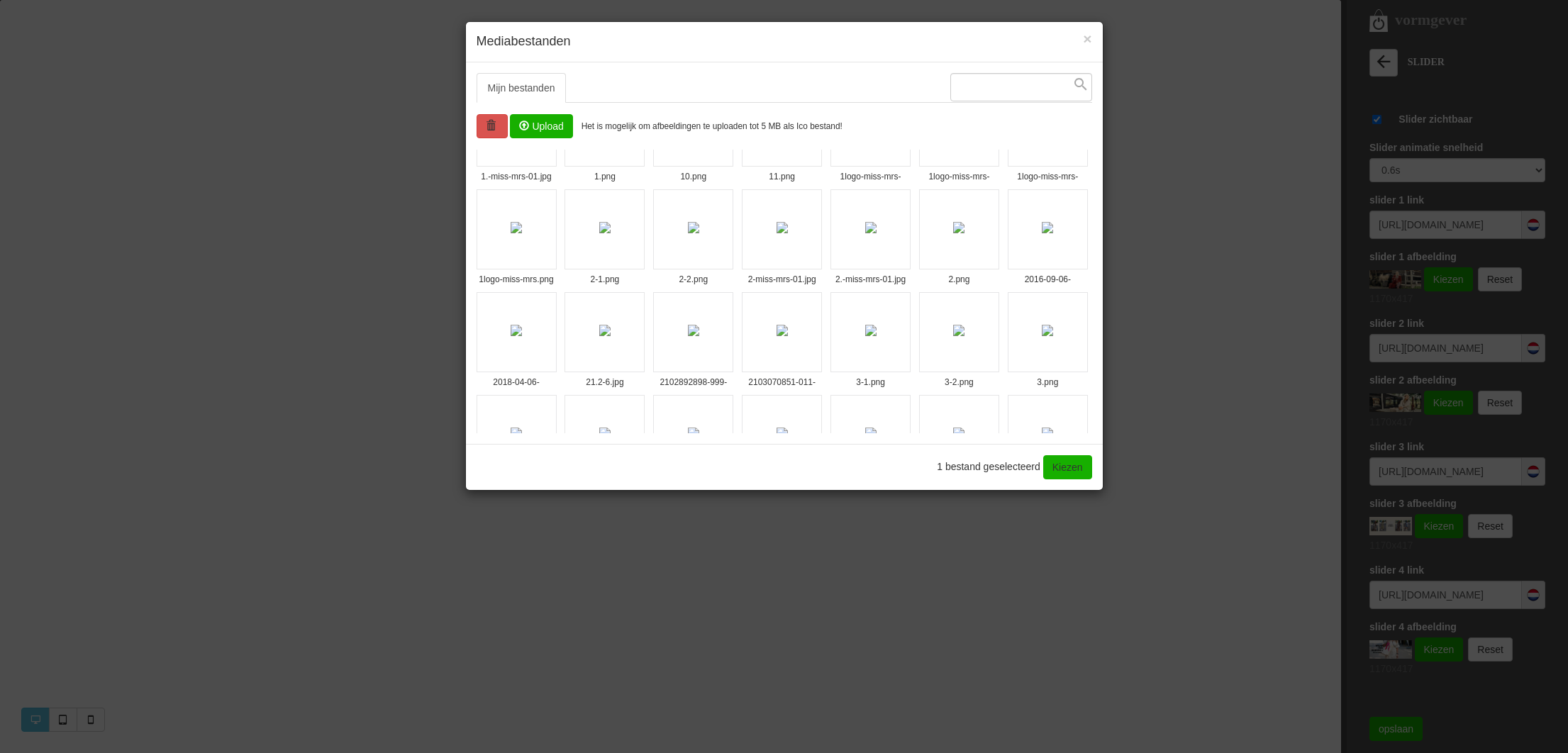
scroll to position [66, 0]
click at [699, 229] on img at bounding box center [694, 230] width 12 height 12
click at [1074, 467] on link "Kiezen" at bounding box center [1067, 467] width 49 height 24
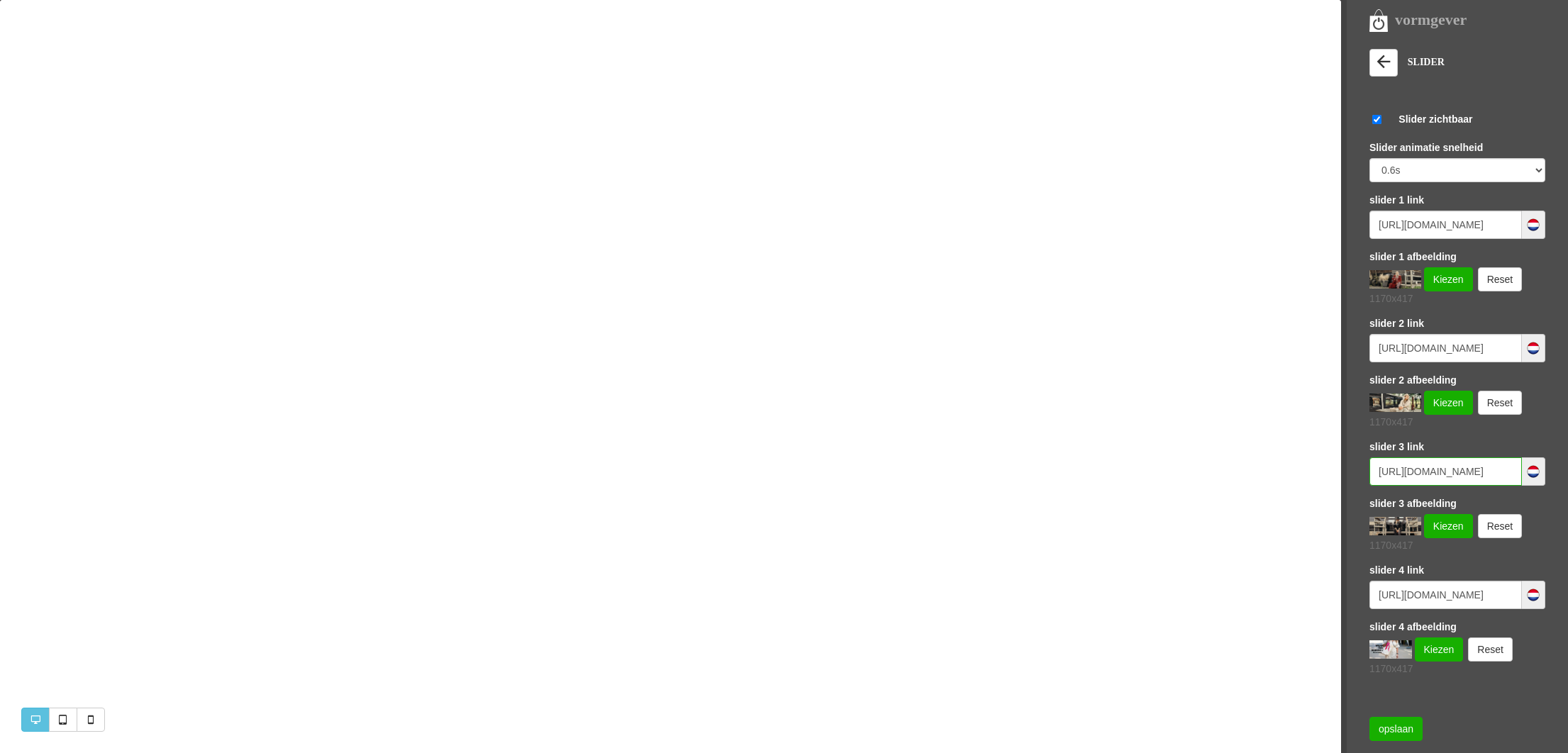
click at [1441, 473] on input "https://www.missandmrsfashionshop.nl/category/258525/kleding" at bounding box center [1445, 472] width 152 height 28
paste input "45/alle-"
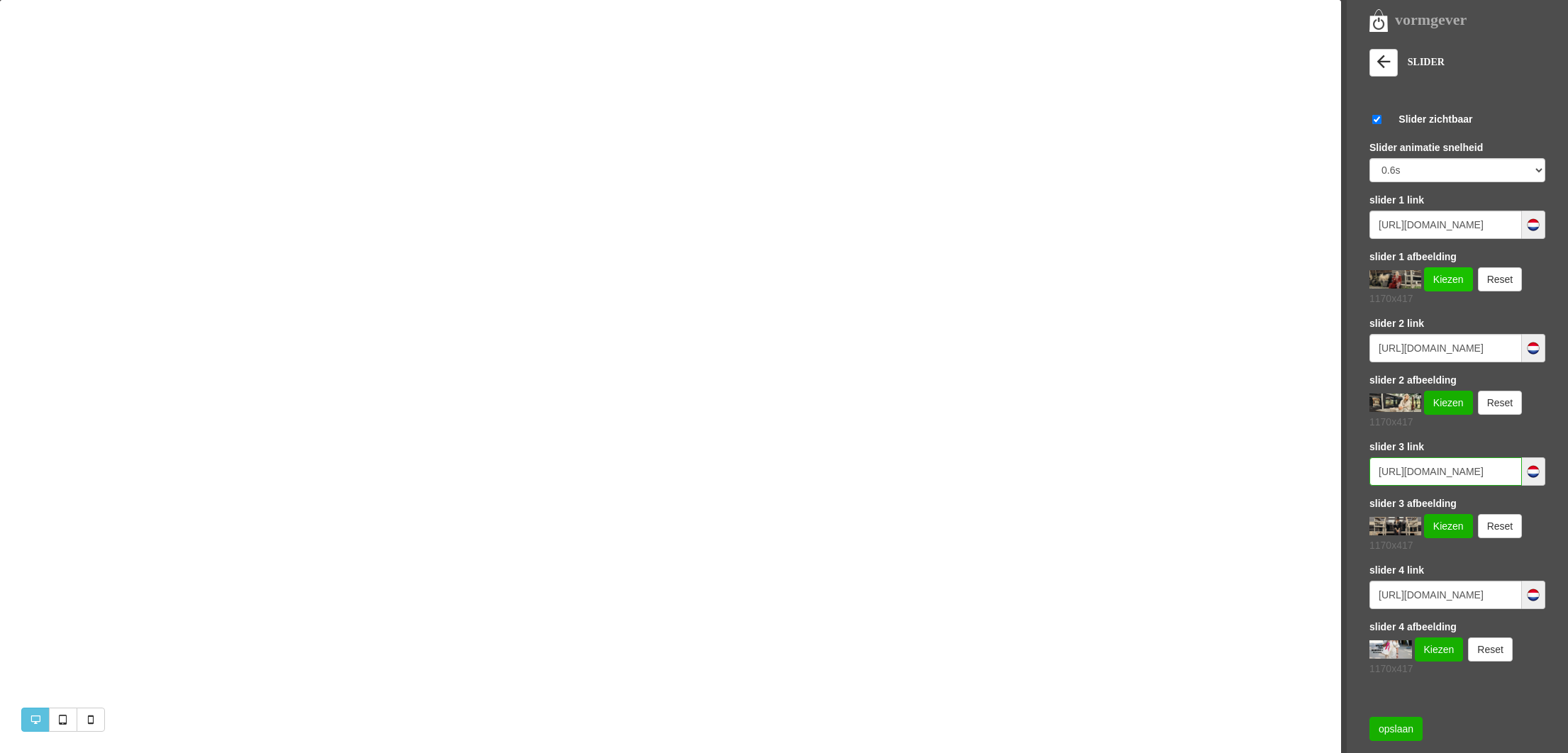
type input "https://www.missandmrsfashionshop.nl/category/258545/alle-kleding"
click at [1454, 275] on link "Kiezen" at bounding box center [1448, 279] width 49 height 24
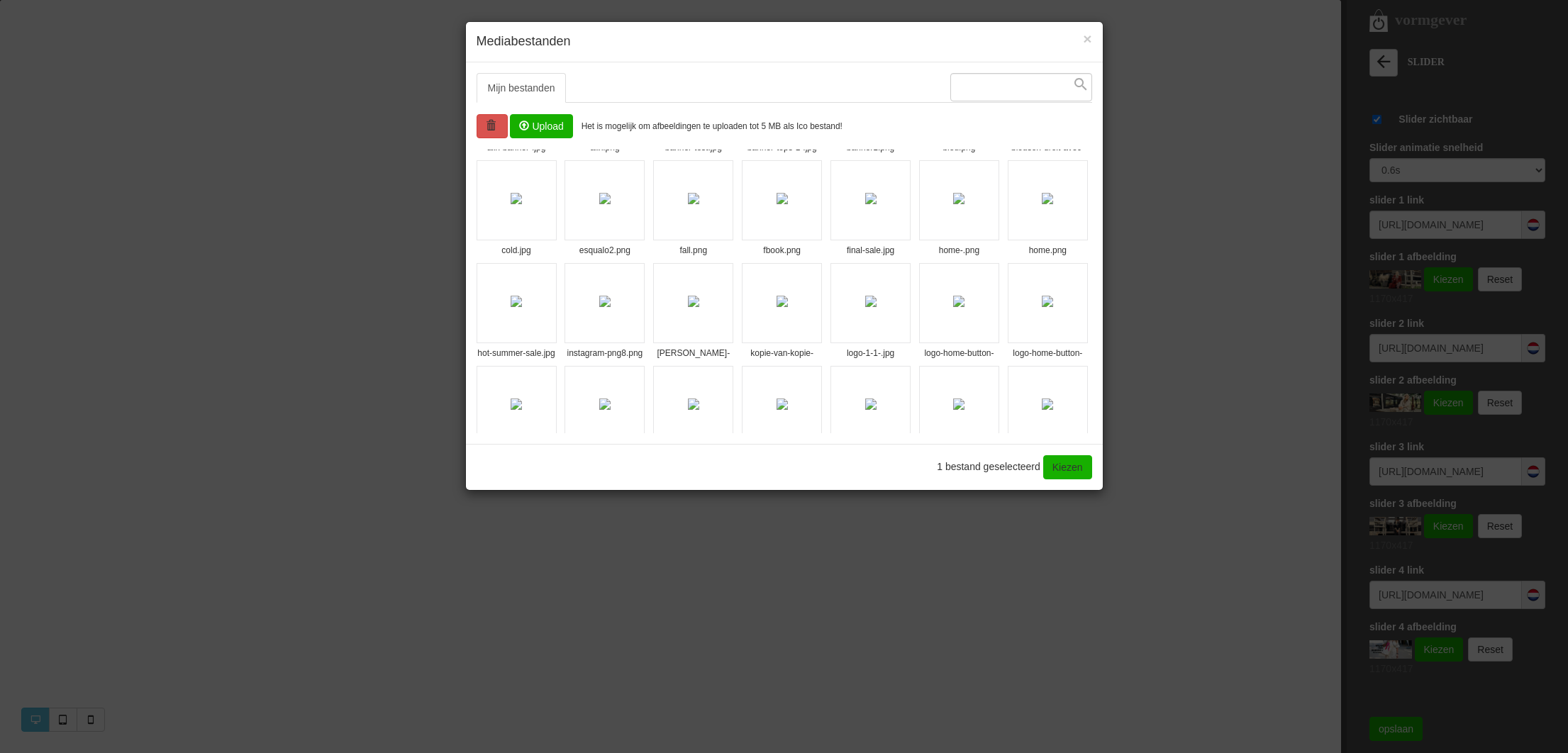
scroll to position [614, 0]
click at [1041, 407] on img at bounding box center [1047, 402] width 12 height 12
click at [1083, 468] on link "Kiezen" at bounding box center [1067, 467] width 49 height 24
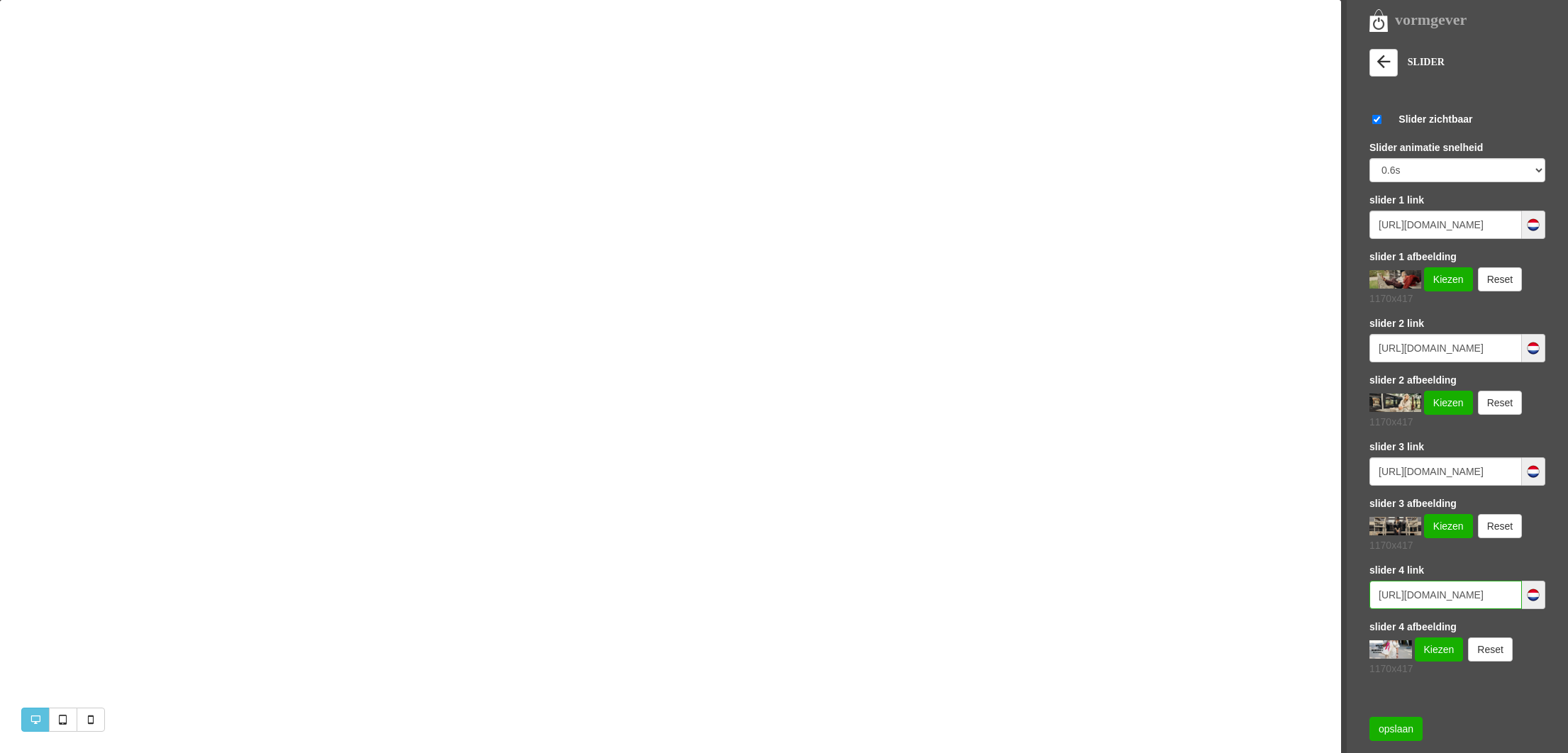
click at [1438, 607] on input "https://www.missandmrsfashionshop.nl/category/258524/accessoires" at bounding box center [1445, 594] width 152 height 28
click at [1439, 603] on input "https://www.missandmrsfashionshop.nl/category/258524/accessoires" at bounding box center [1445, 594] width 152 height 28
paste input "45/alle-kleding"
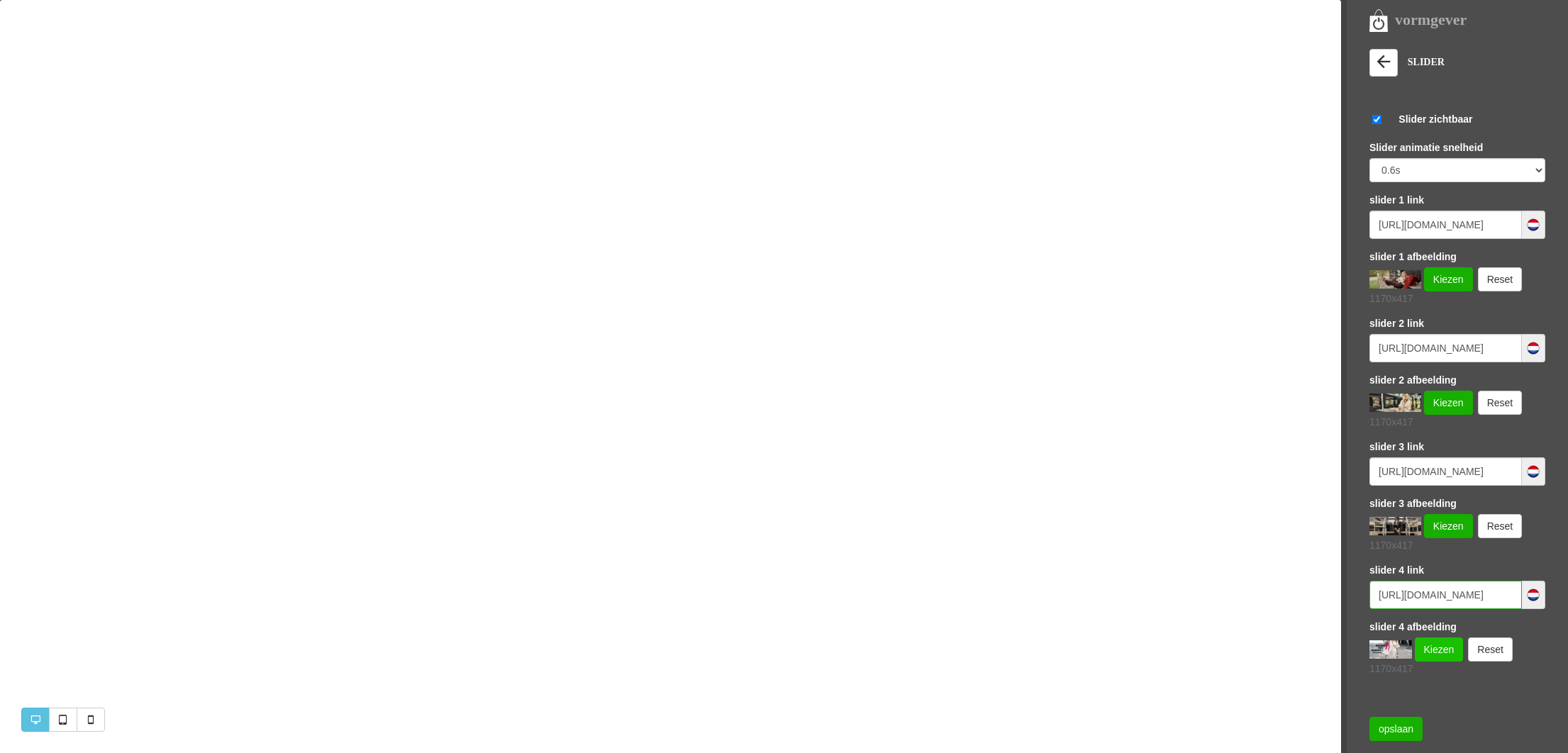
type input "https://www.missandmrsfashionshop.nl/category/258545/alle-kleding"
click at [1442, 652] on link "Kiezen" at bounding box center [1438, 648] width 49 height 24
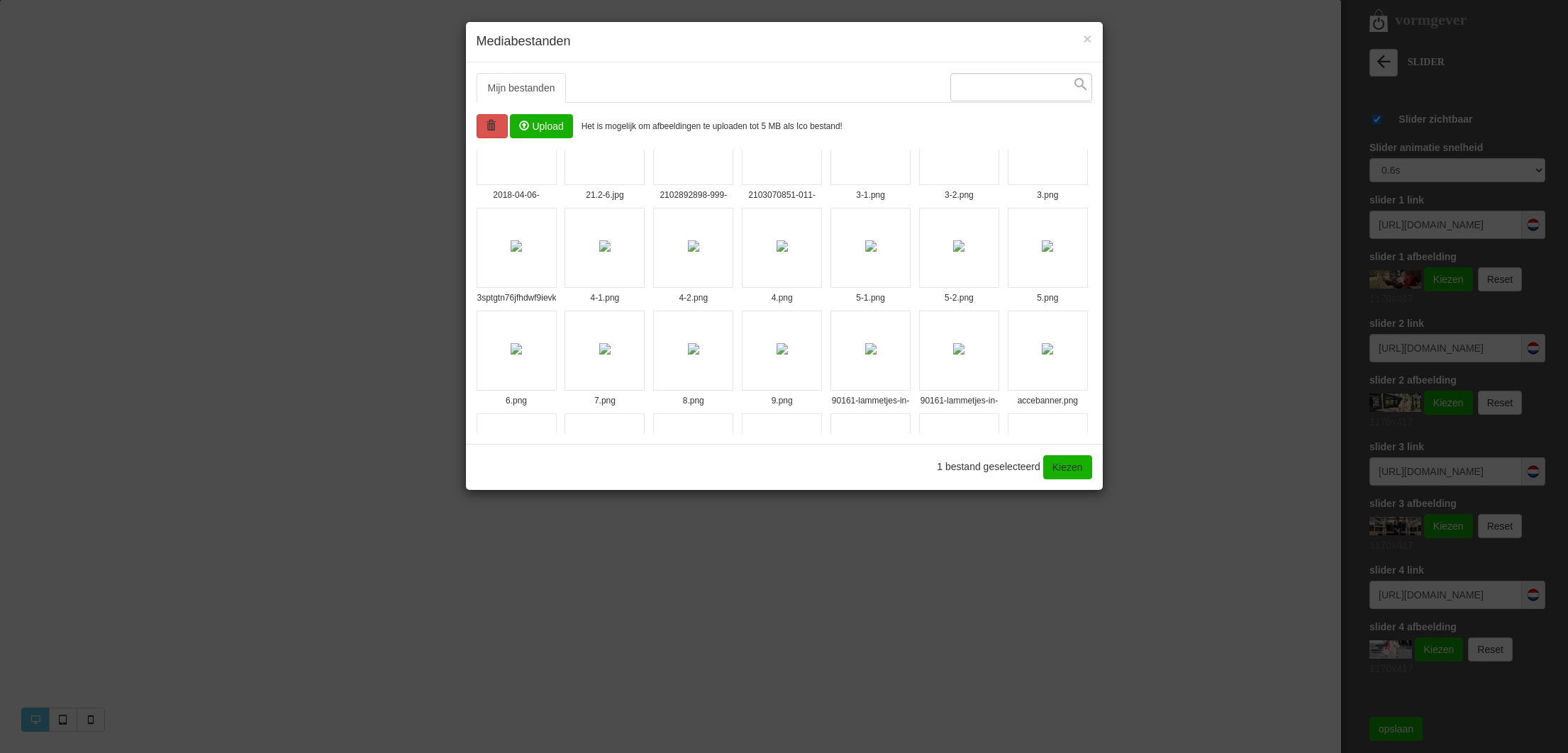
scroll to position [253, 0]
click at [956, 280] on li "5-2.png" at bounding box center [958, 249] width 80 height 80
click at [1062, 468] on link "Kiezen" at bounding box center [1067, 467] width 49 height 24
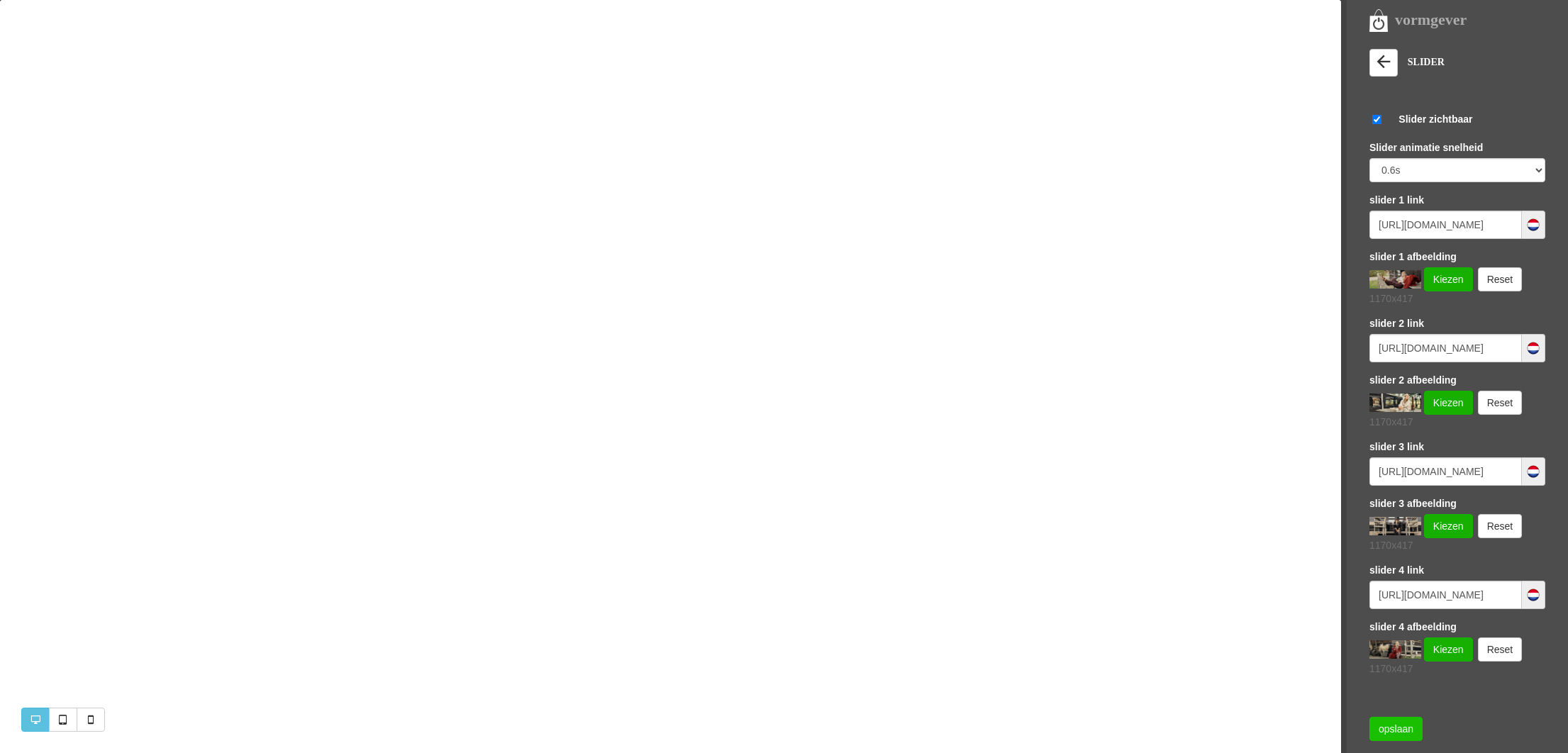
click at [1389, 733] on link "opslaan" at bounding box center [1395, 728] width 54 height 24
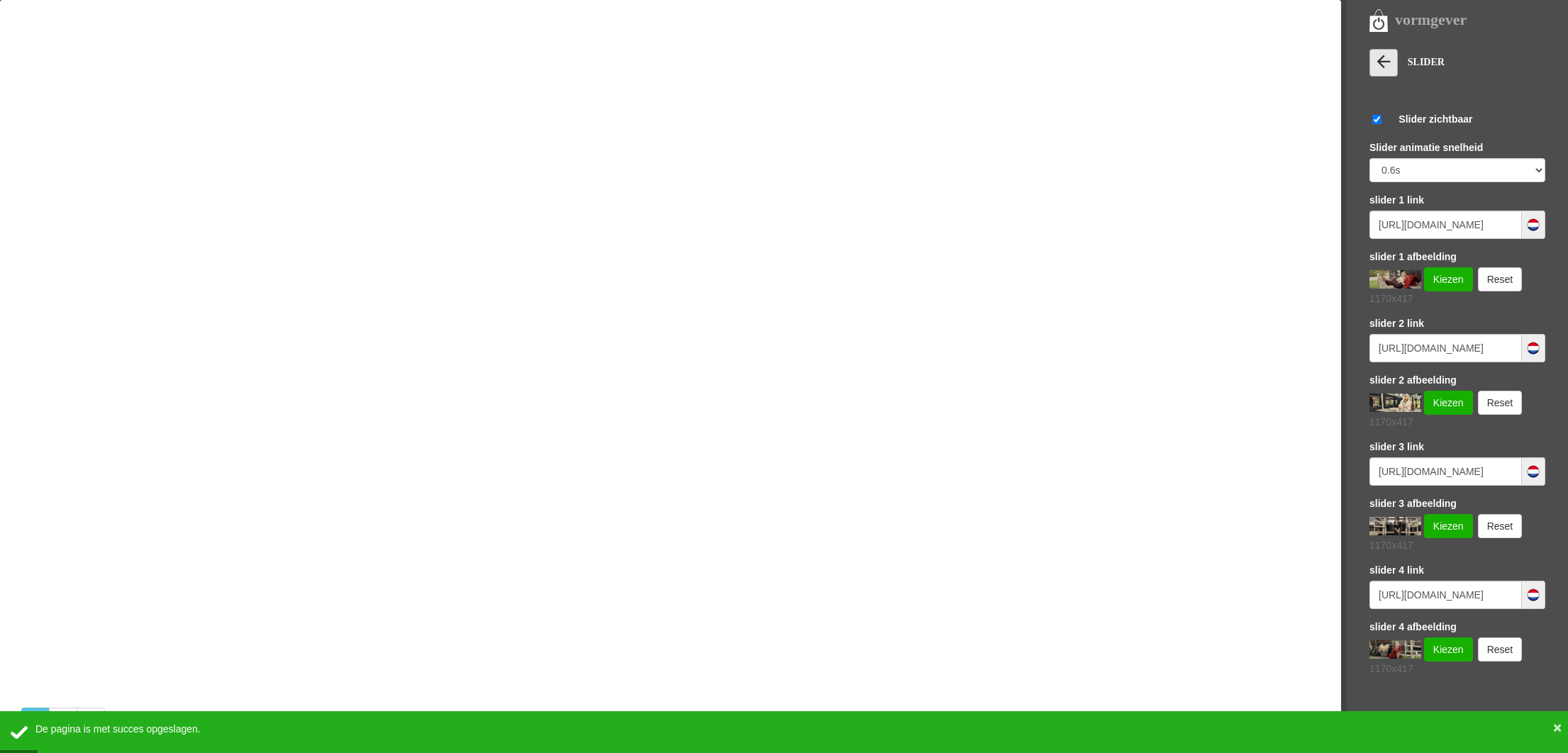
click at [1396, 57] on link at bounding box center [1383, 63] width 28 height 28
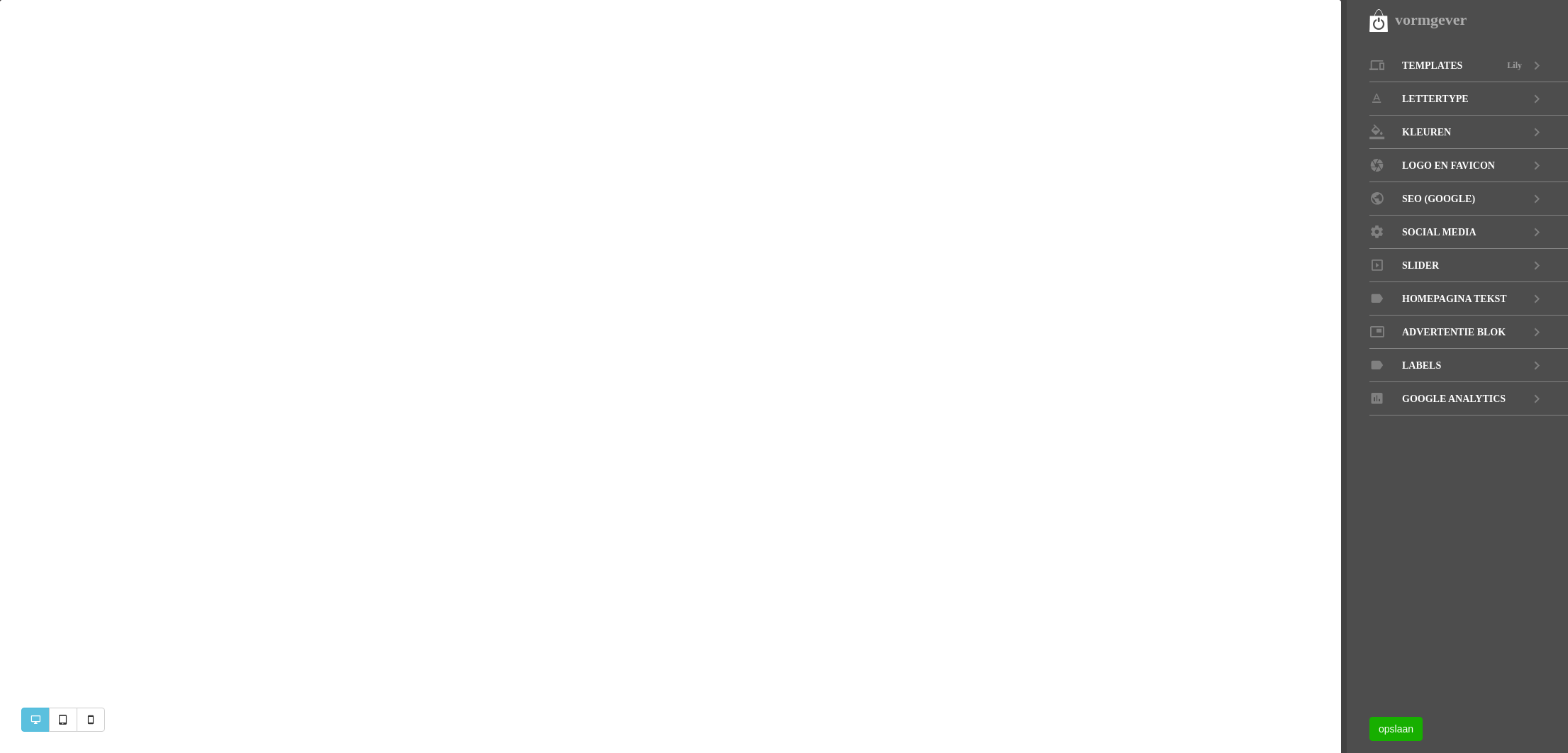
click at [1451, 265] on link "Slider" at bounding box center [1468, 265] width 198 height 33
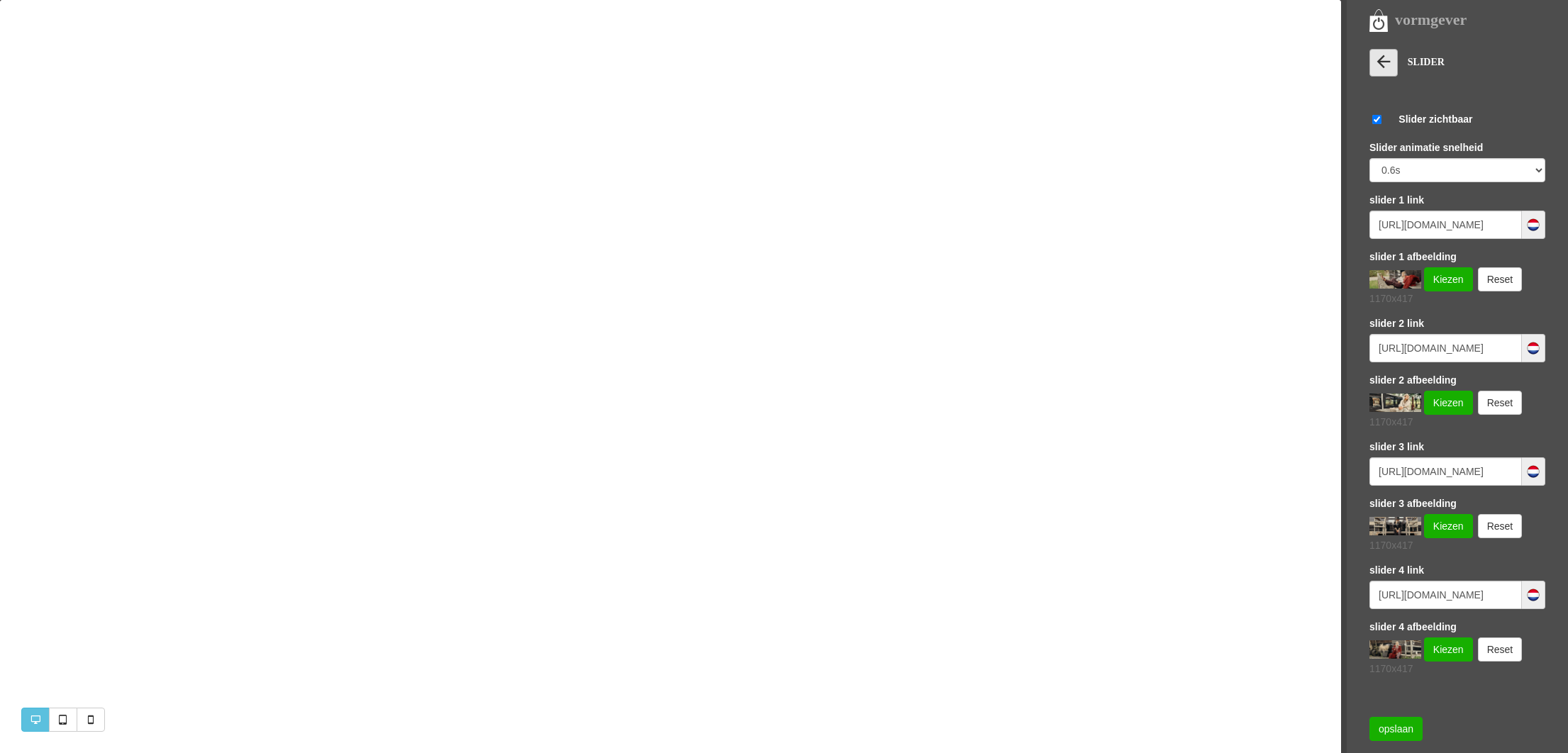
click at [1389, 68] on icon at bounding box center [1383, 62] width 20 height 20
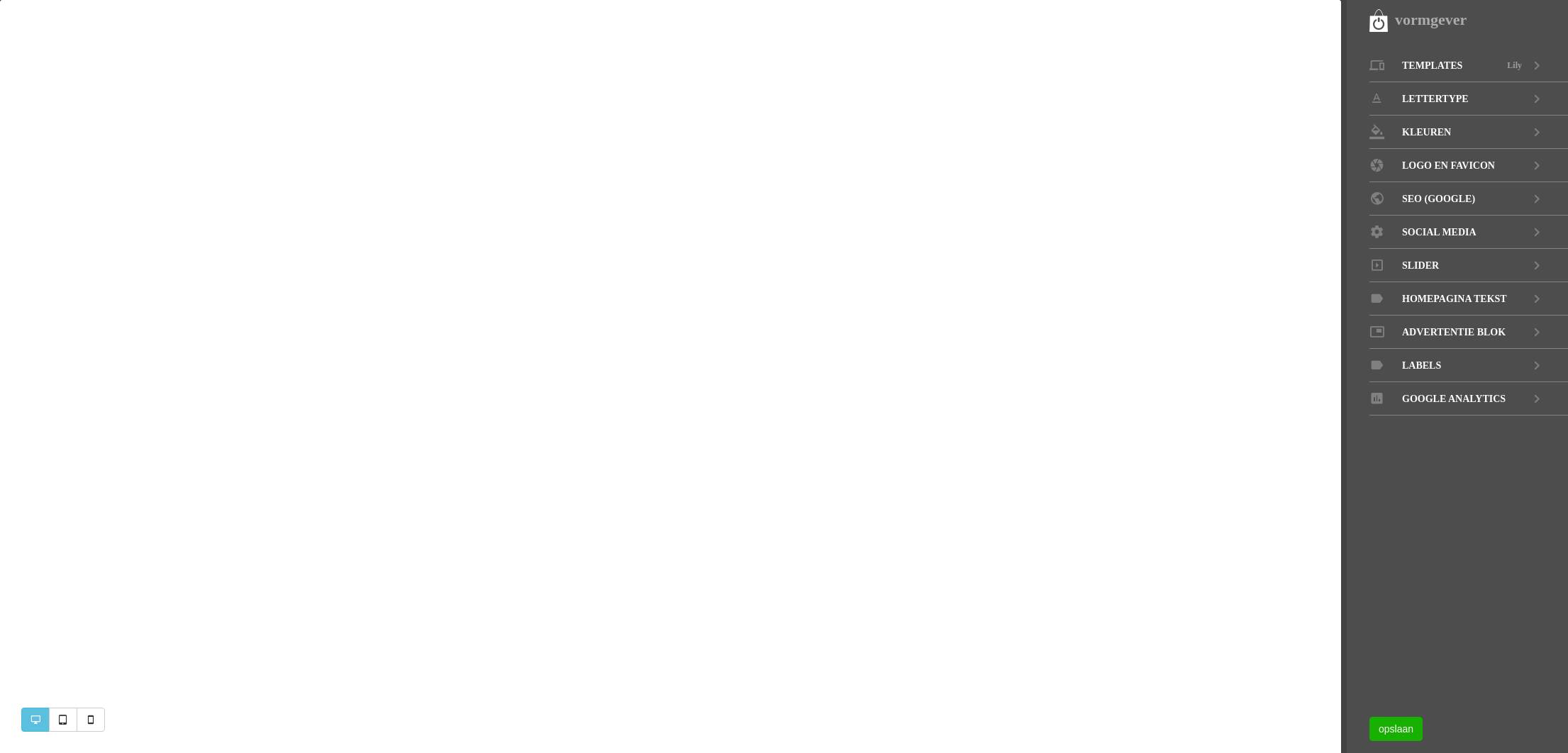
click at [1430, 335] on span "Advertentie blok" at bounding box center [1454, 332] width 104 height 33
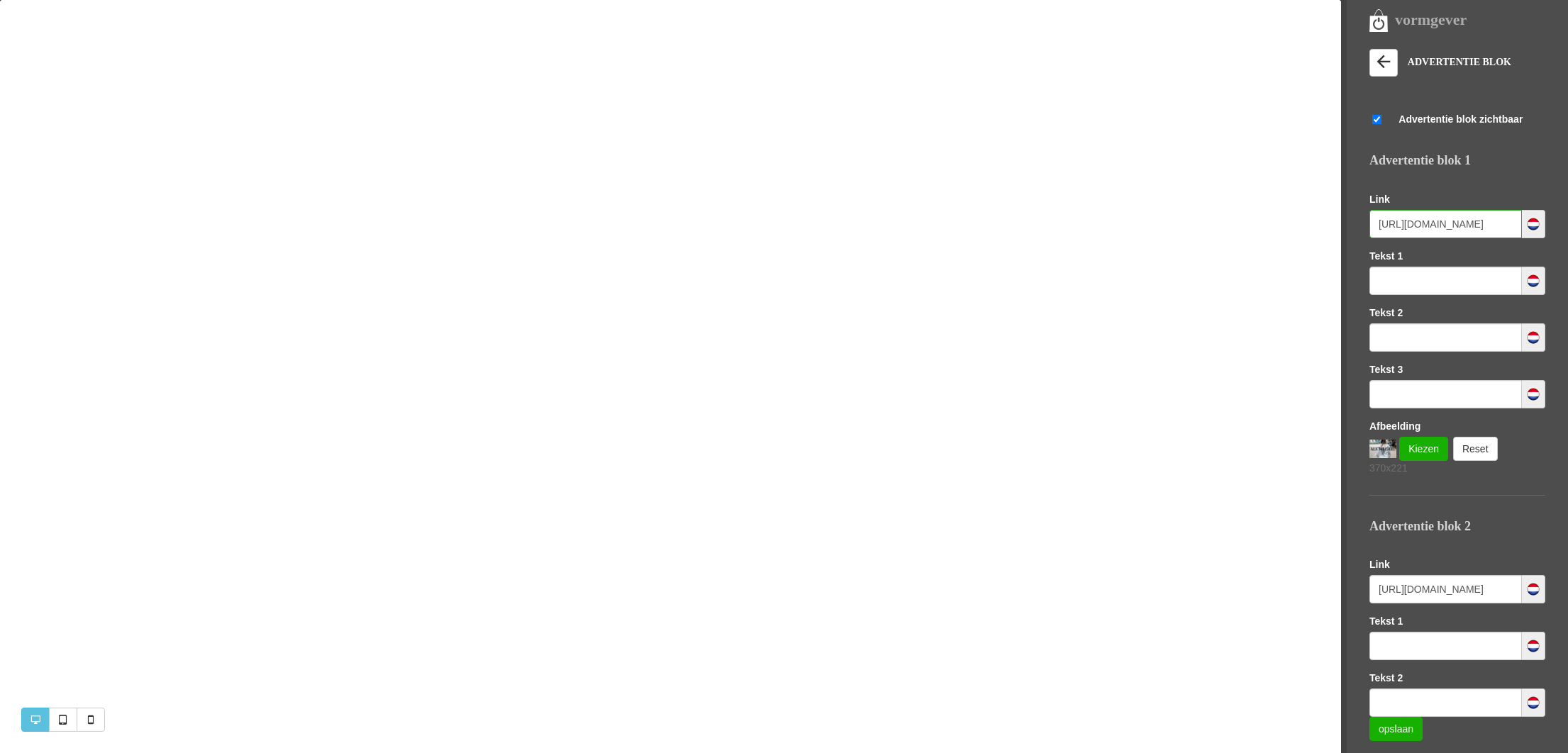
click at [1425, 227] on input "https://www.missandmrsfashionshop.nl/category/258525/kleding?brandIds=156798" at bounding box center [1445, 224] width 152 height 28
paste input "45/alle-kleding"
type input "https://www.missandmrsfashionshop.nl/category/258545/alle-kleding"
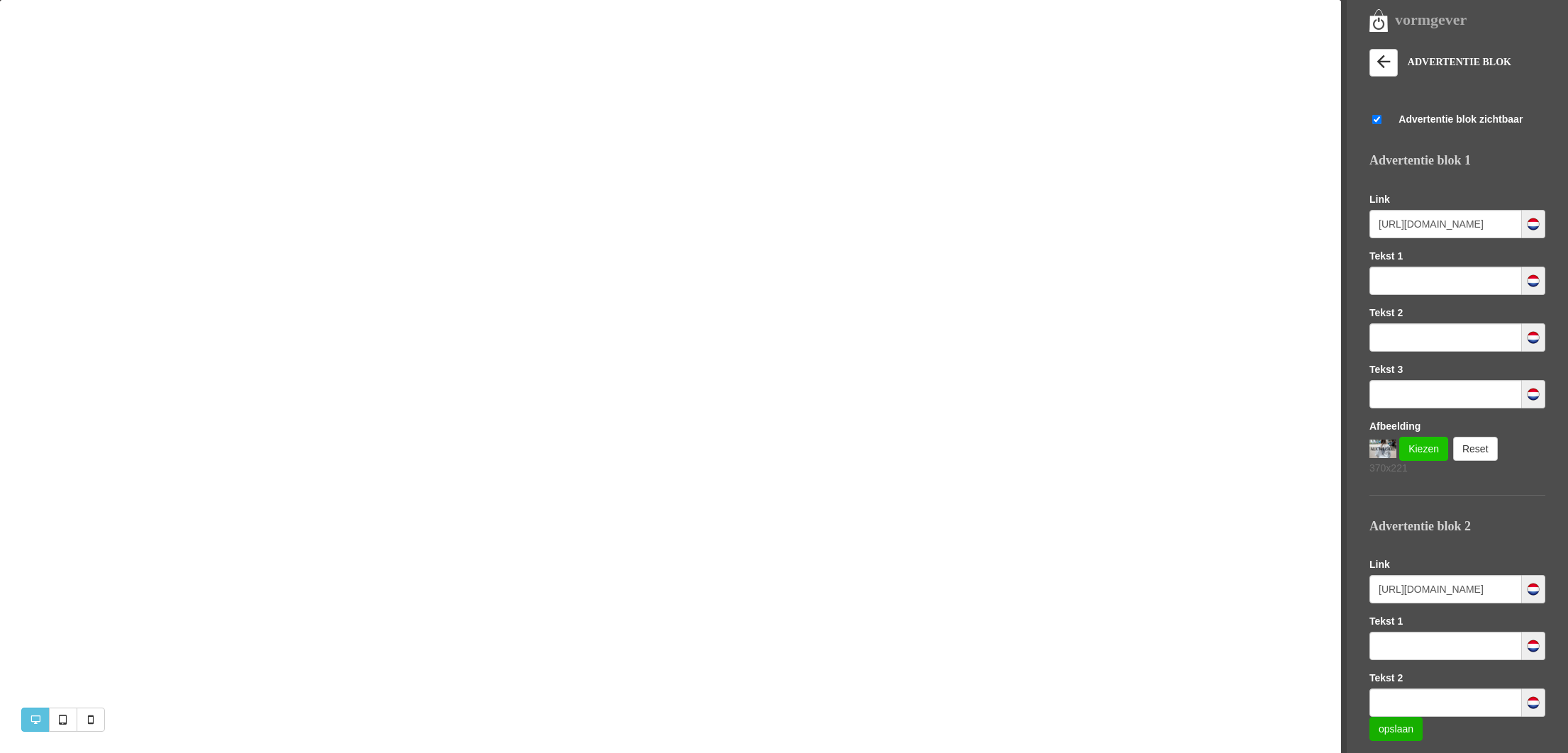
click at [1420, 450] on link "Kiezen" at bounding box center [1423, 449] width 49 height 24
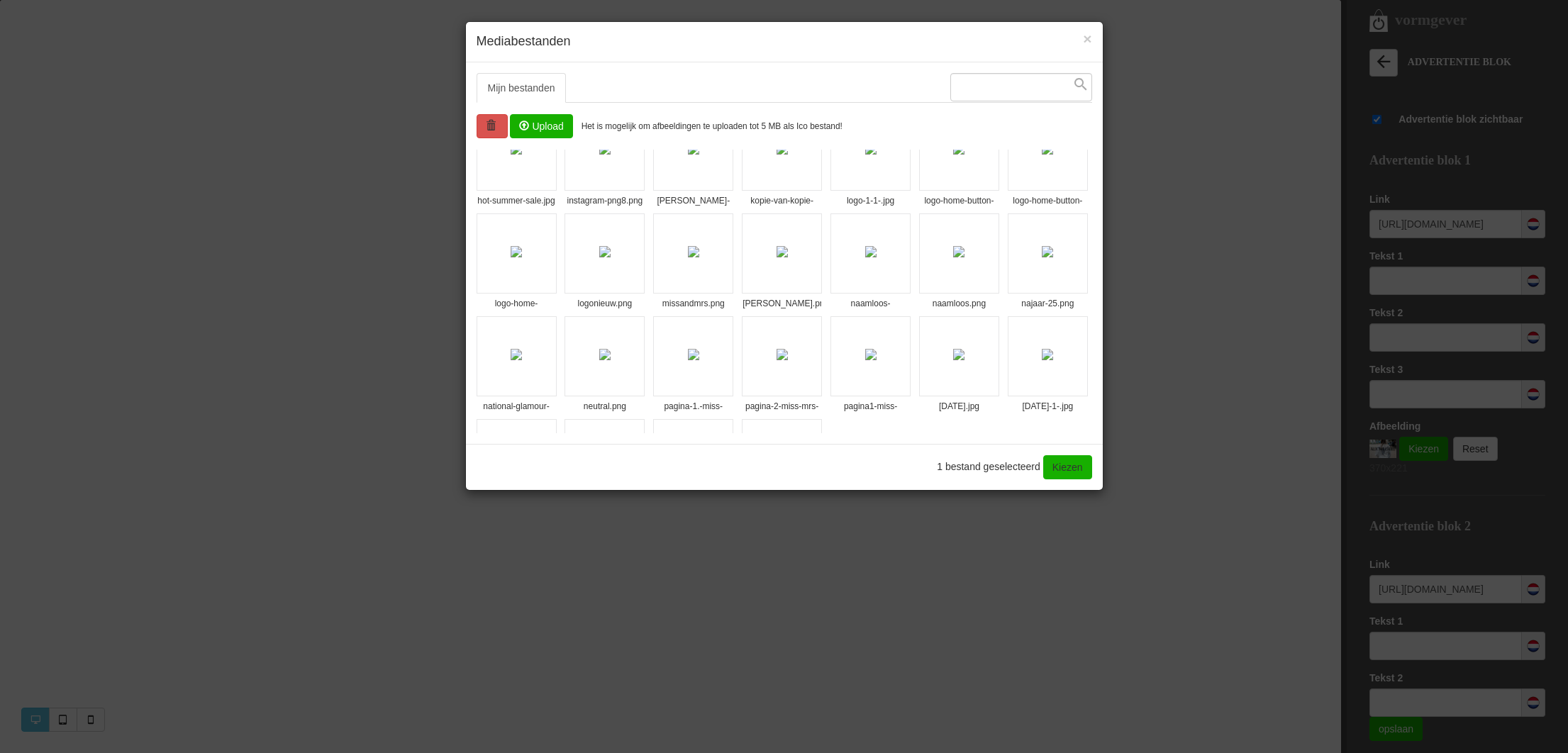
scroll to position [769, 0]
click at [611, 344] on img at bounding box center [605, 350] width 12 height 12
click at [1063, 470] on link "Kiezen" at bounding box center [1067, 467] width 49 height 24
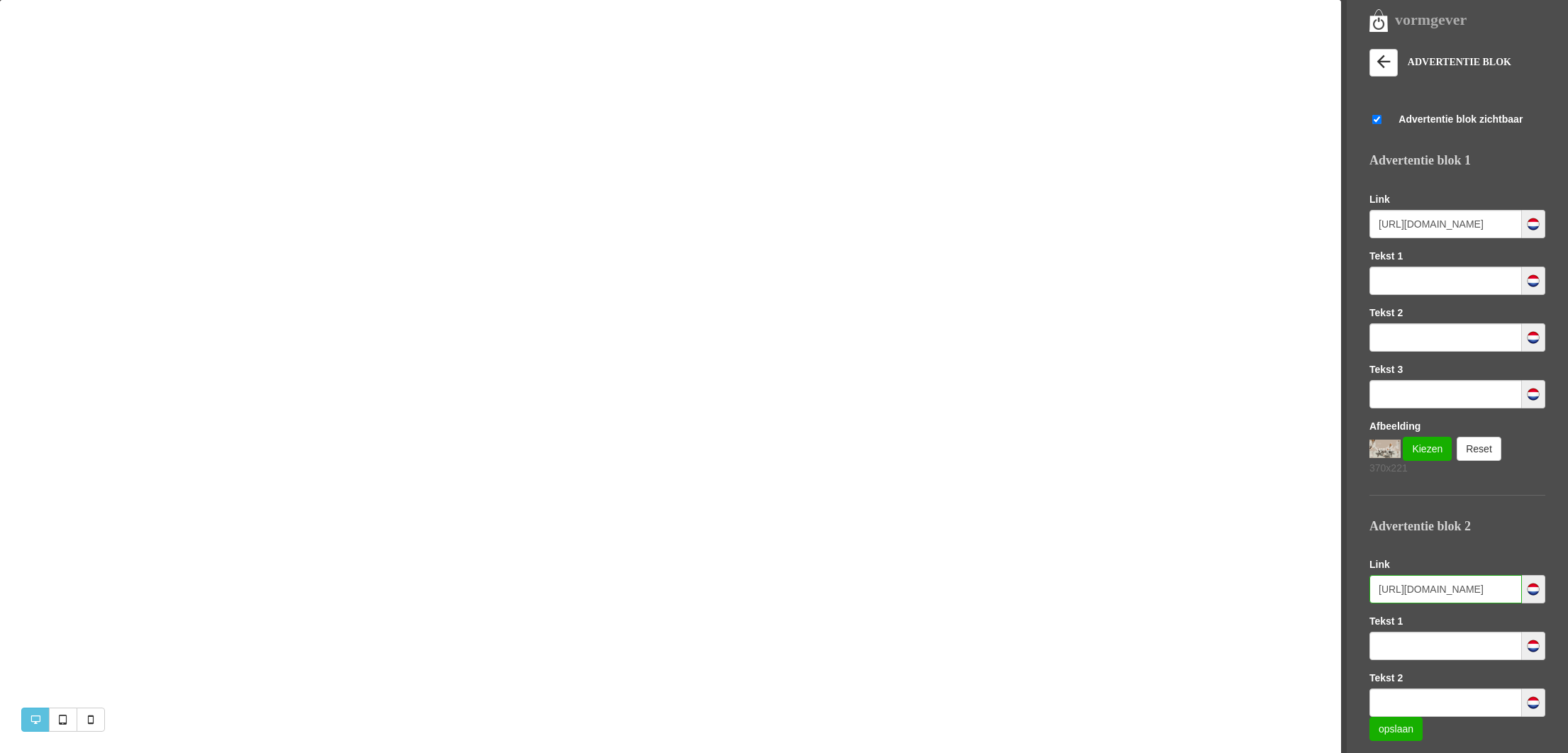
click at [1399, 583] on input "https://www.missandmrsfashionshop.nl/category/258525/kleding?brandIds=159009" at bounding box center [1445, 589] width 152 height 28
paste input "45/alle-kleding"
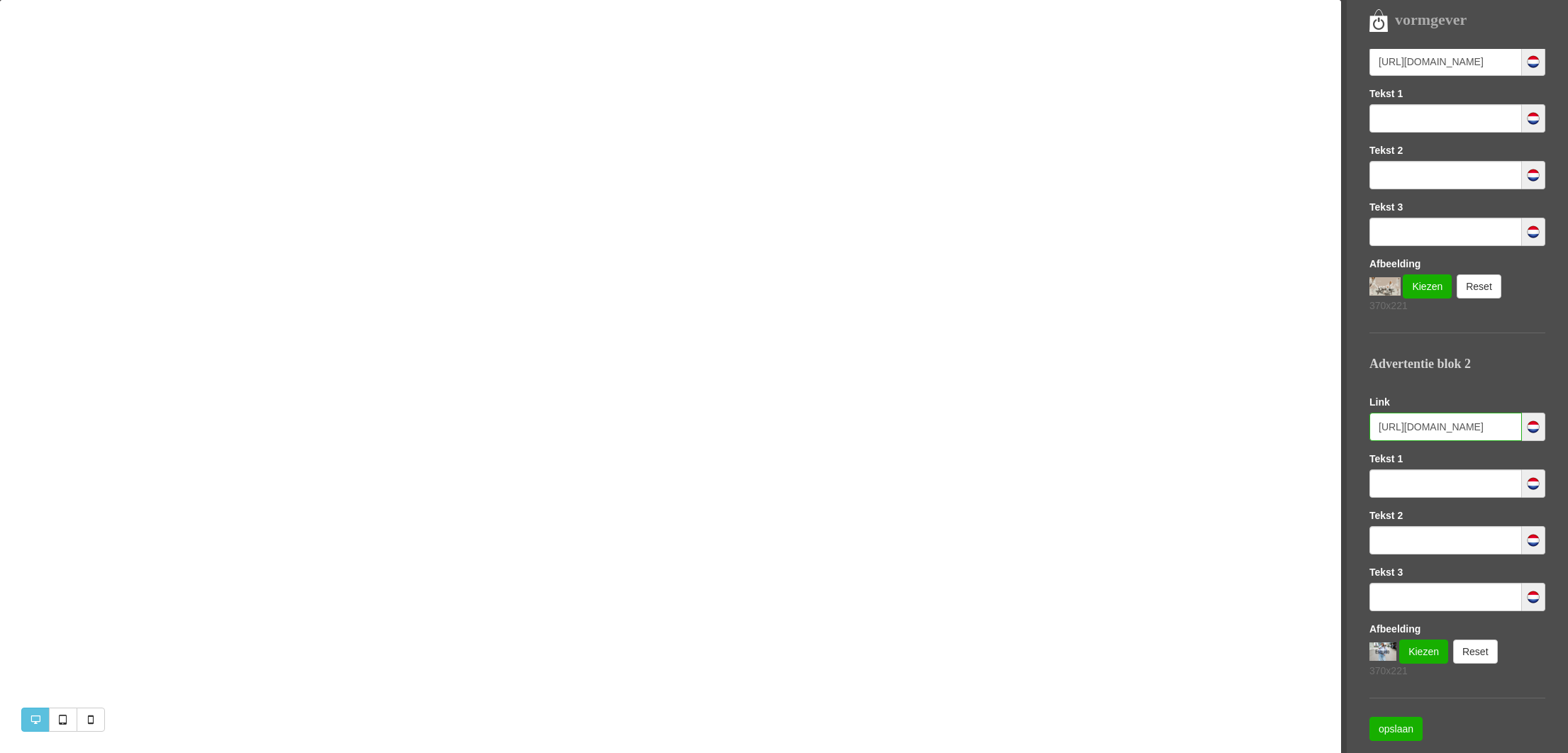
scroll to position [163, 0]
type input "https://www.missandmrsfashionshop.nl/category/258545/alle-kleding"
click at [1417, 653] on link "Kiezen" at bounding box center [1423, 650] width 49 height 24
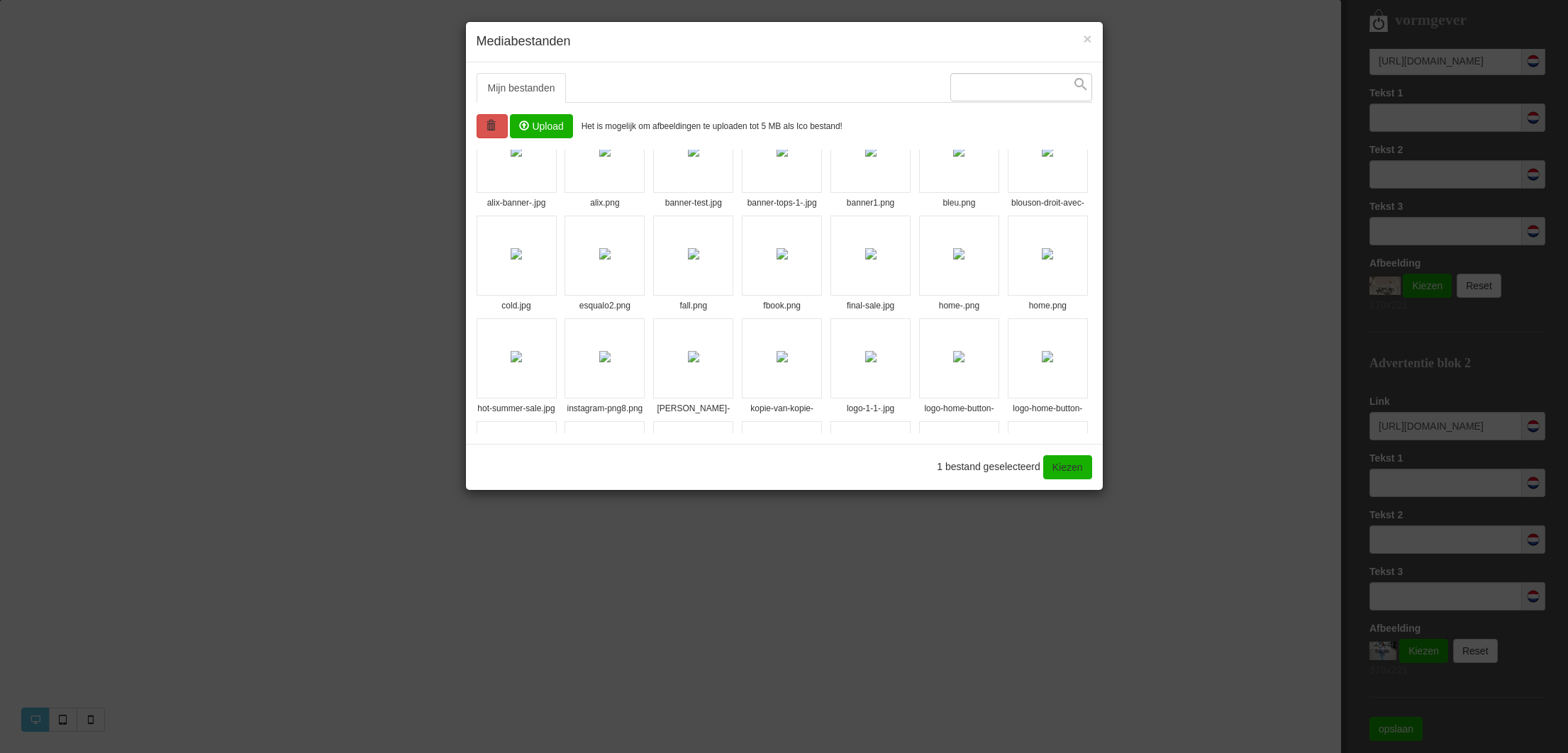
scroll to position [553, 0]
click at [699, 263] on img at bounding box center [694, 258] width 12 height 12
click at [1061, 469] on link "Kiezen" at bounding box center [1067, 467] width 49 height 24
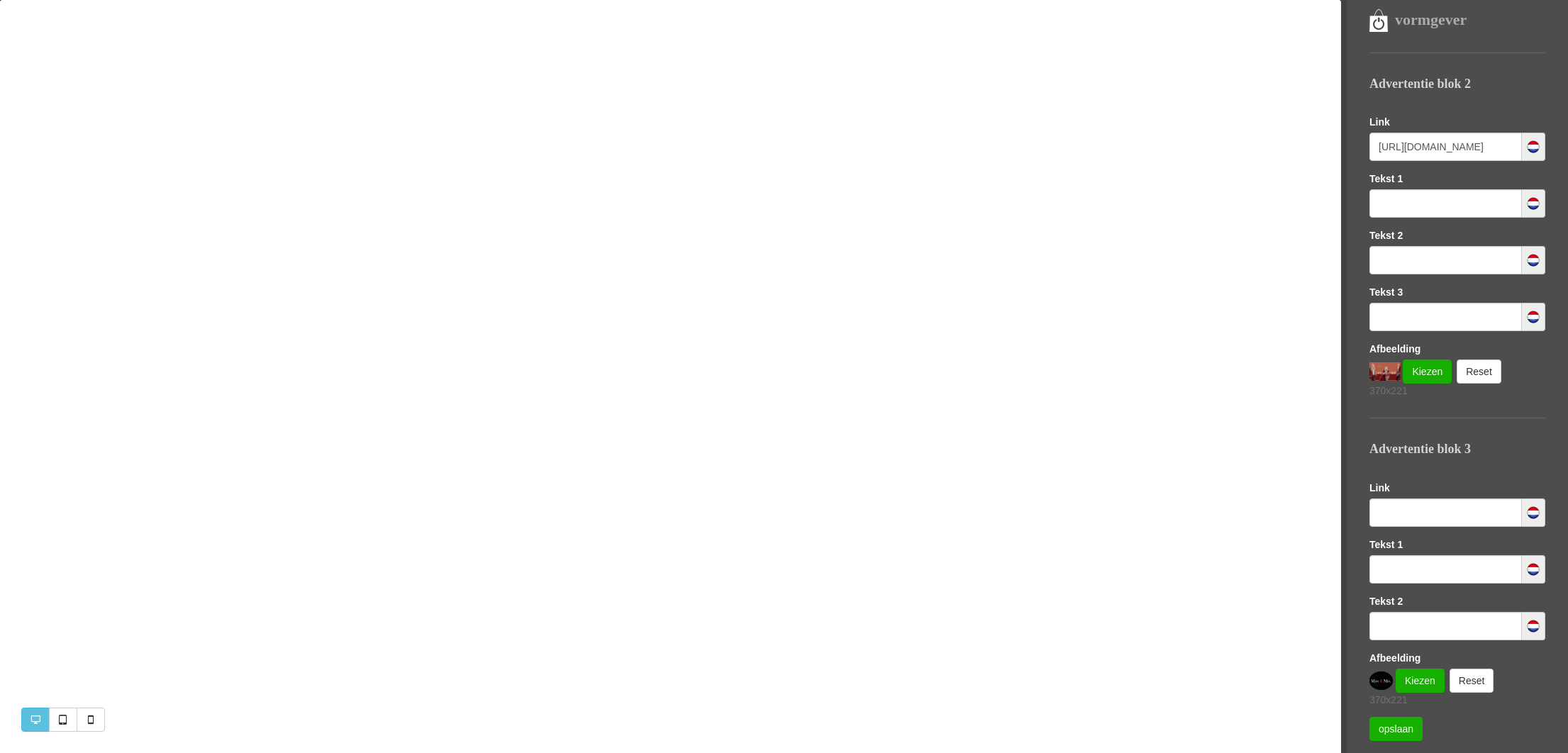
scroll to position [442, 0]
click at [1457, 523] on input "text" at bounding box center [1445, 513] width 152 height 28
paste input "https://www.missandmrsfashionshop.nl/category/258545/alle-kleding"
type input "https://www.missandmrsfashionshop.nl/category/258545/alle-kleding"
click at [1417, 688] on link "Kiezen" at bounding box center [1419, 681] width 49 height 24
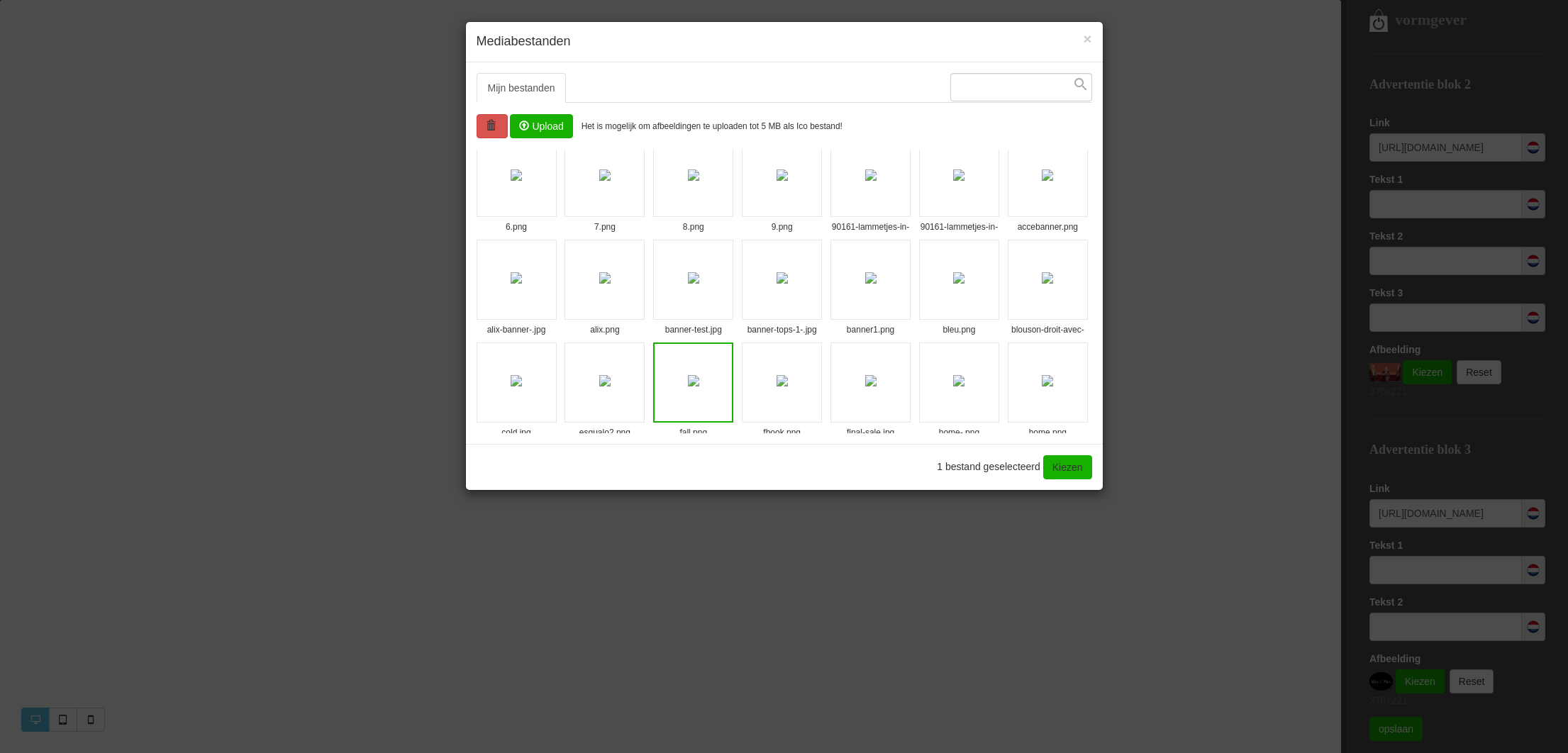
scroll to position [429, 0]
click at [953, 284] on img at bounding box center [959, 279] width 12 height 12
click at [1086, 472] on link "Kiezen" at bounding box center [1067, 467] width 49 height 24
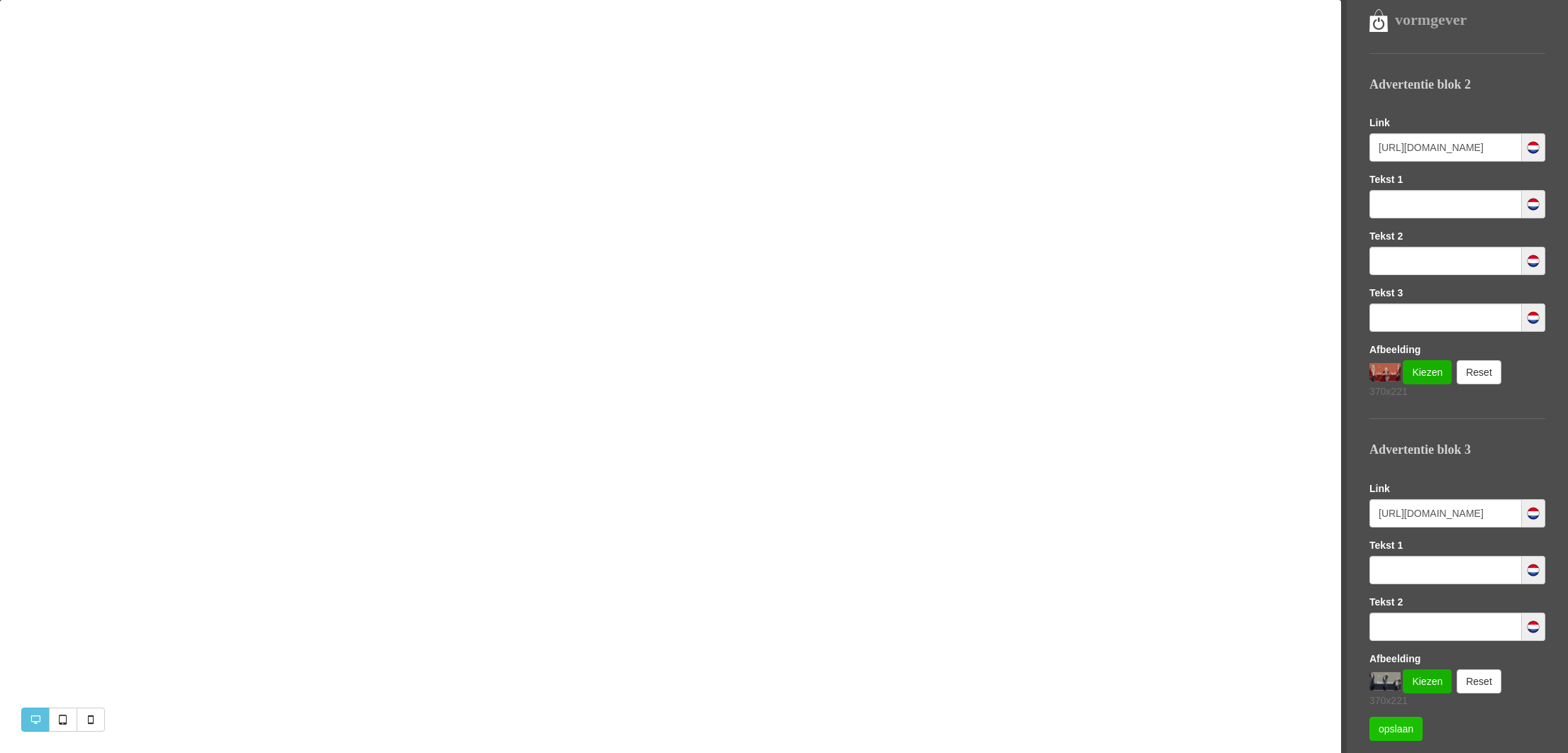
click at [1392, 724] on link "opslaan" at bounding box center [1395, 728] width 54 height 24
click at [1384, 44] on nav "vormgever Templates Lily LETTERTYPE KLEUREN LOGO EN FAVICON SEO (GOOGLE) Social…" at bounding box center [1454, 376] width 227 height 753
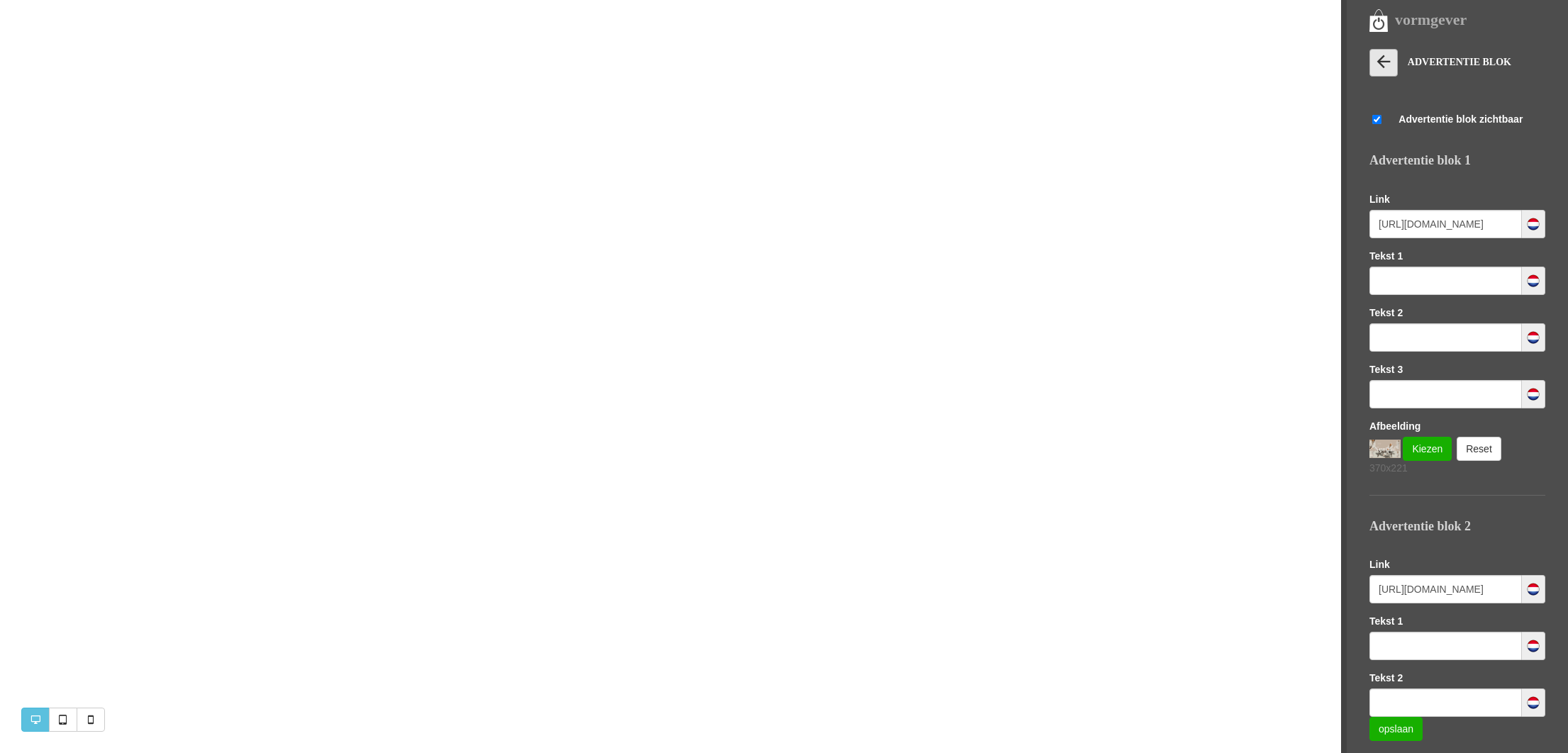
scroll to position [0, 0]
click at [1383, 72] on link at bounding box center [1383, 63] width 28 height 28
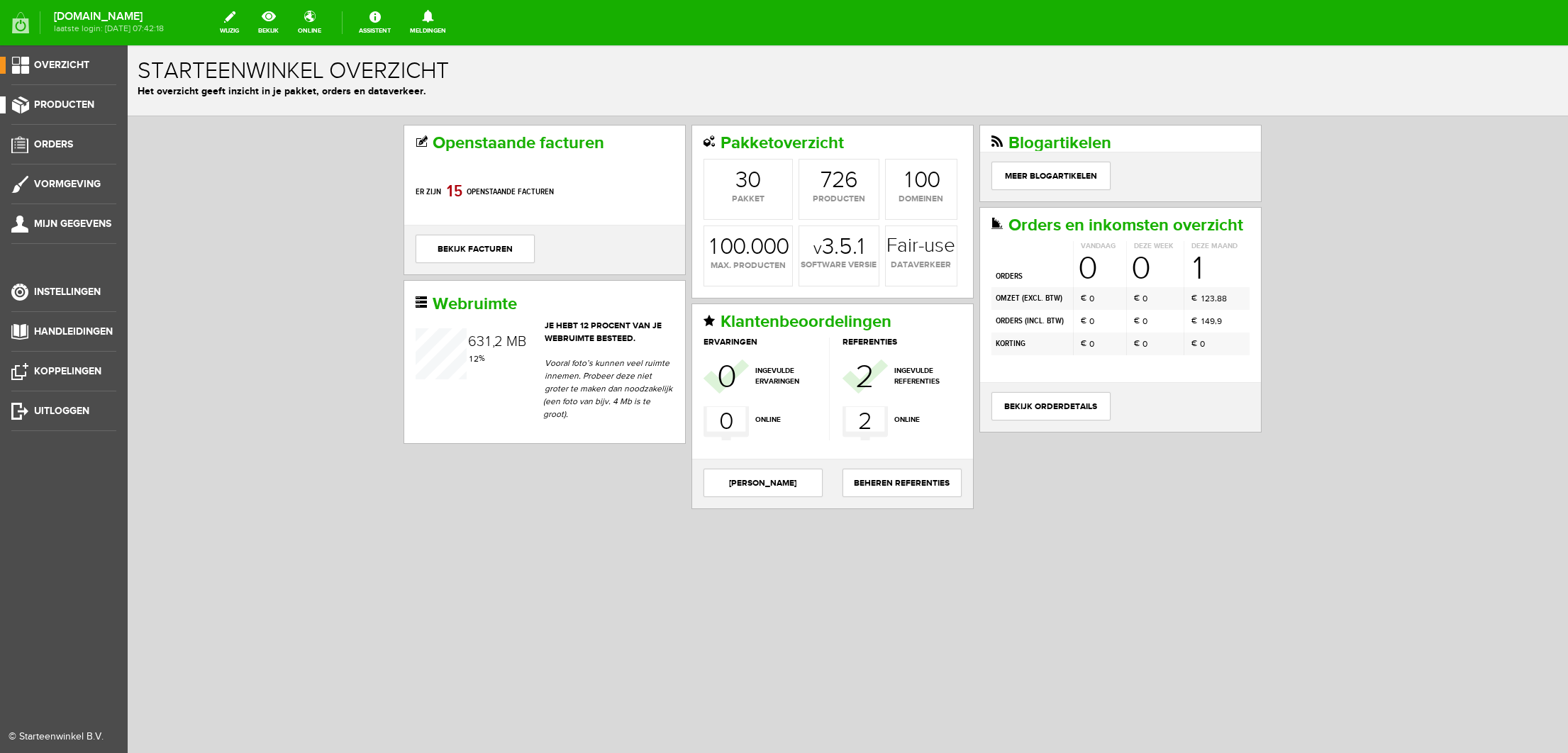
click at [36, 100] on span "Producten" at bounding box center [63, 105] width 60 height 12
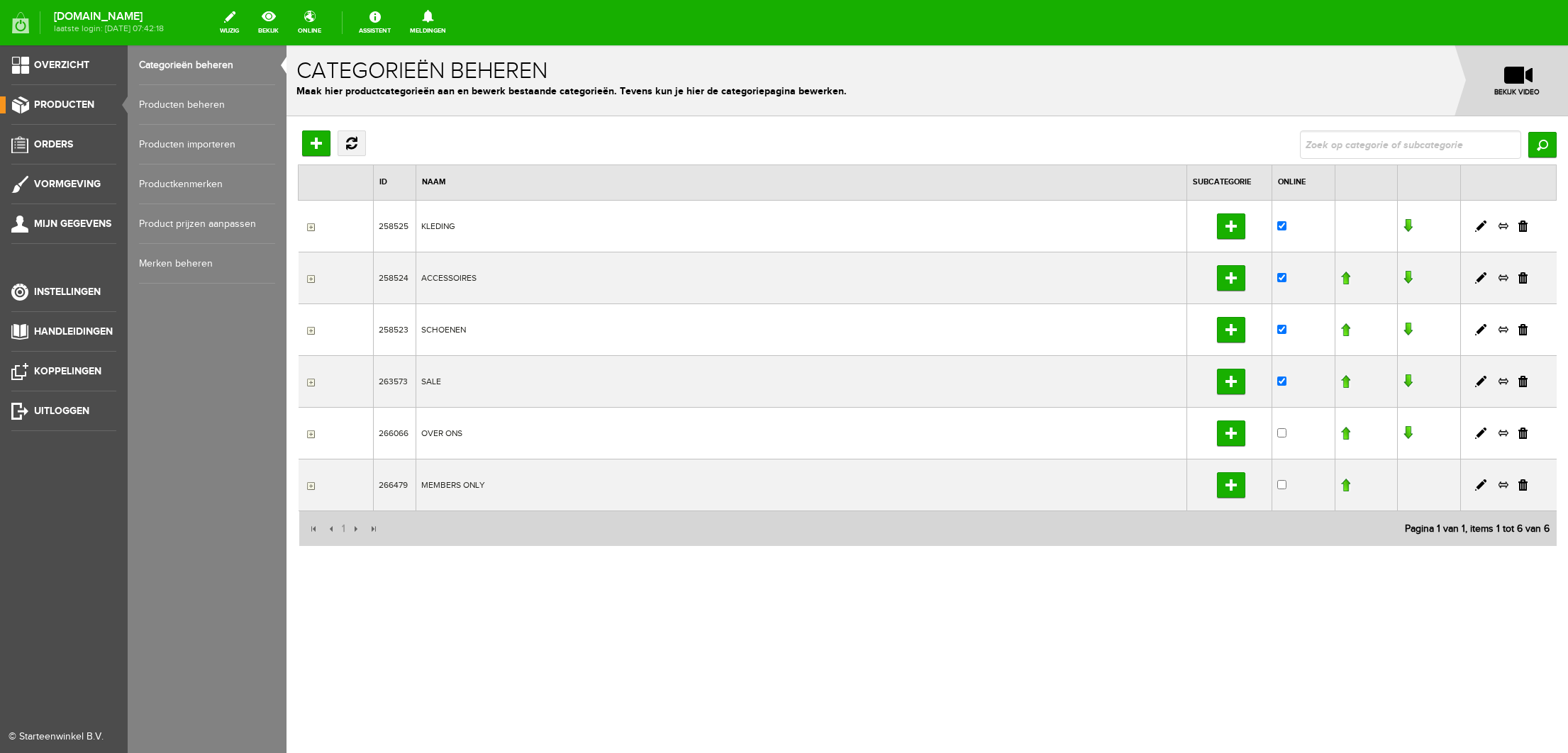
click at [187, 110] on link "Producten beheren" at bounding box center [207, 105] width 136 height 40
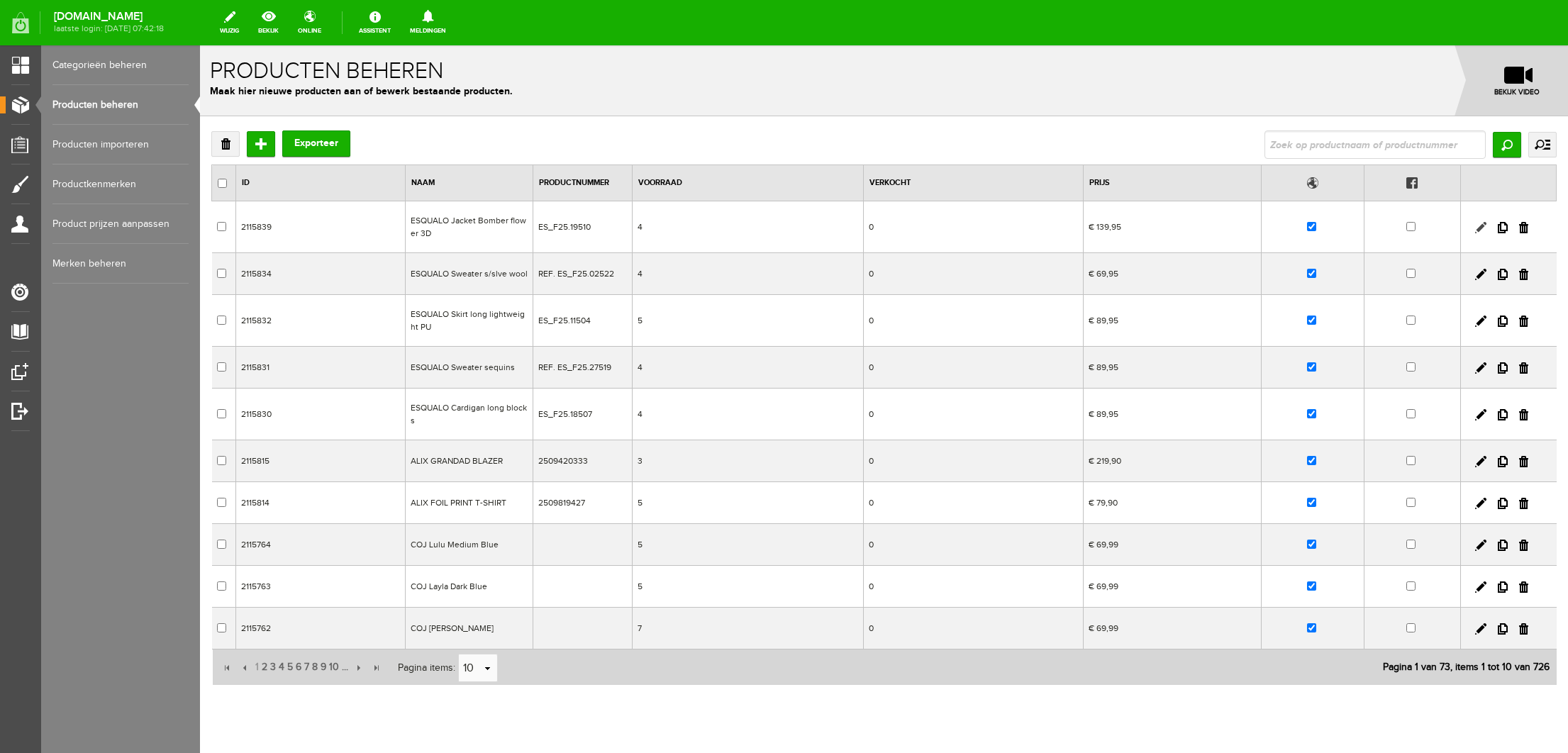
click at [1477, 226] on link at bounding box center [1481, 228] width 12 height 12
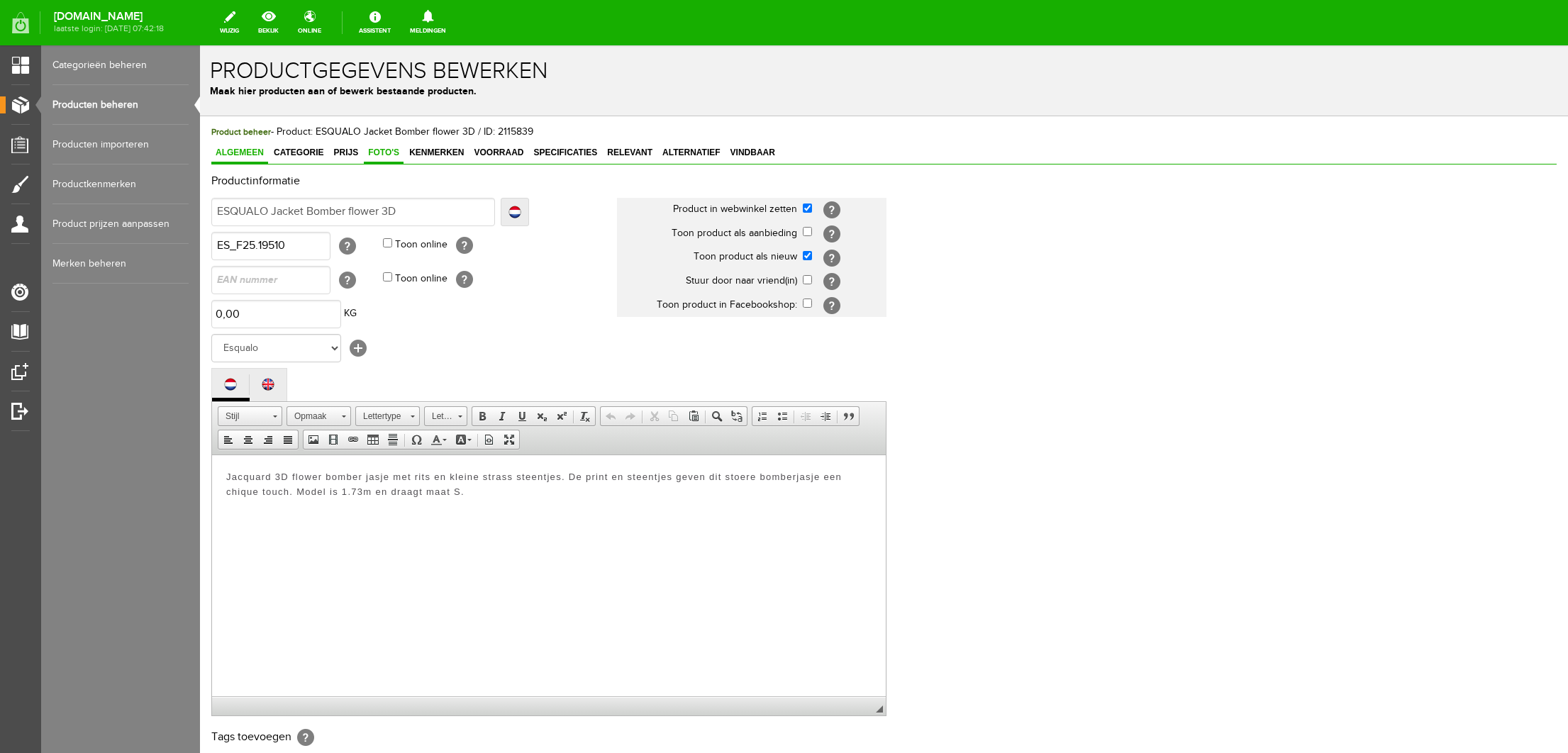
click at [378, 151] on span "Foto's" at bounding box center [384, 152] width 40 height 10
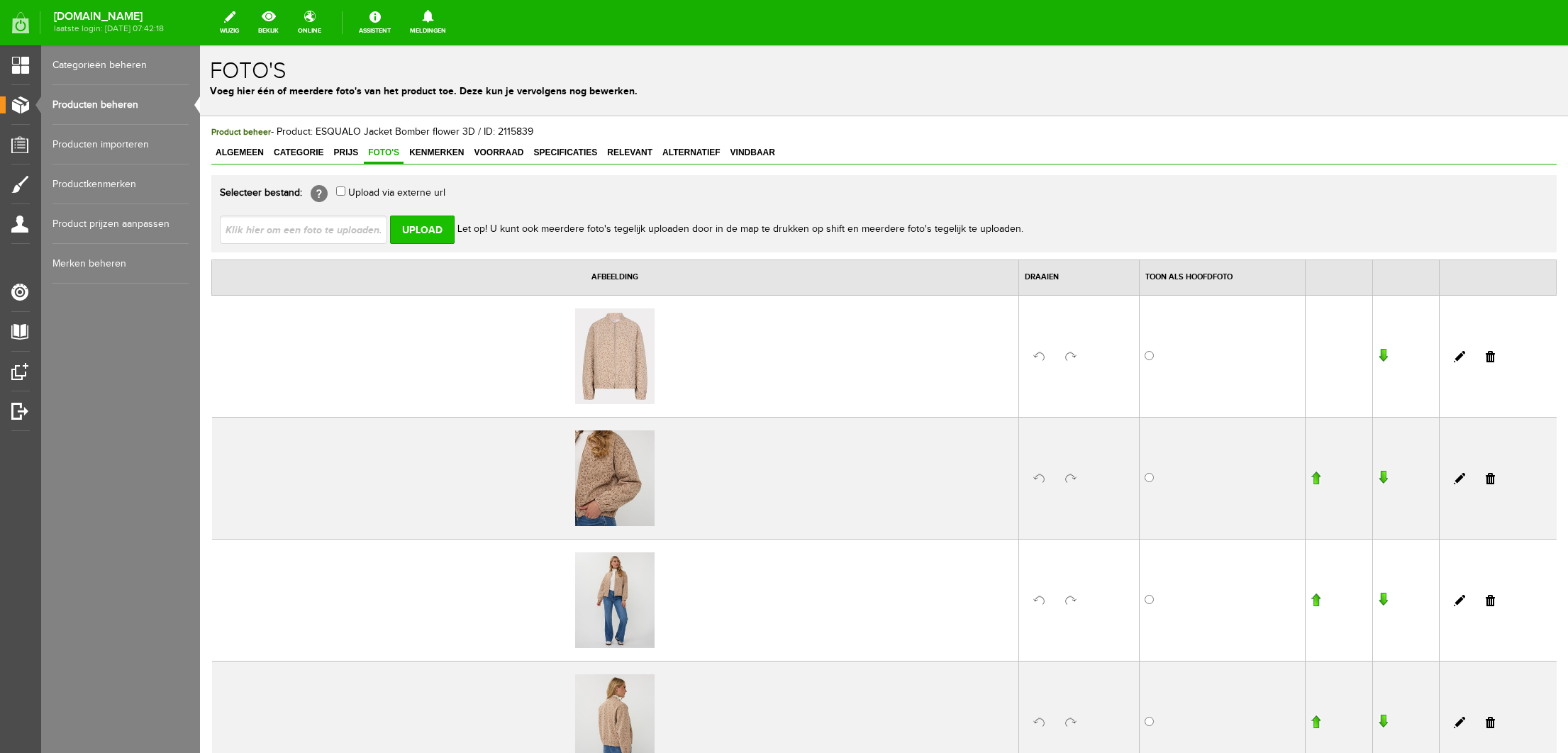
click at [409, 229] on input "Upload" at bounding box center [422, 230] width 64 height 28
click at [442, 234] on input "Upload" at bounding box center [422, 230] width 64 height 28
click at [431, 235] on input "Upload" at bounding box center [422, 230] width 64 height 28
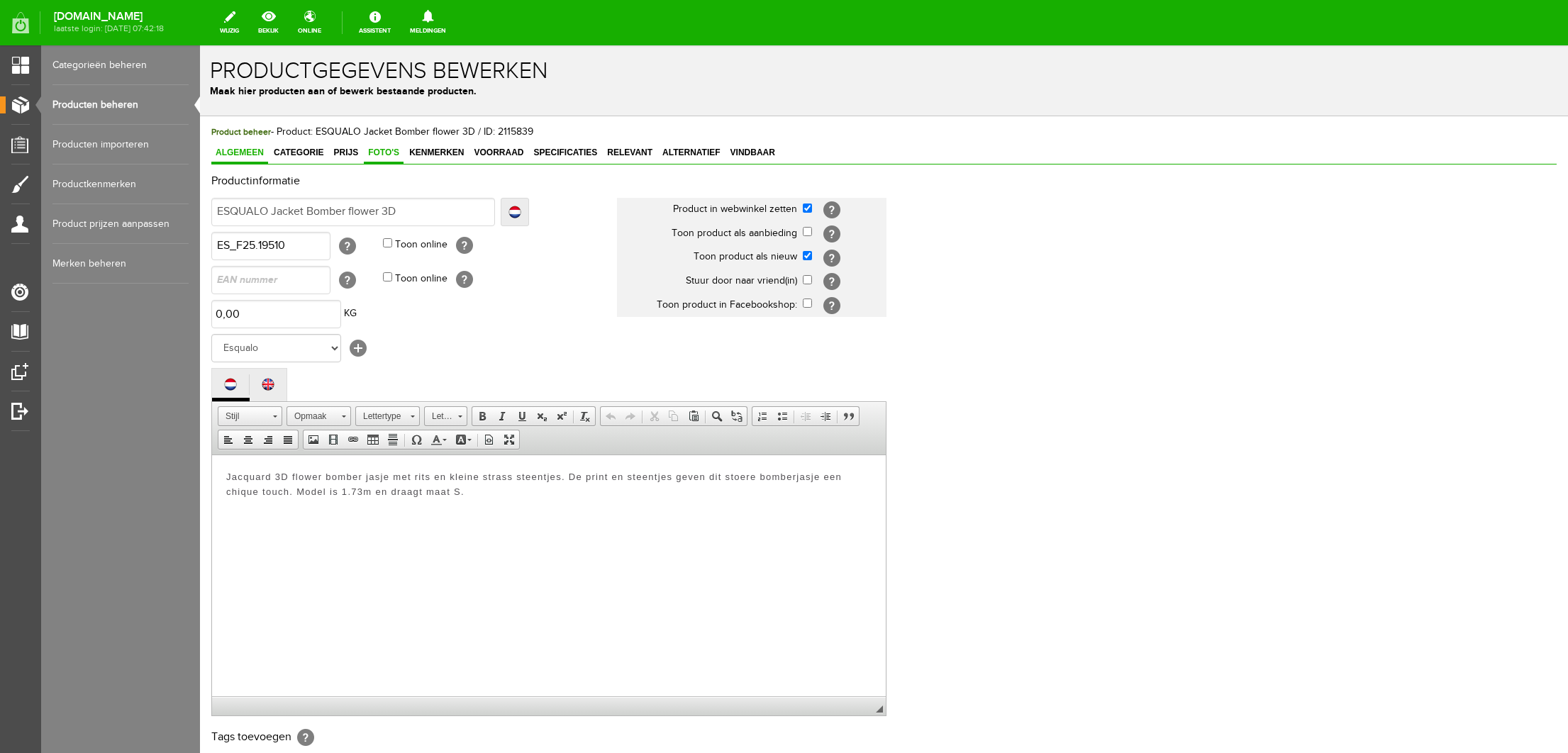
click at [383, 156] on span "Foto's" at bounding box center [384, 152] width 40 height 10
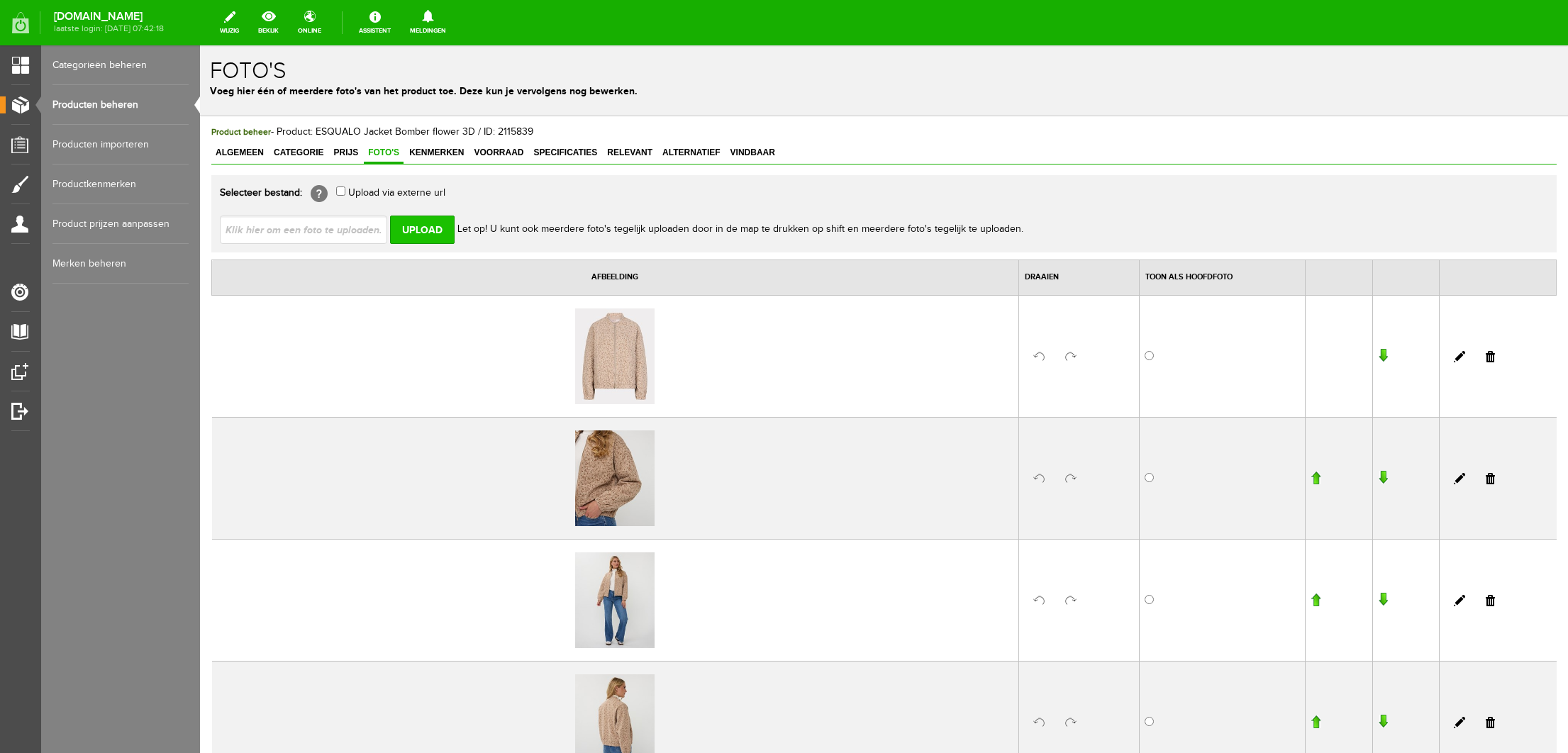
click at [443, 243] on input "Upload" at bounding box center [422, 230] width 64 height 28
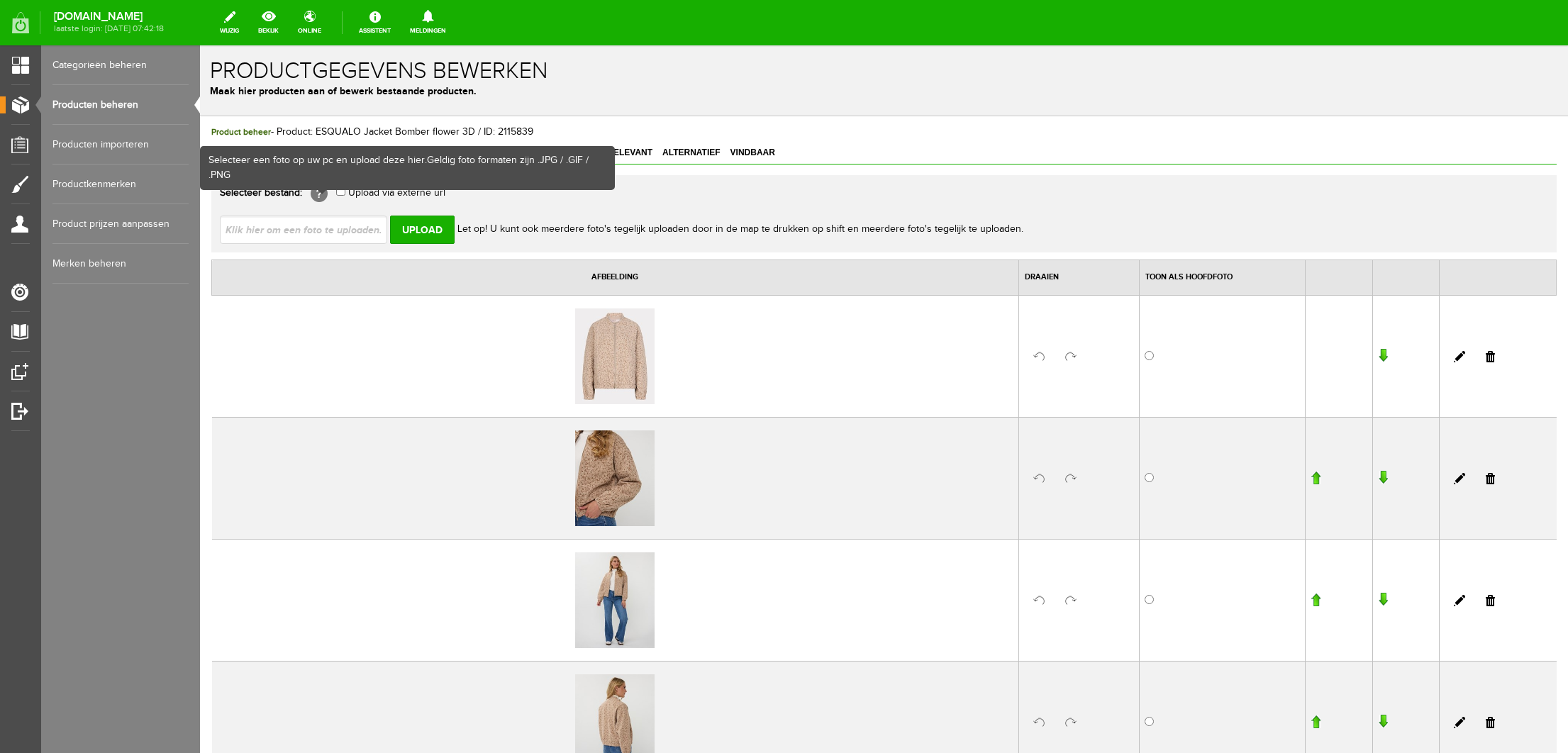
click at [325, 191] on span at bounding box center [322, 191] width 12 height 6
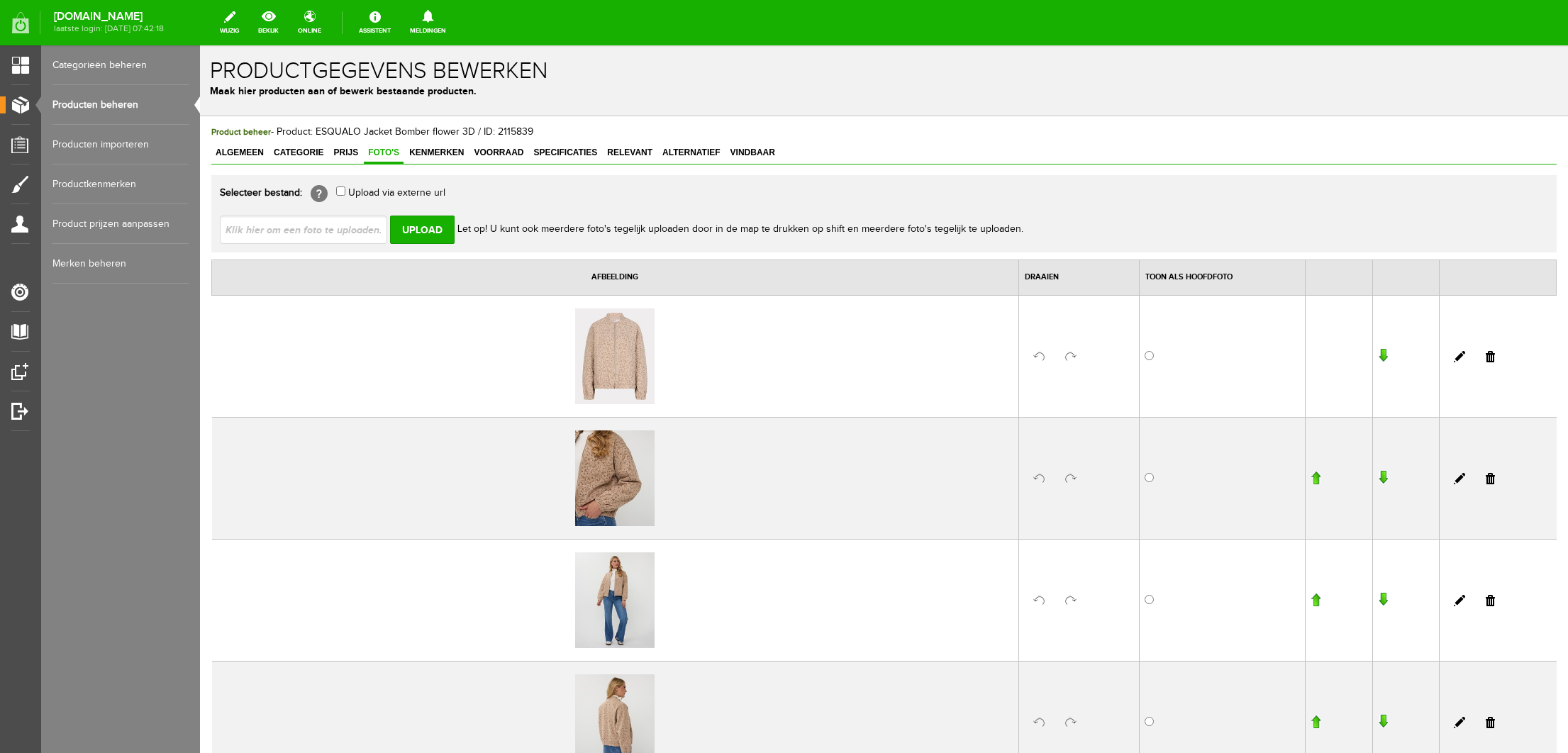
click at [327, 217] on input "file" at bounding box center [309, 229] width 179 height 27
type input "C:\fakepath\14.9-13.jpg"
type input "14.9-13.jpg"
click at [407, 232] on input "Upload" at bounding box center [422, 230] width 64 height 28
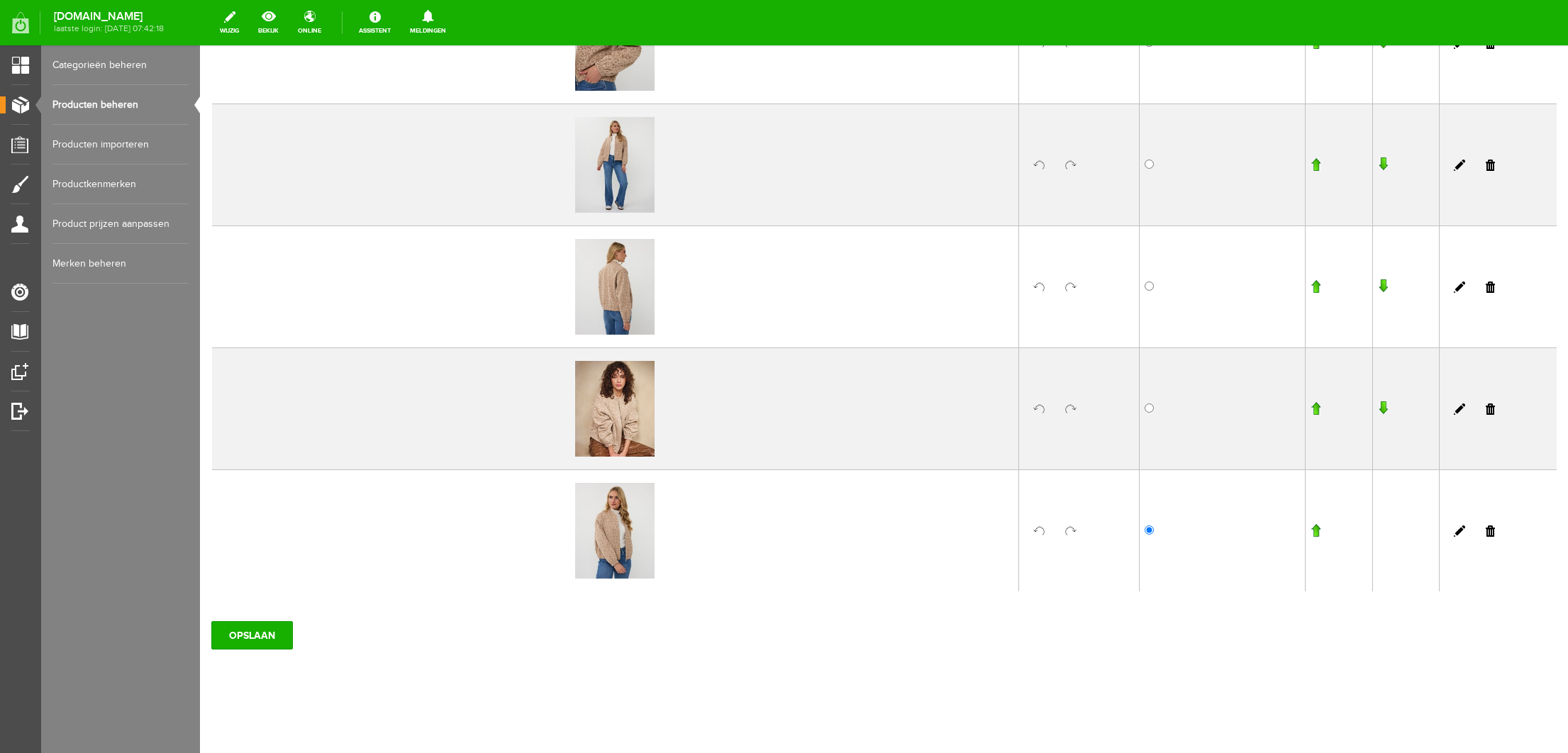
scroll to position [556, 0]
click at [253, 632] on input "OPSLAAN" at bounding box center [252, 635] width 81 height 28
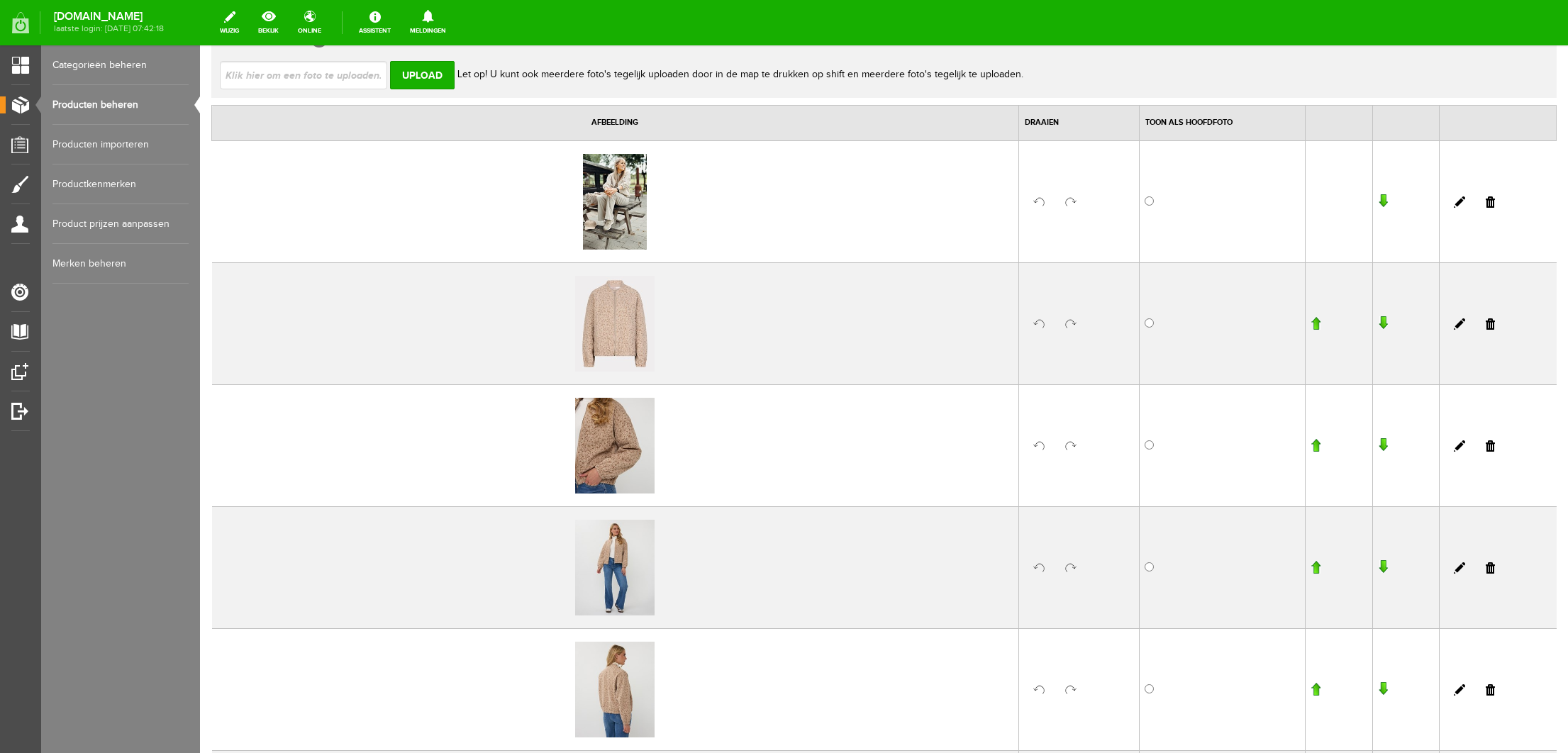
scroll to position [152, 0]
click at [1147, 204] on input "radio" at bounding box center [1148, 202] width 9 height 9
radio input "true"
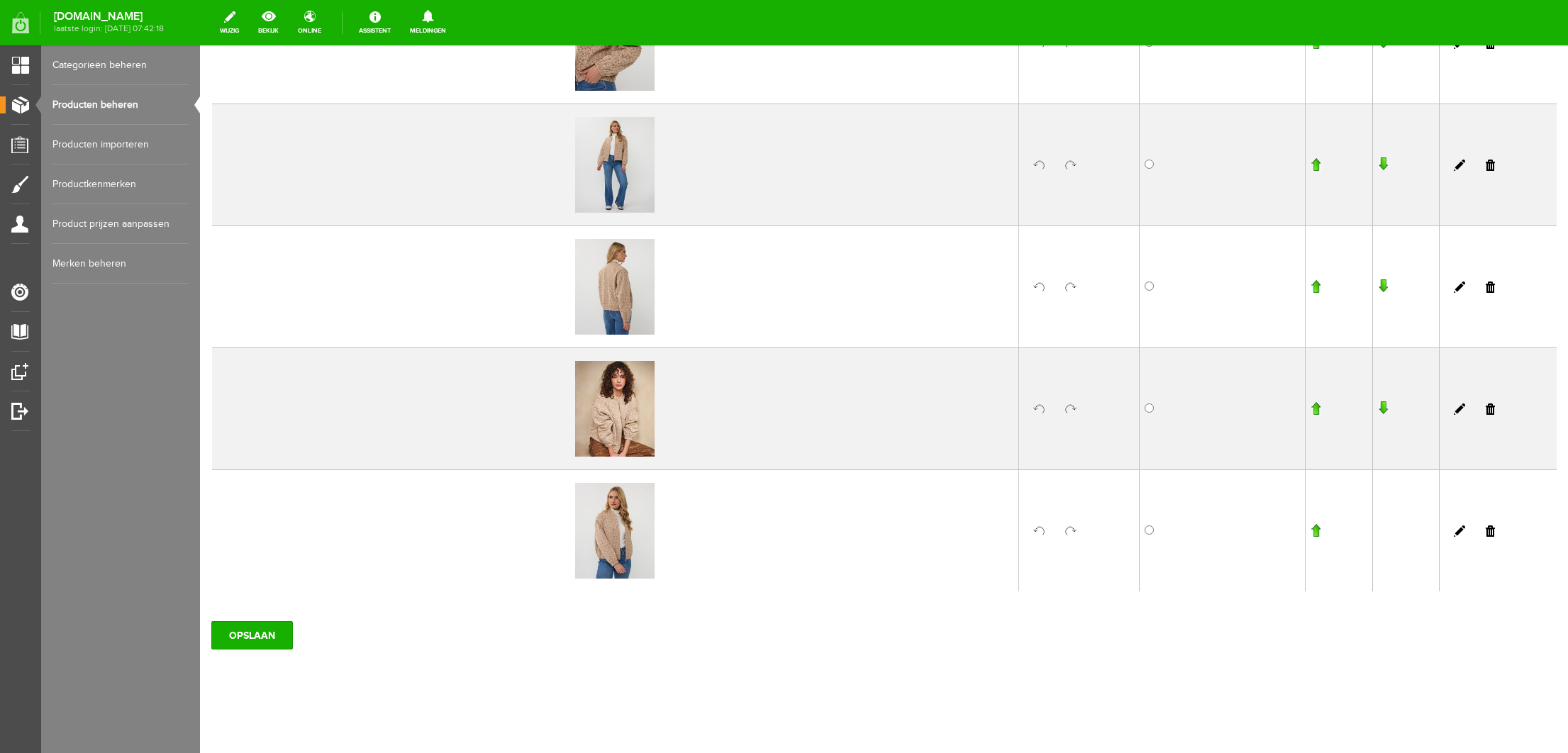
scroll to position [556, 0]
click at [271, 631] on input "OPSLAAN" at bounding box center [252, 635] width 81 height 28
